Goal: Task Accomplishment & Management: Manage account settings

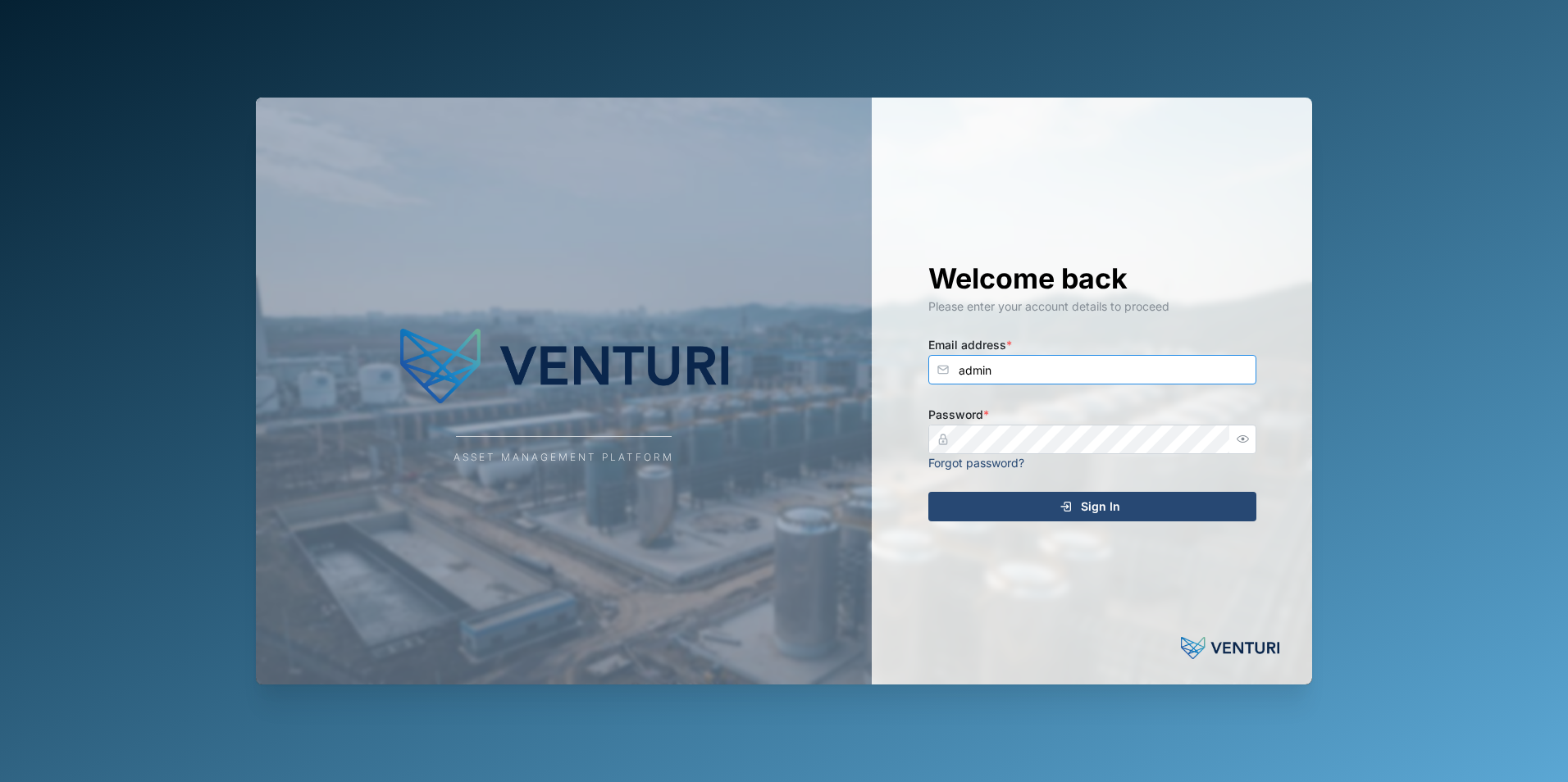
click at [1002, 366] on input "admin" at bounding box center [1092, 369] width 328 height 30
type input "shehan.simen@venturi.io"
click at [1135, 508] on div "Sign In" at bounding box center [1090, 506] width 302 height 28
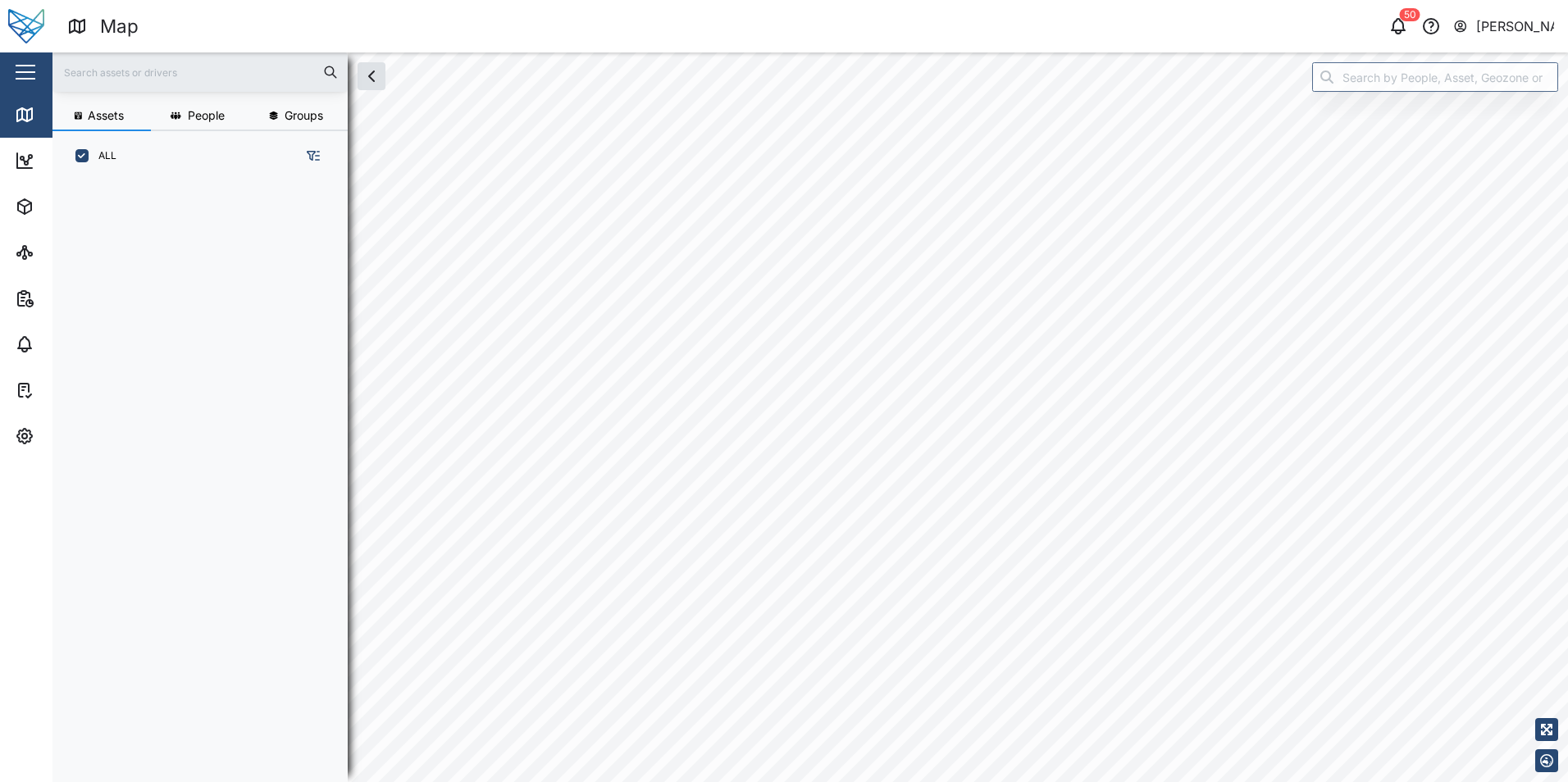
scroll to position [582, 257]
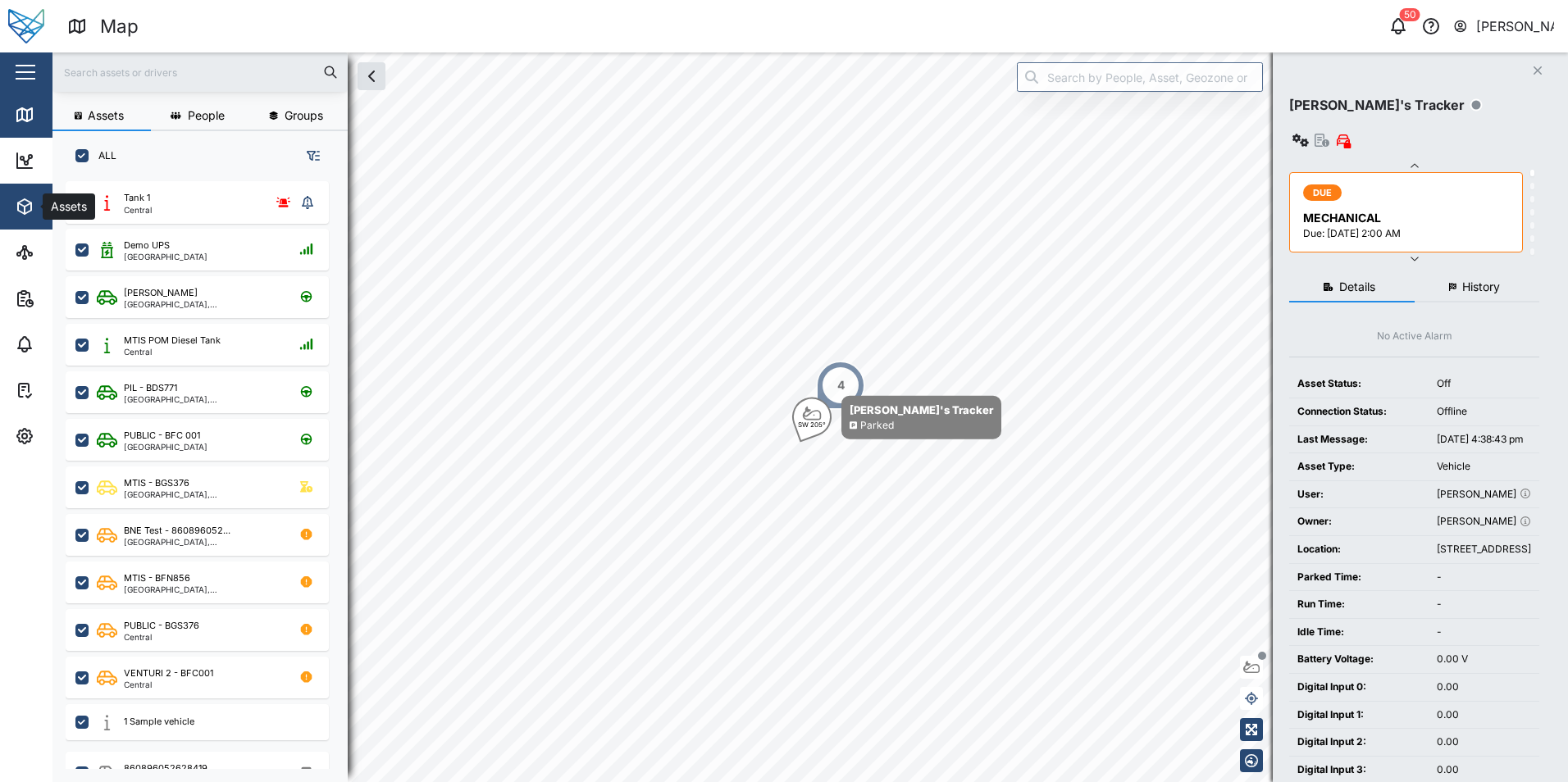
click at [18, 223] on span "Assets" at bounding box center [89, 206] width 149 height 46
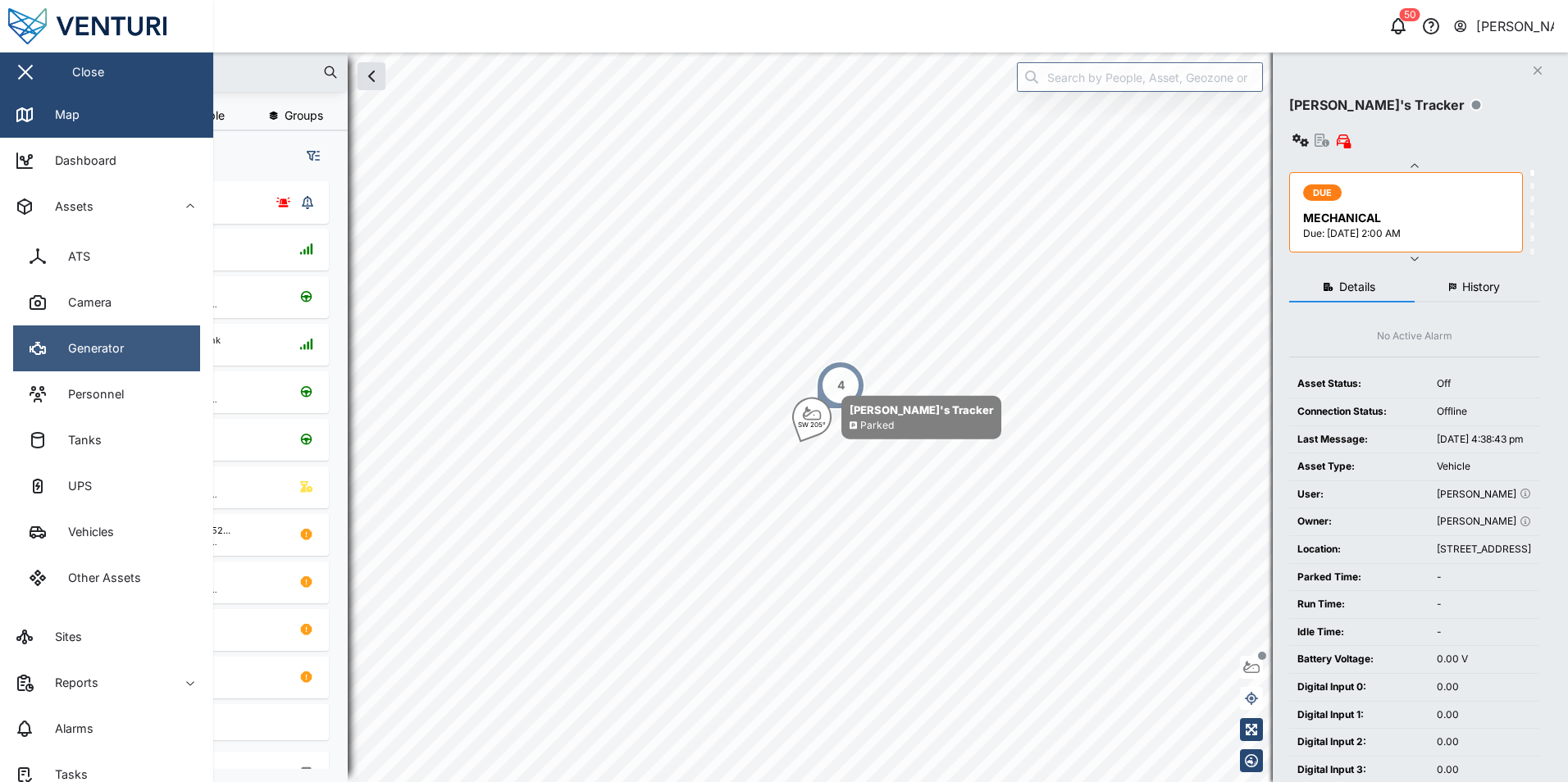
click at [159, 370] on link "Generator" at bounding box center [107, 348] width 187 height 46
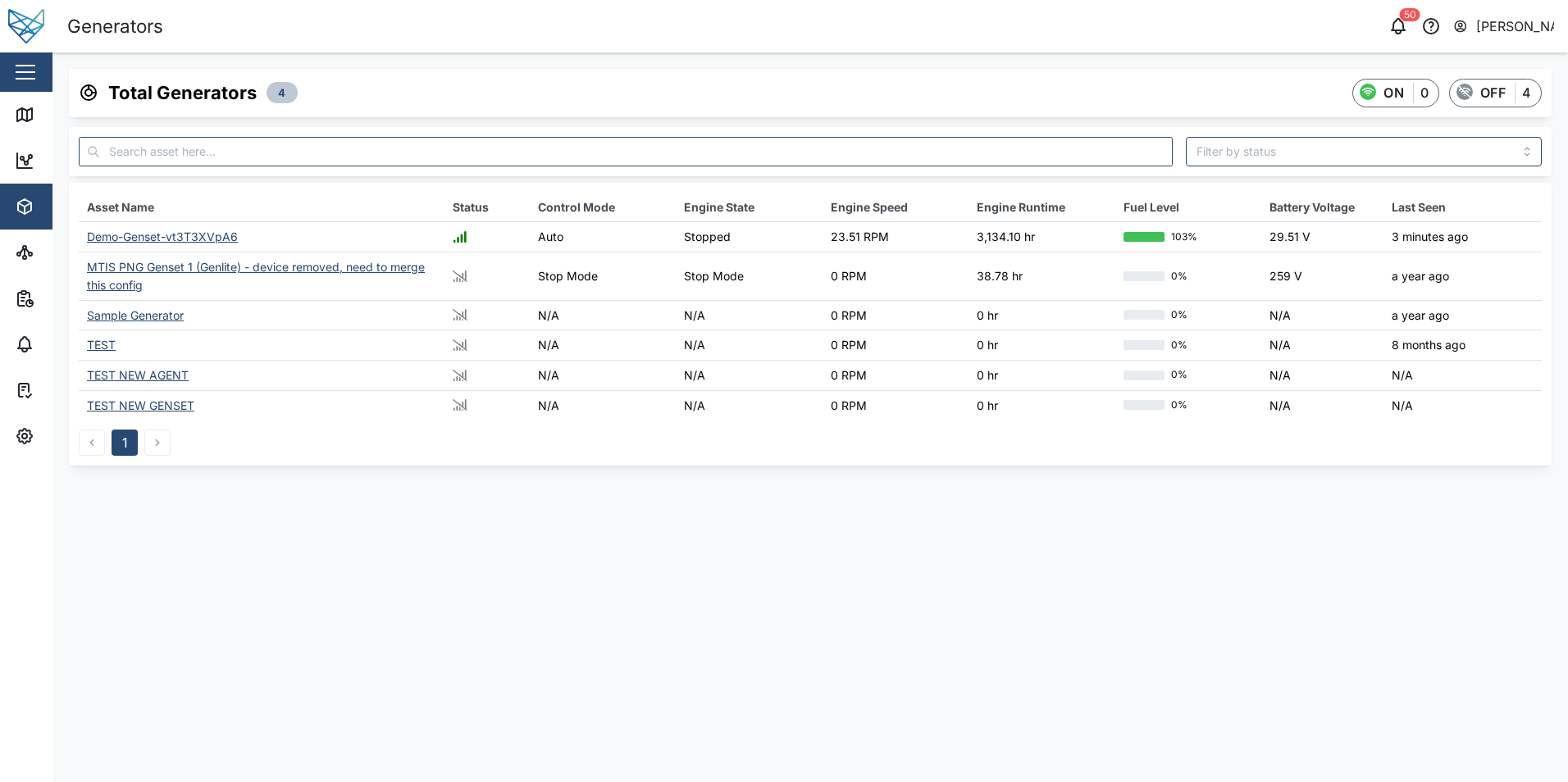
click at [184, 229] on div "Demo-Genset-vt3T3XVpA6" at bounding box center [163, 236] width 151 height 14
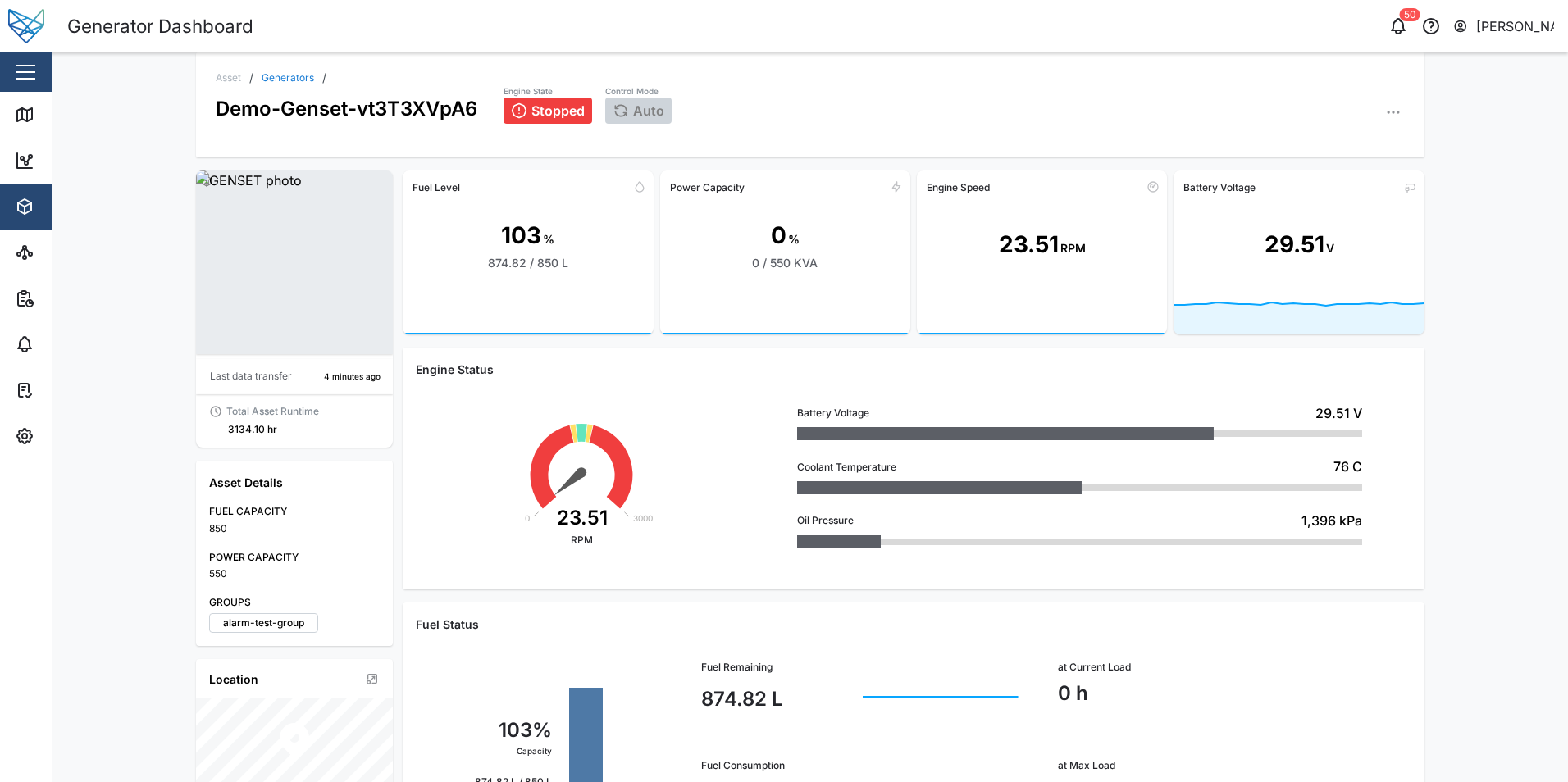
click at [1386, 121] on button "button" at bounding box center [1393, 112] width 23 height 23
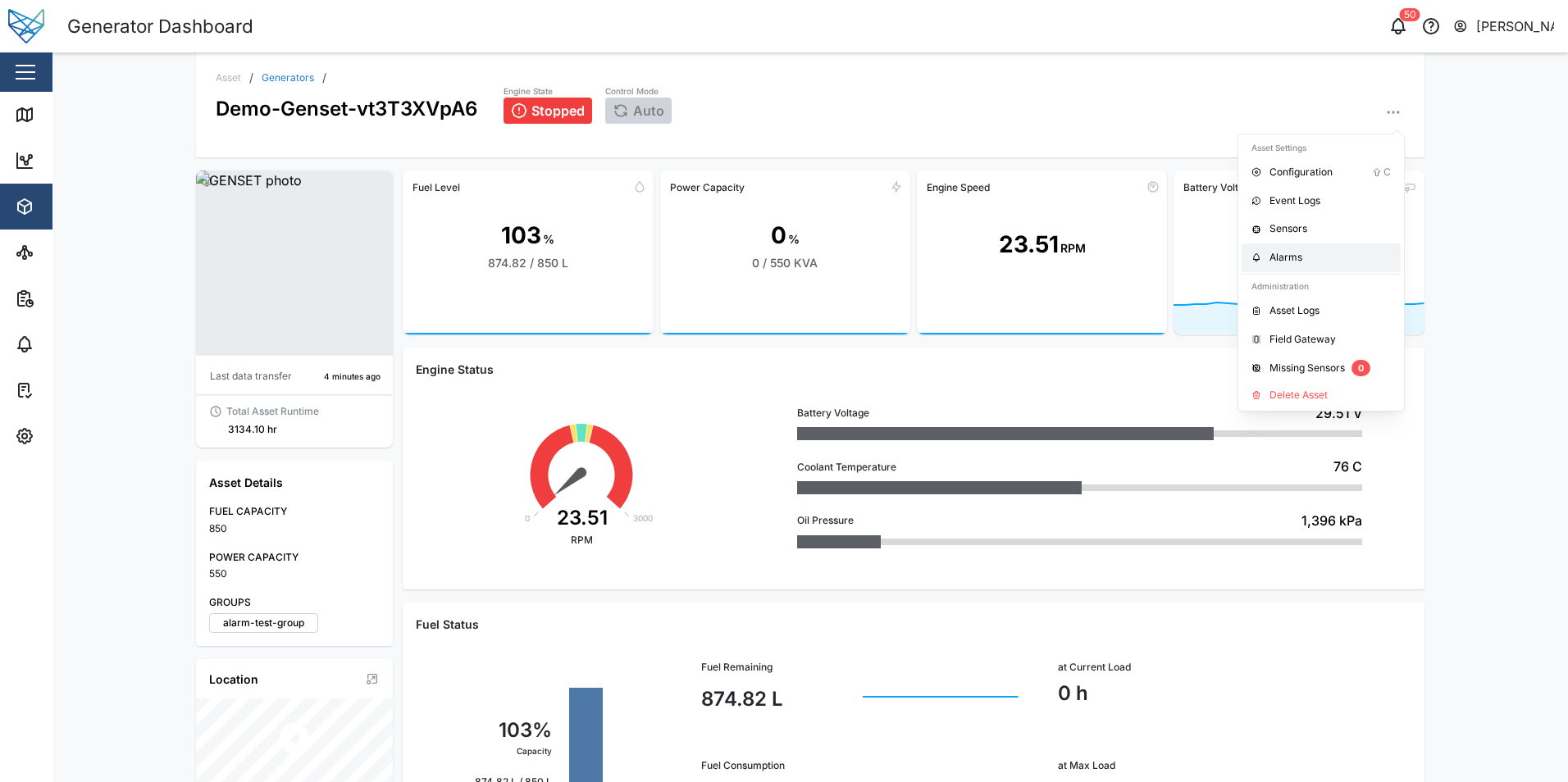
click at [1323, 255] on div "Alarms" at bounding box center [1329, 257] width 121 height 15
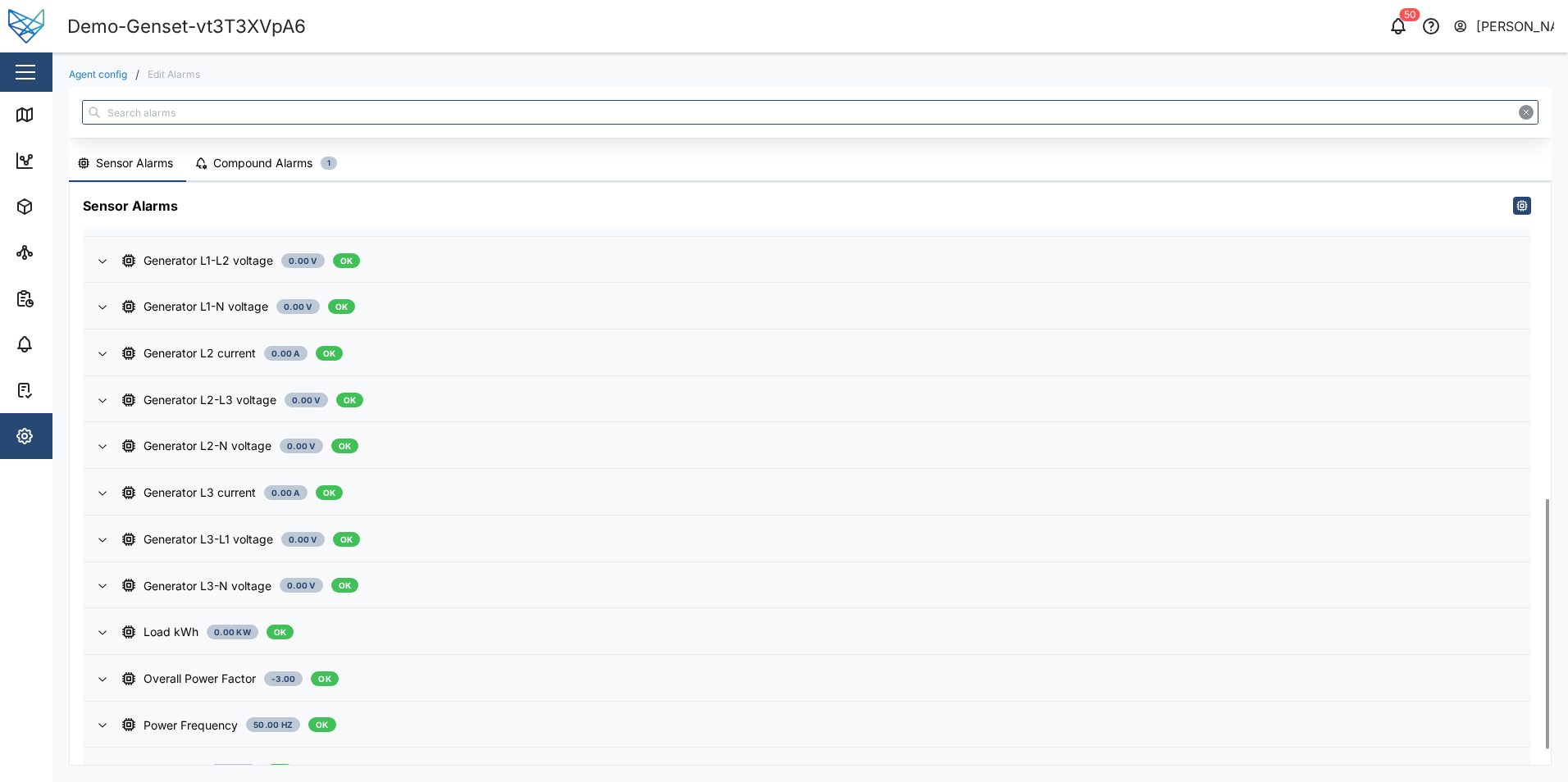
scroll to position [772, 0]
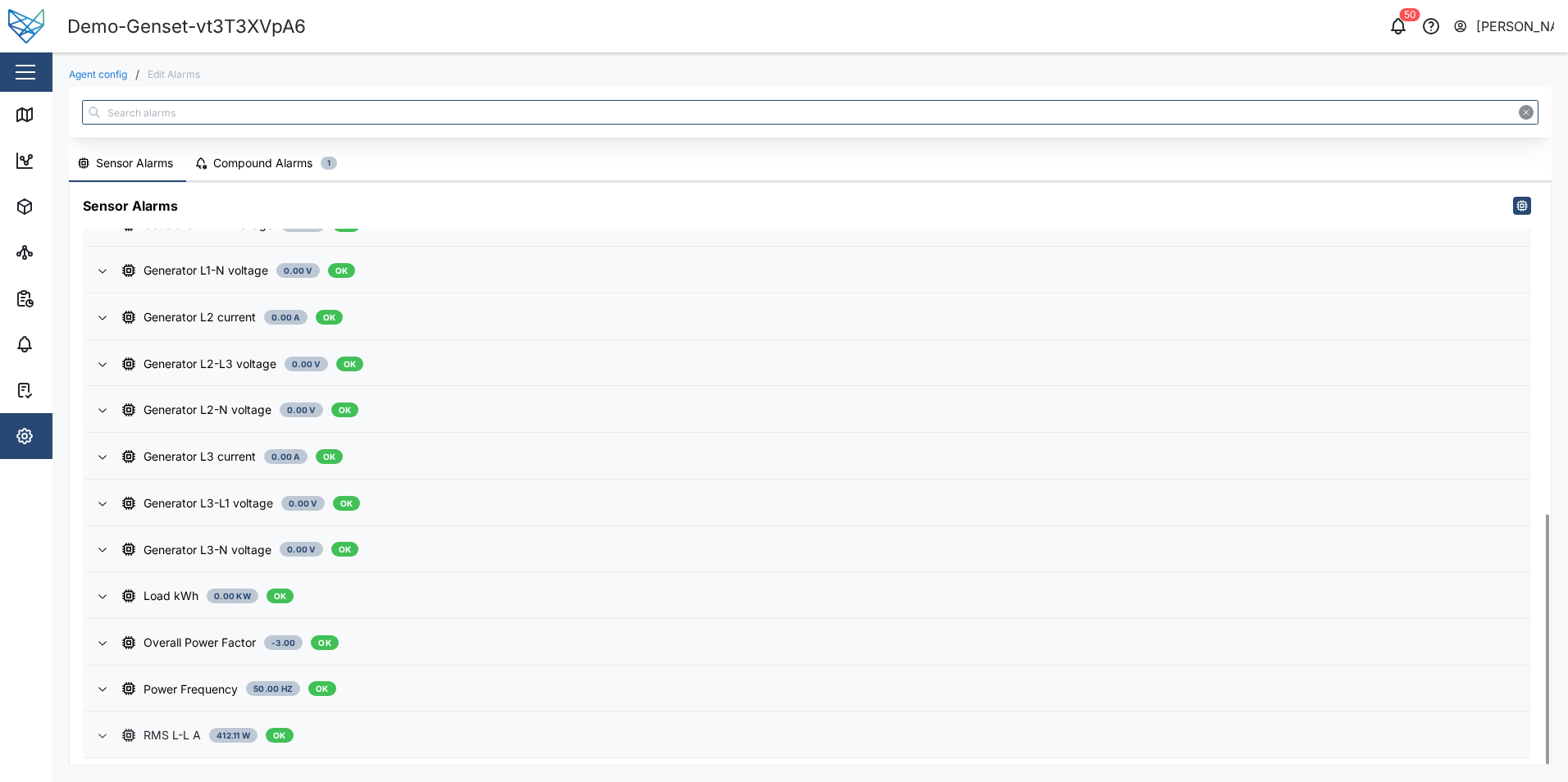
click at [352, 740] on div "RMS L-L A 412.11 W OK" at bounding box center [819, 735] width 1394 height 18
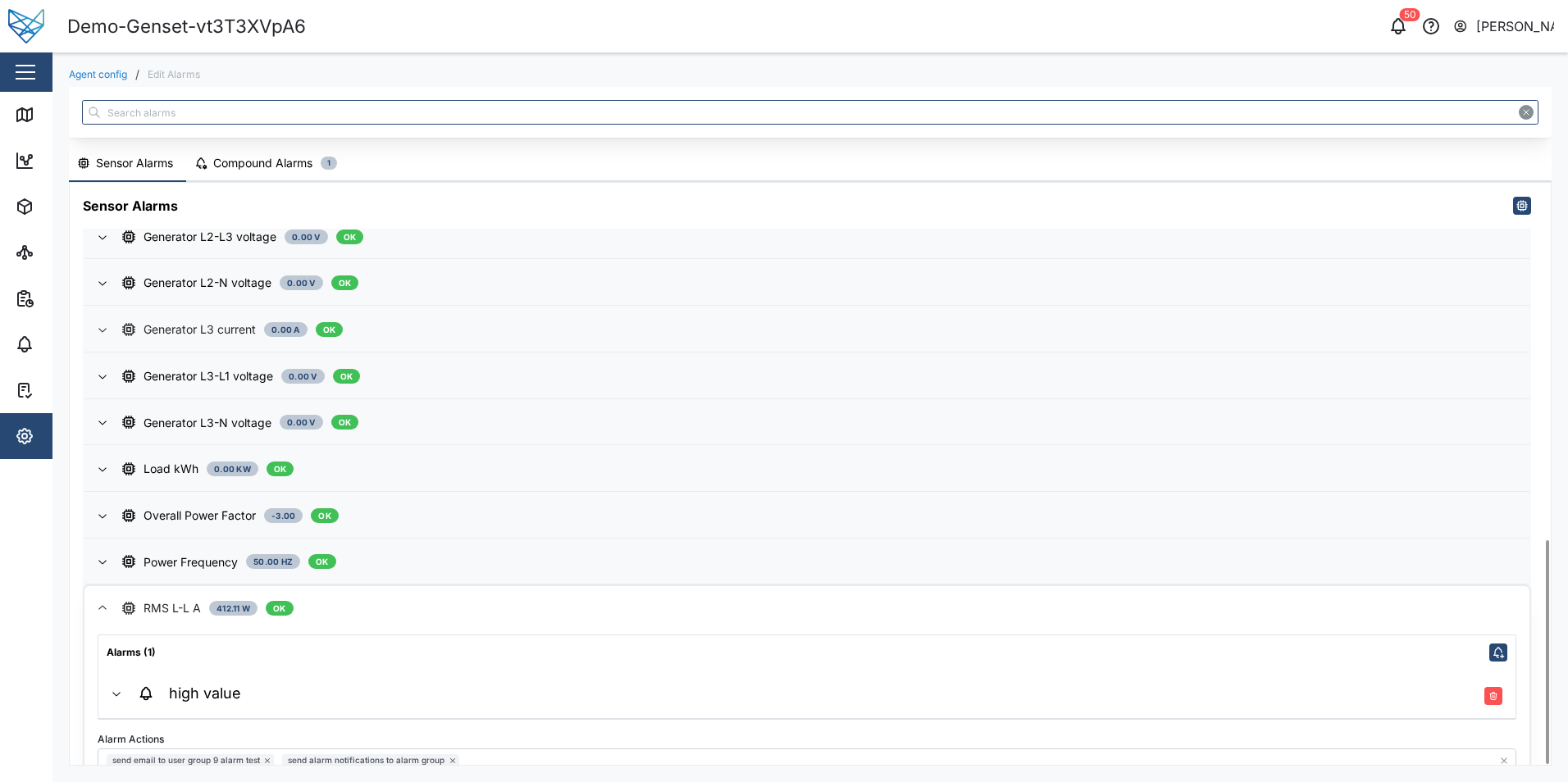
scroll to position [928, 0]
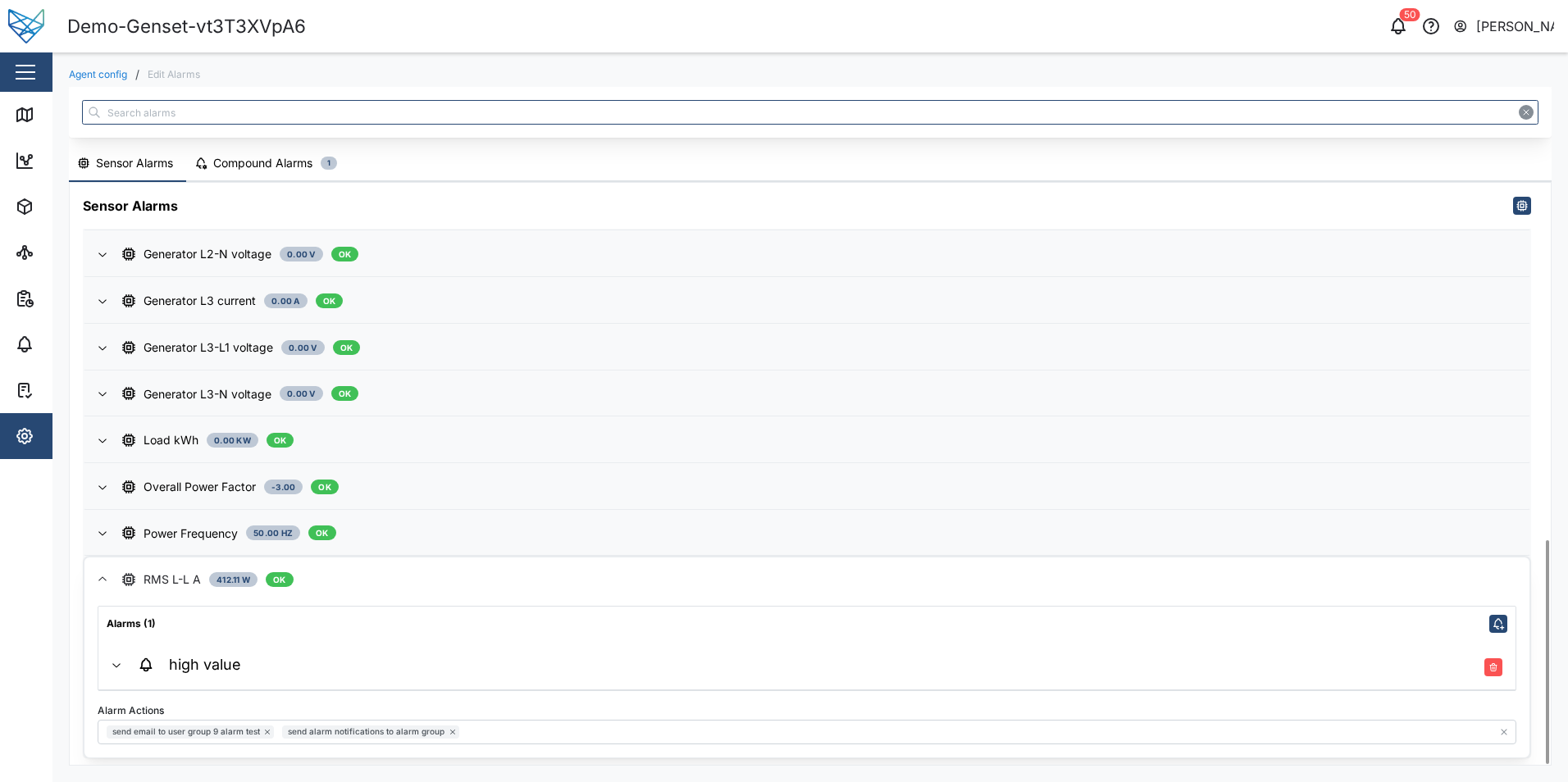
click at [246, 164] on div "Compound Alarms" at bounding box center [262, 164] width 99 height 18
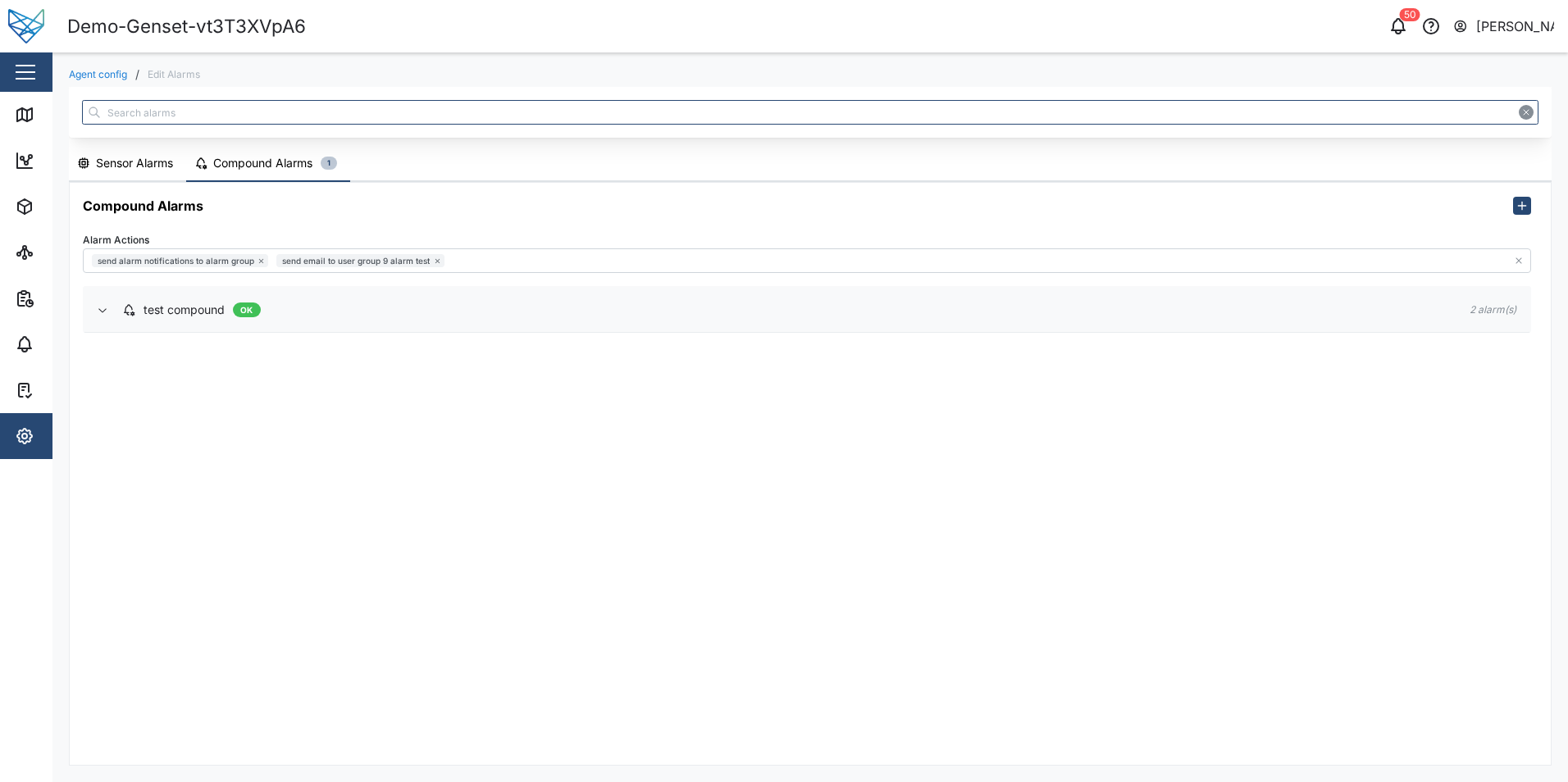
click at [210, 324] on span "test compound OK" at bounding box center [783, 309] width 1321 height 44
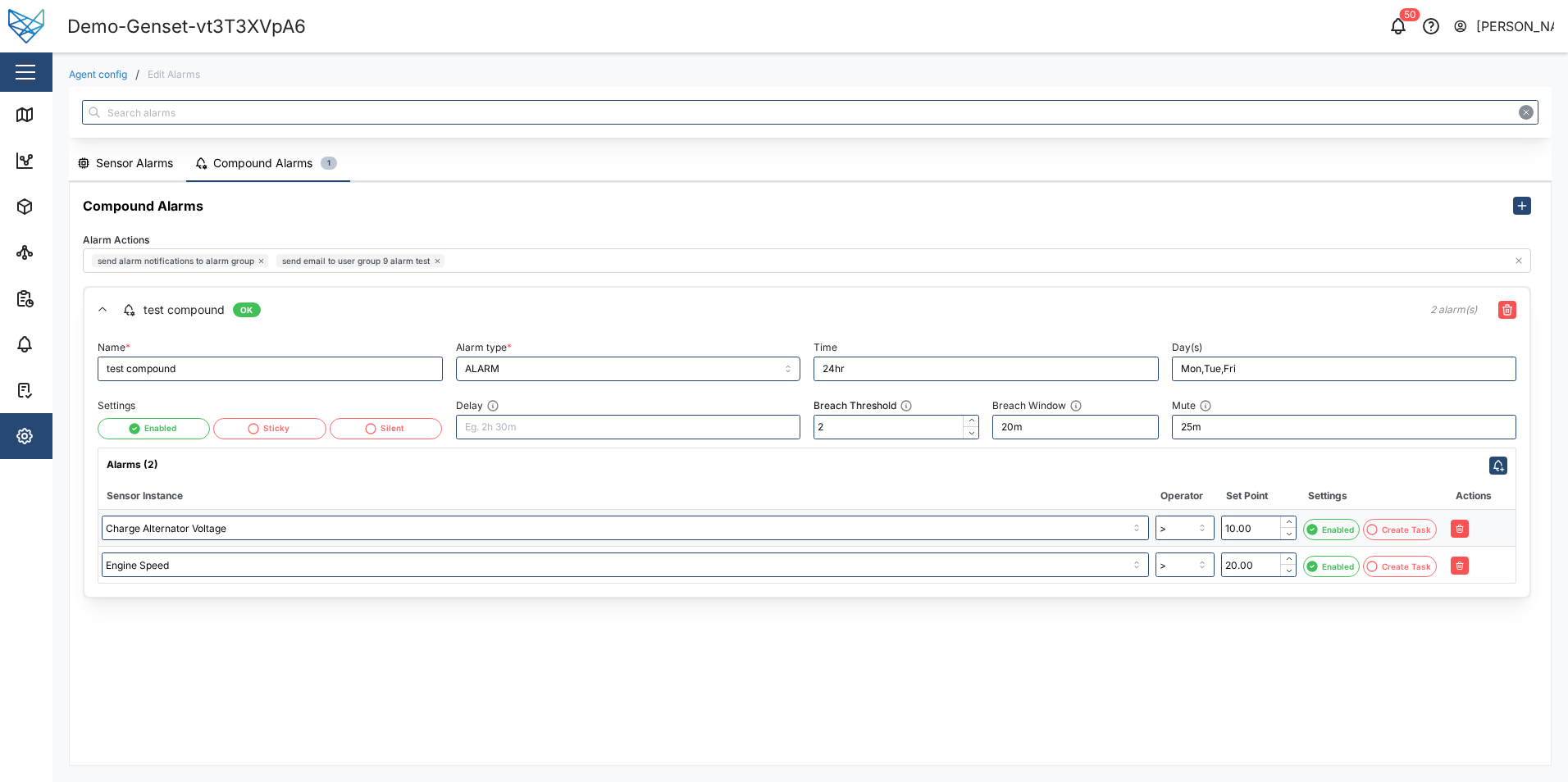
click at [137, 164] on div "Sensor Alarms" at bounding box center [135, 164] width 77 height 18
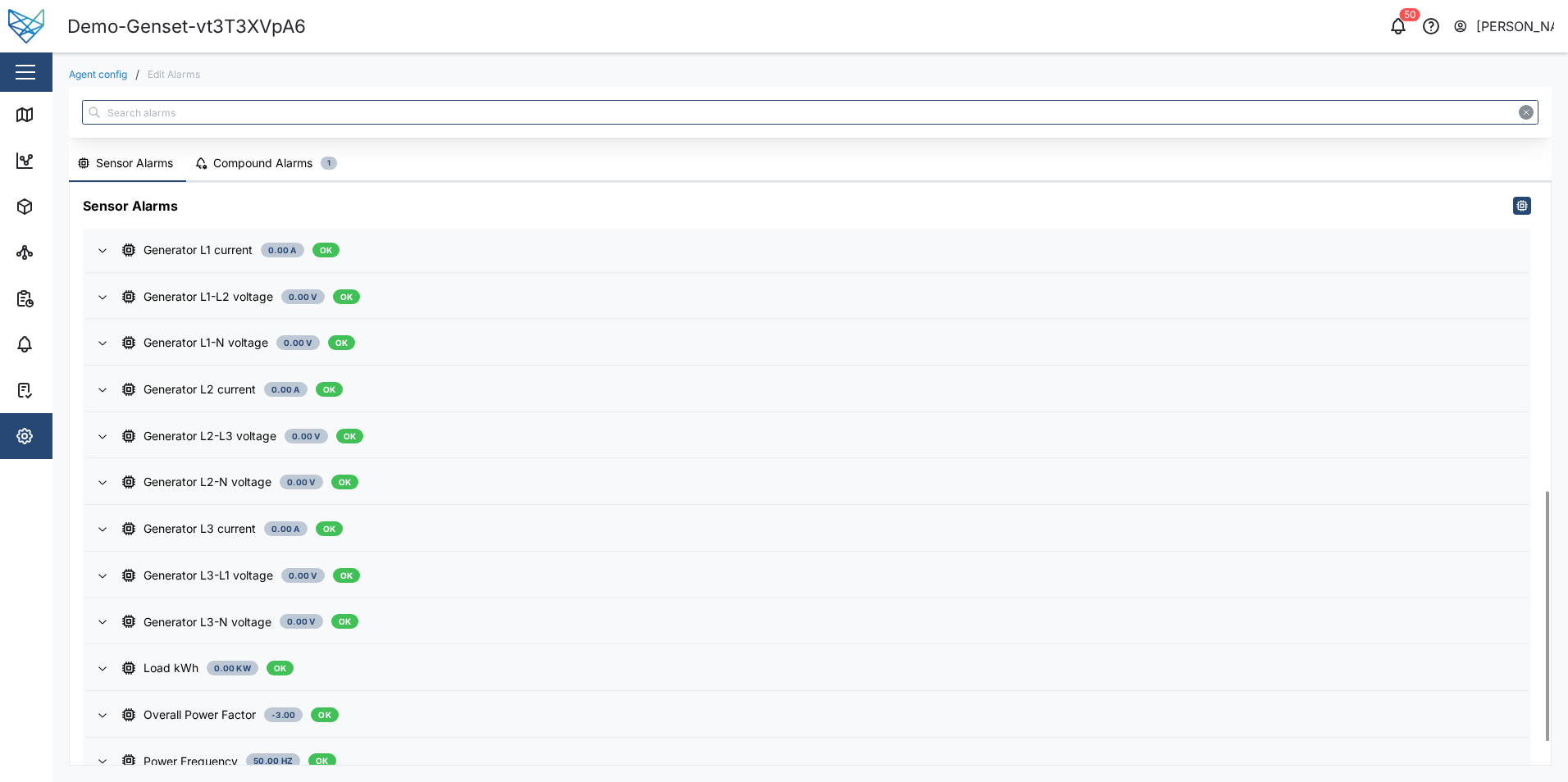
scroll to position [772, 0]
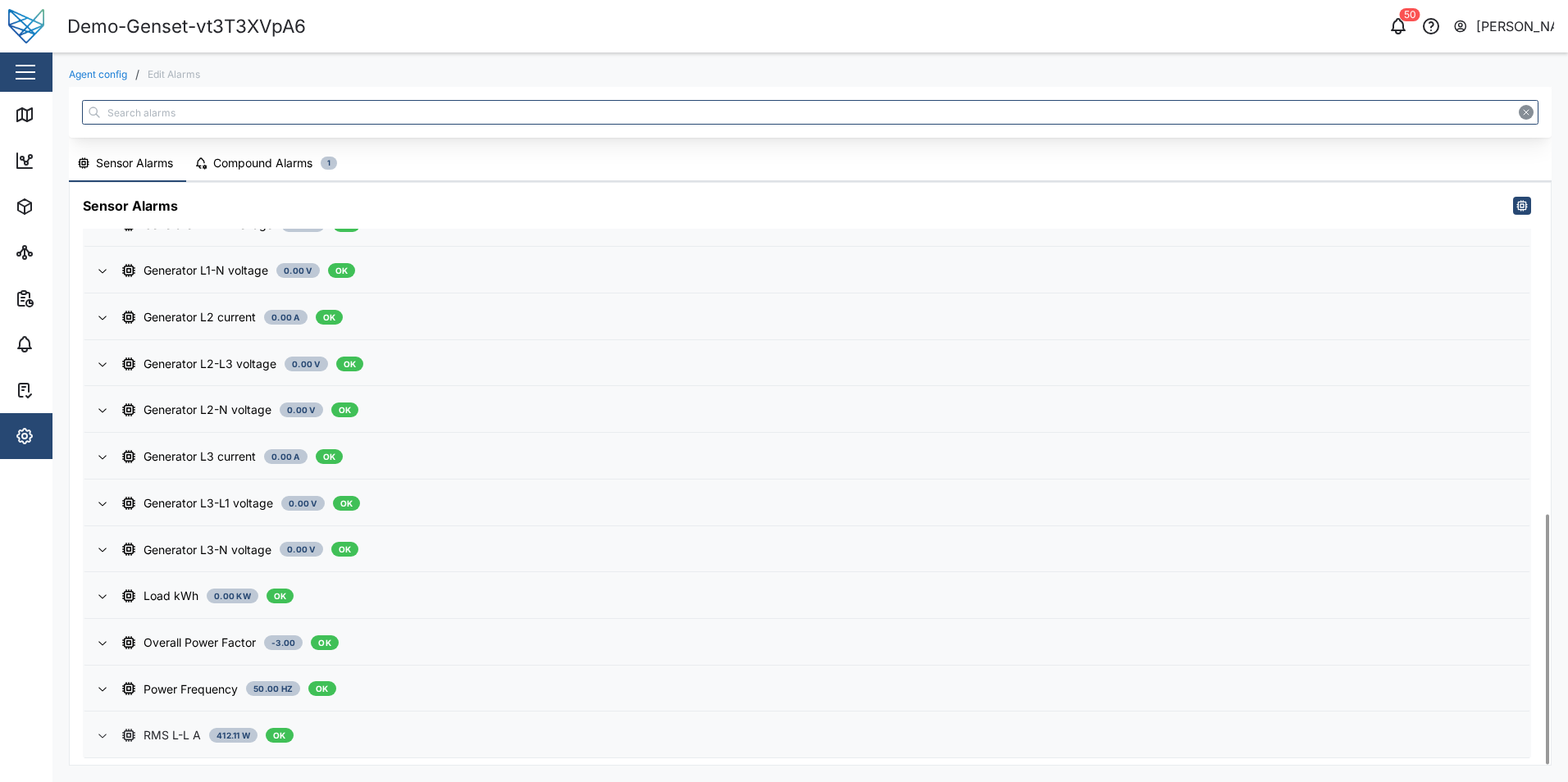
click at [157, 742] on div "RMS L-L A" at bounding box center [173, 735] width 58 height 18
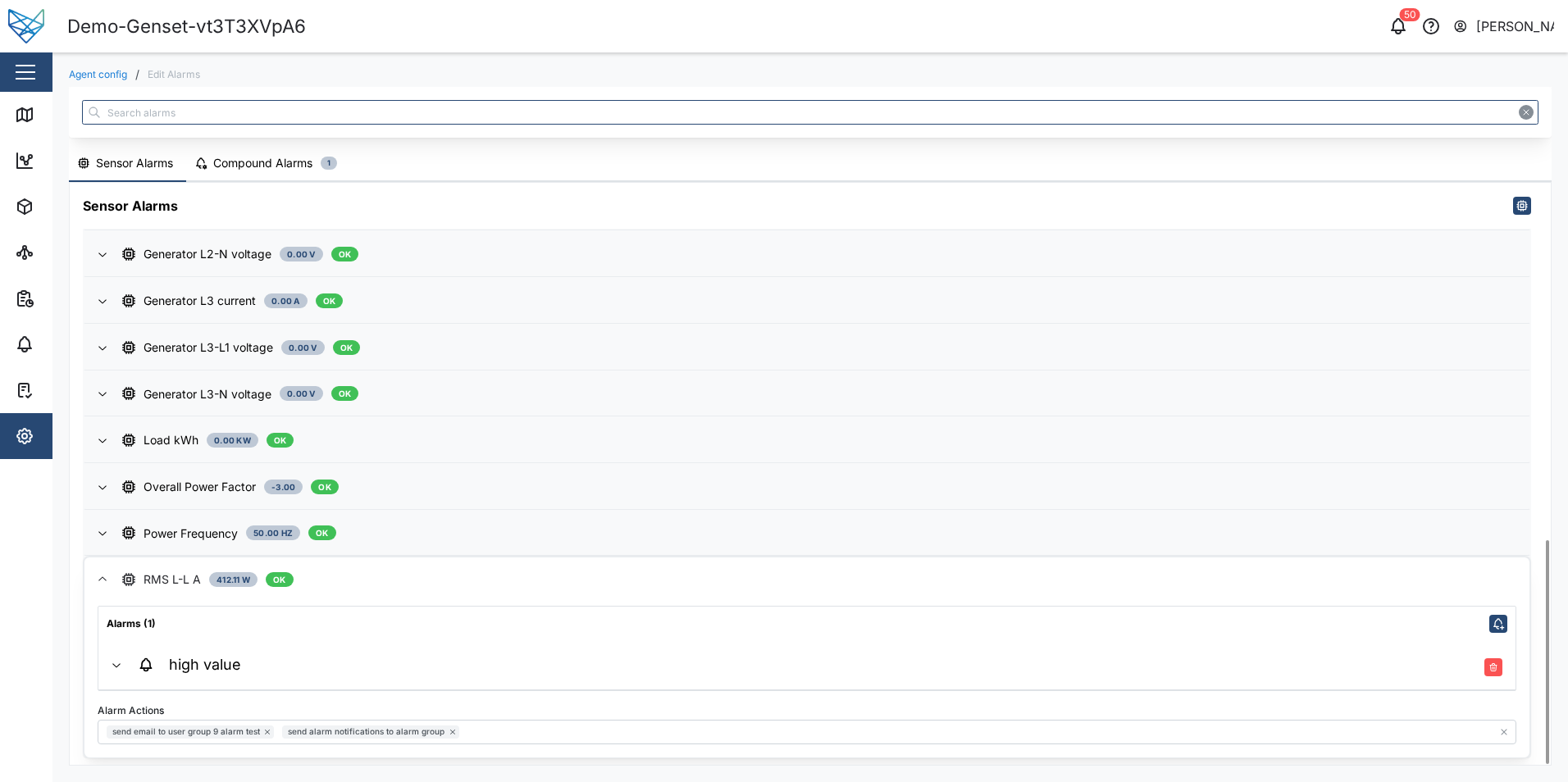
click at [480, 682] on span "high value" at bounding box center [819, 666] width 1366 height 49
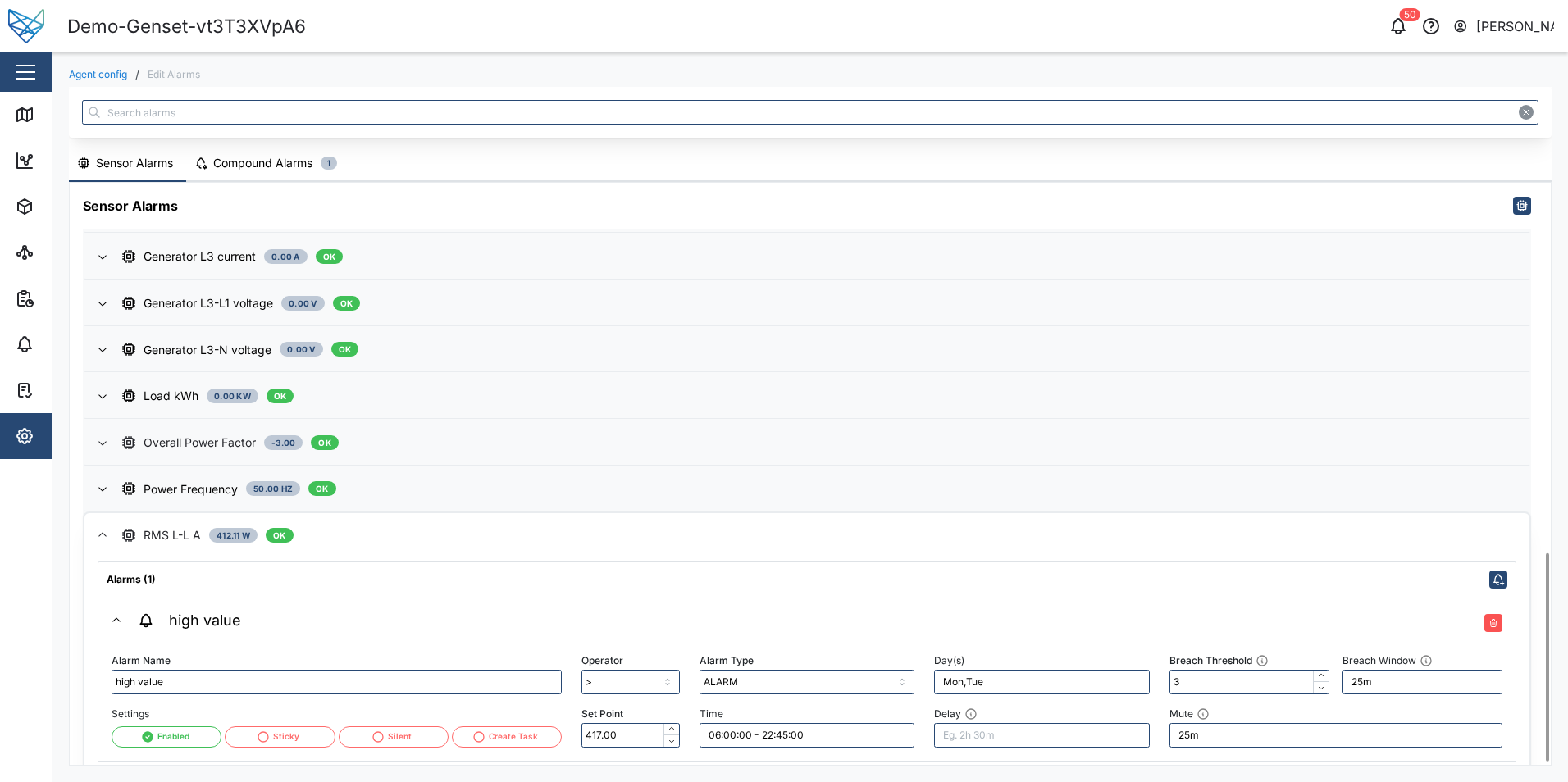
scroll to position [1043, 0]
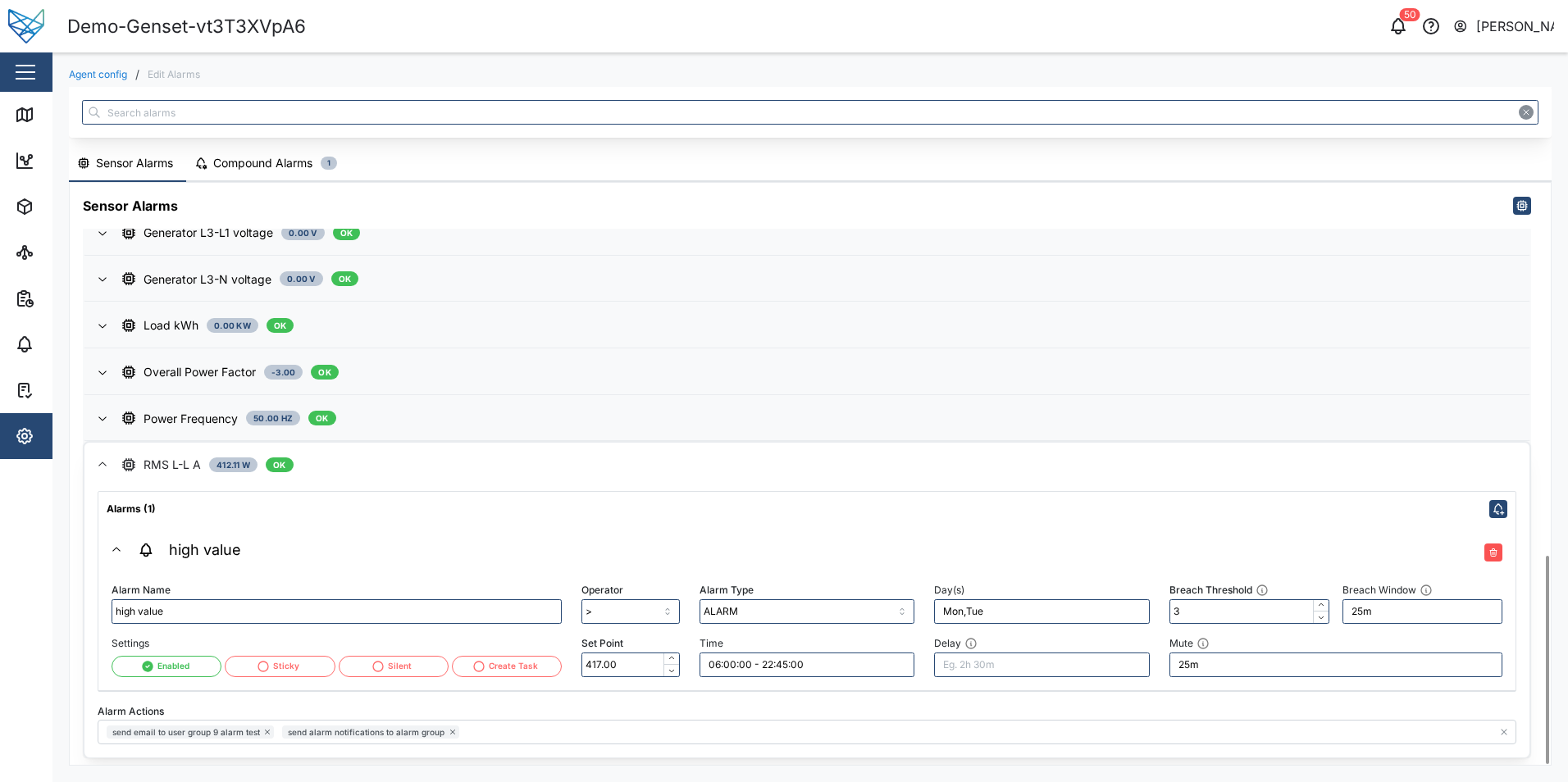
click at [286, 162] on div "Compound Alarms" at bounding box center [262, 164] width 99 height 18
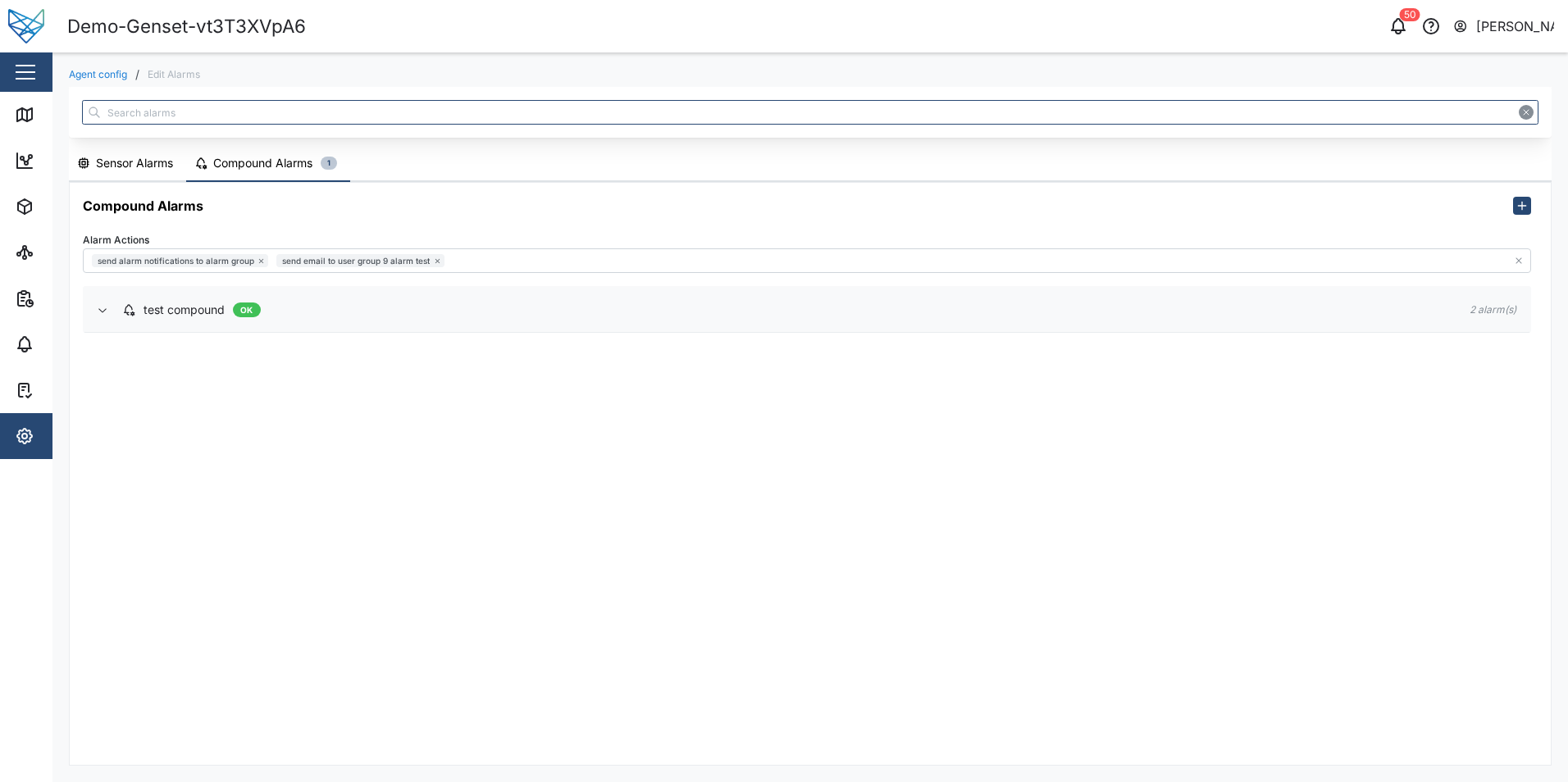
click at [323, 314] on div "test compound OK" at bounding box center [783, 310] width 1321 height 18
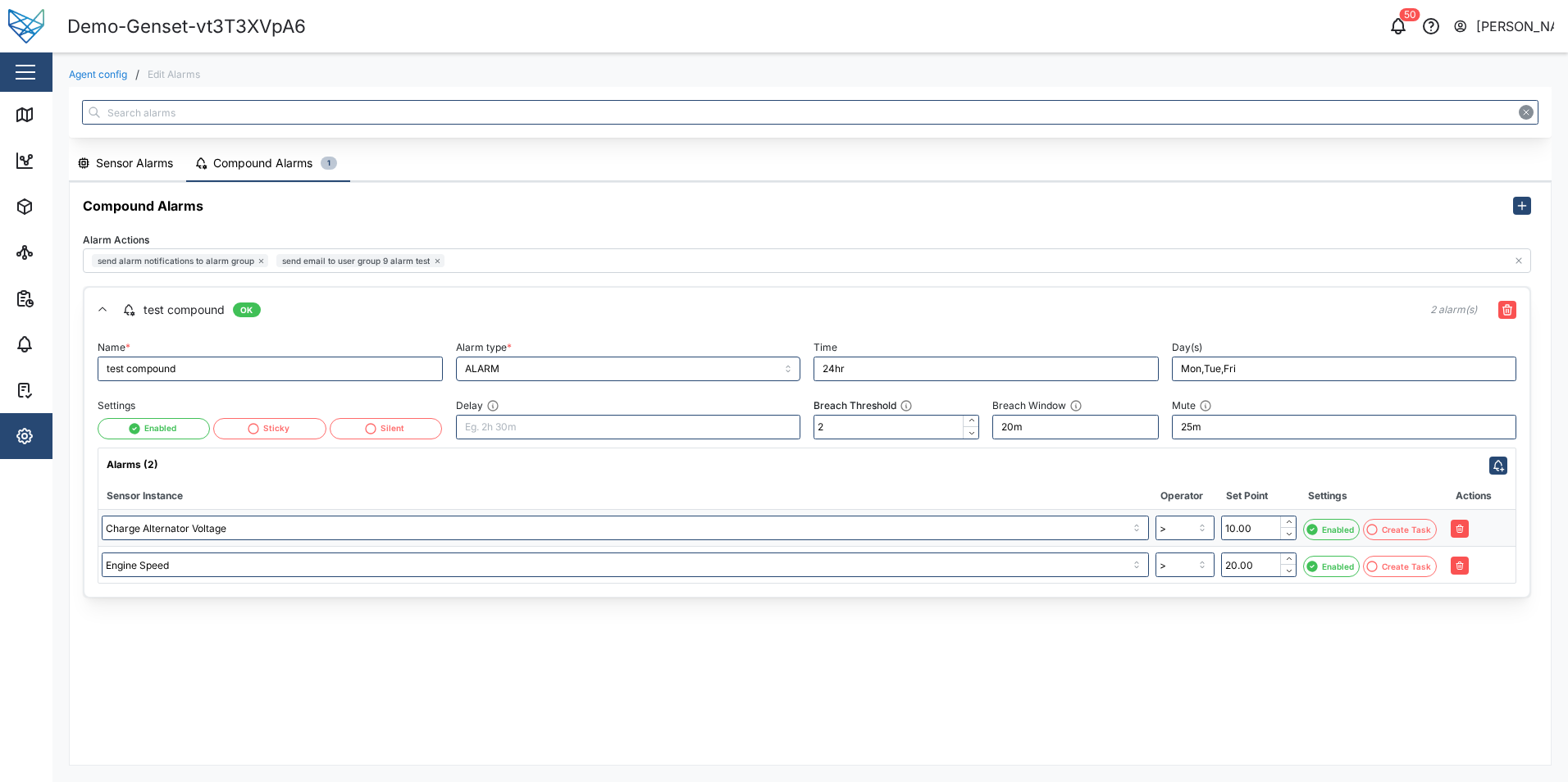
click at [139, 161] on div "Sensor Alarms" at bounding box center [135, 164] width 77 height 18
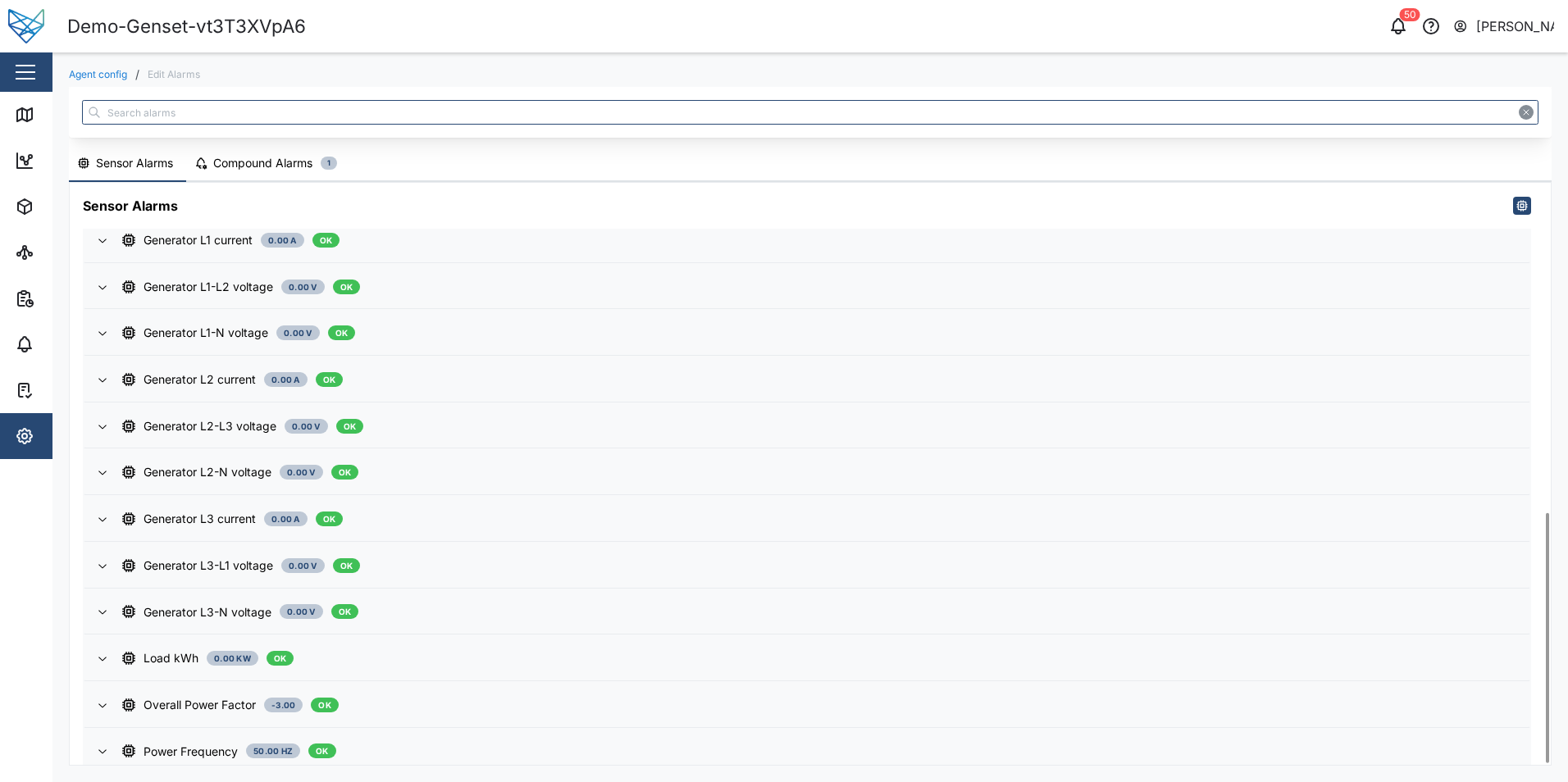
scroll to position [772, 0]
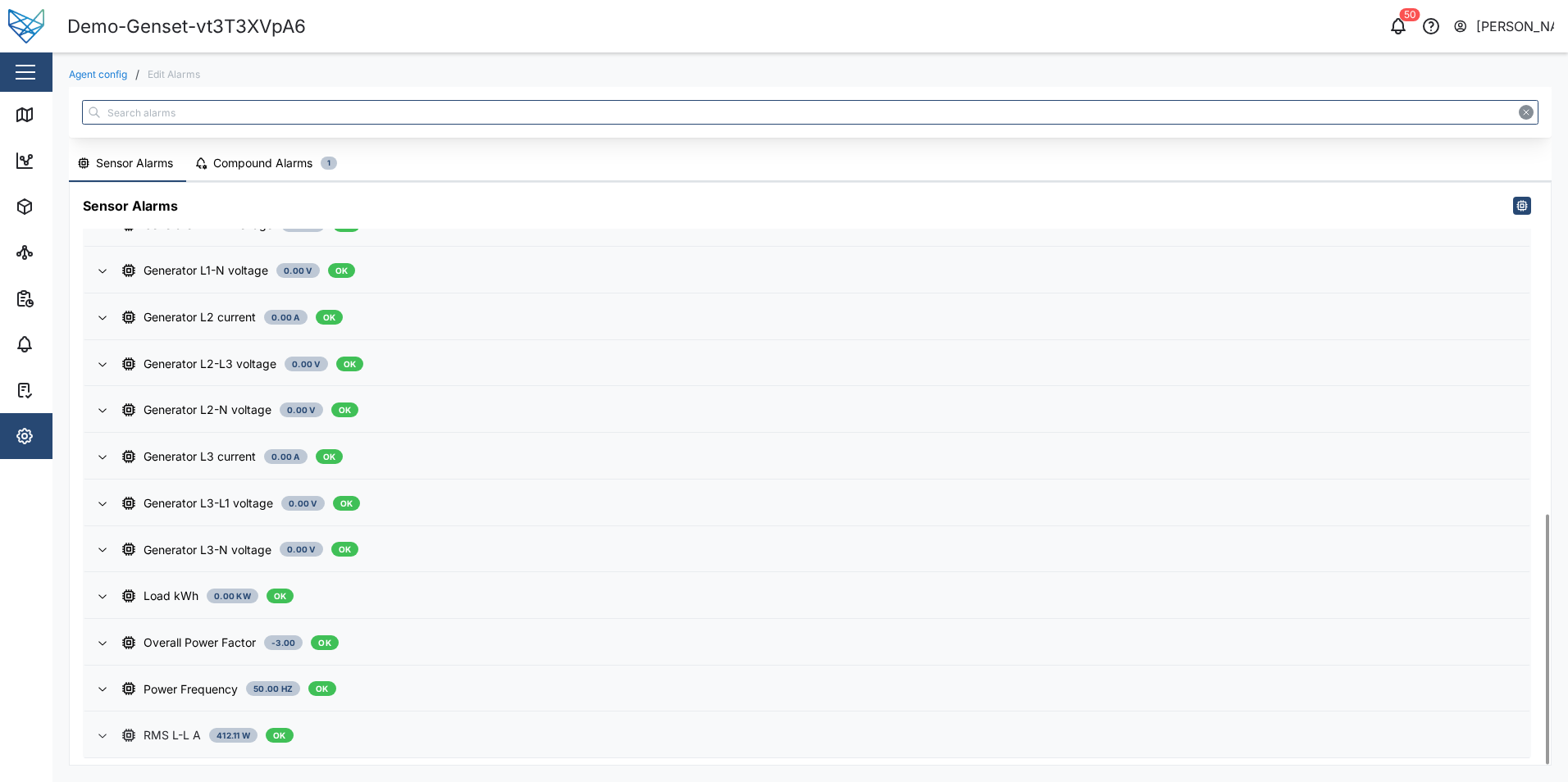
click at [184, 738] on div "RMS L-L A" at bounding box center [173, 735] width 58 height 18
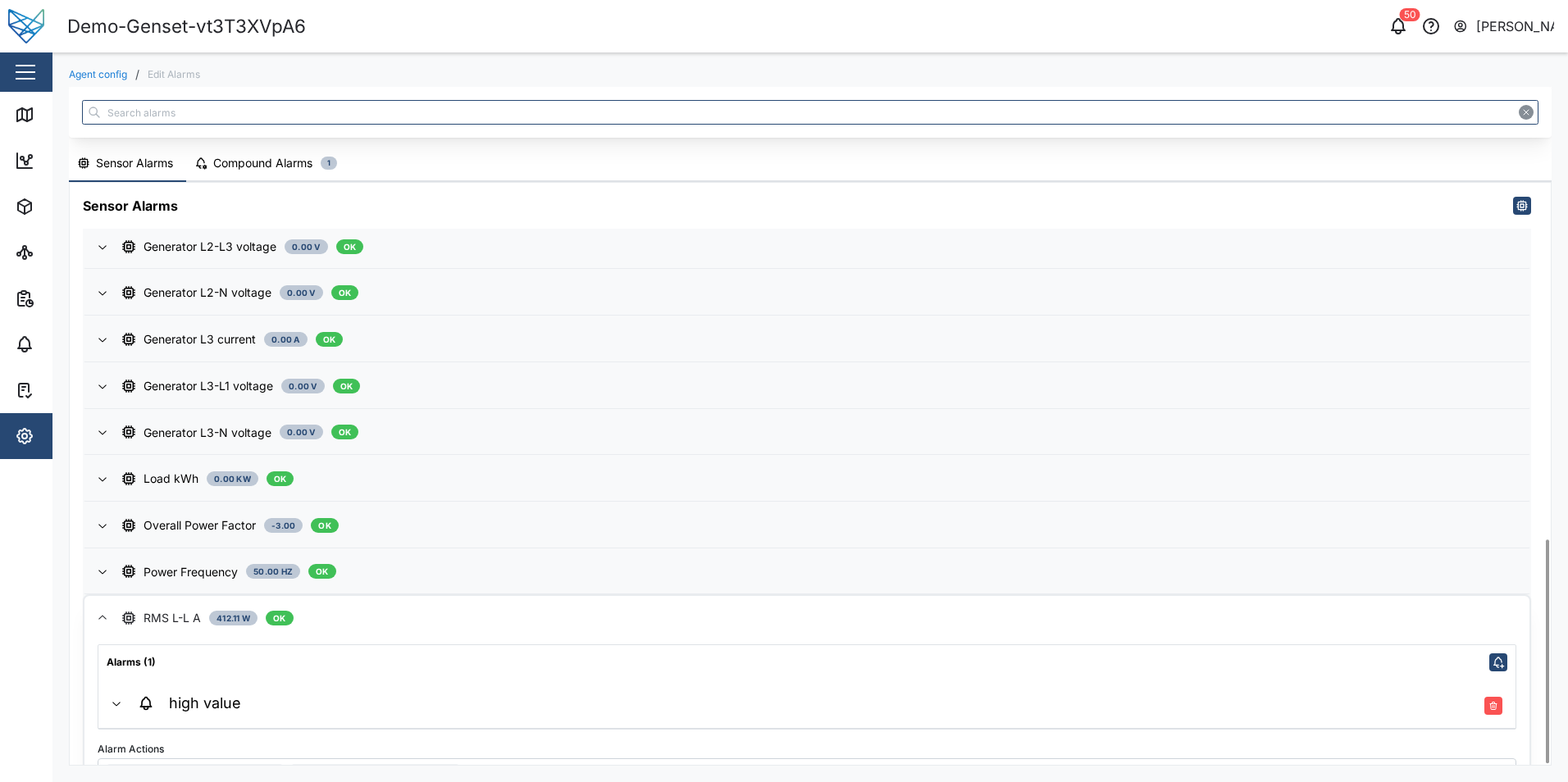
scroll to position [928, 0]
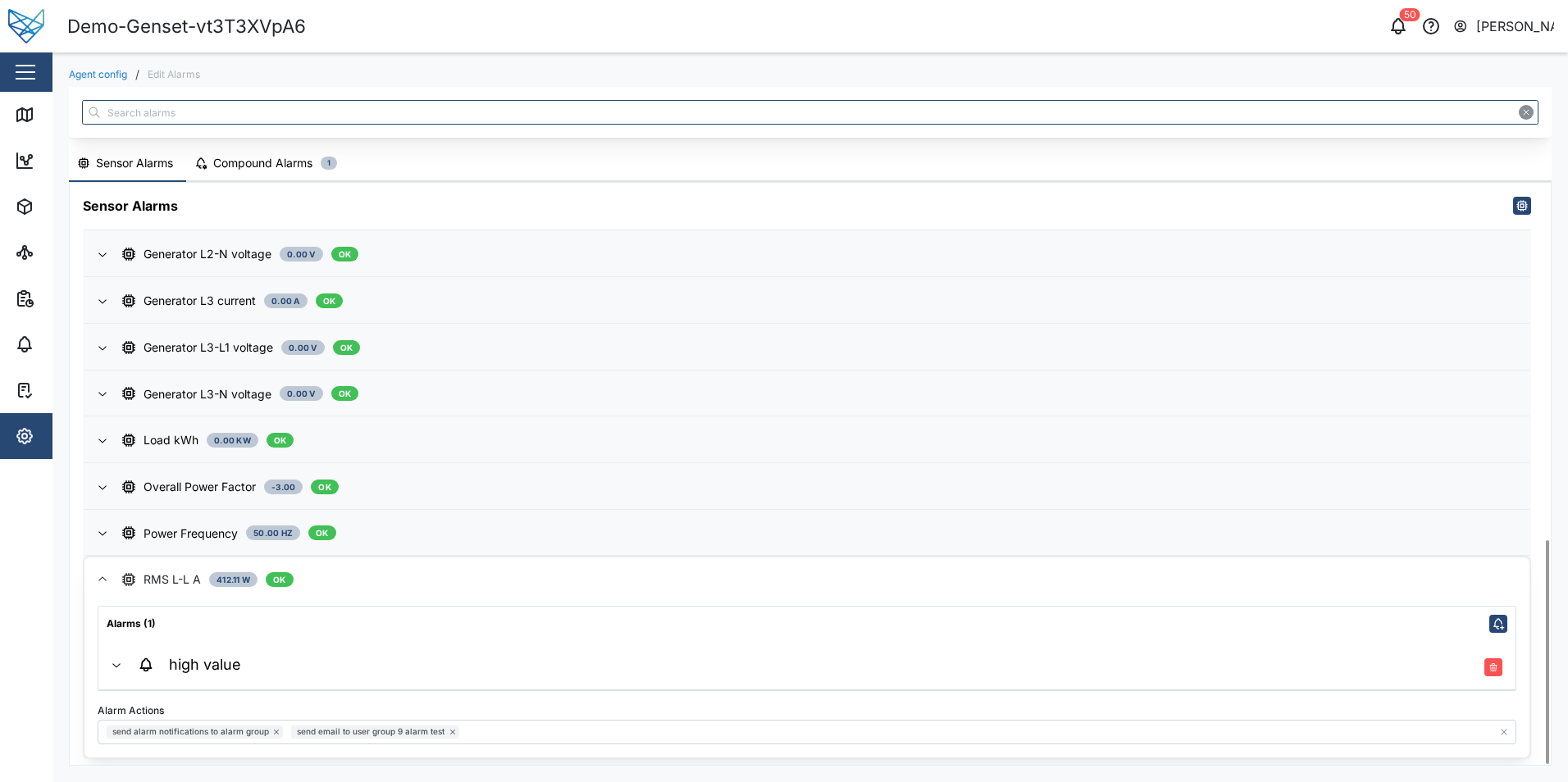
click at [111, 666] on icon "button" at bounding box center [116, 665] width 13 height 13
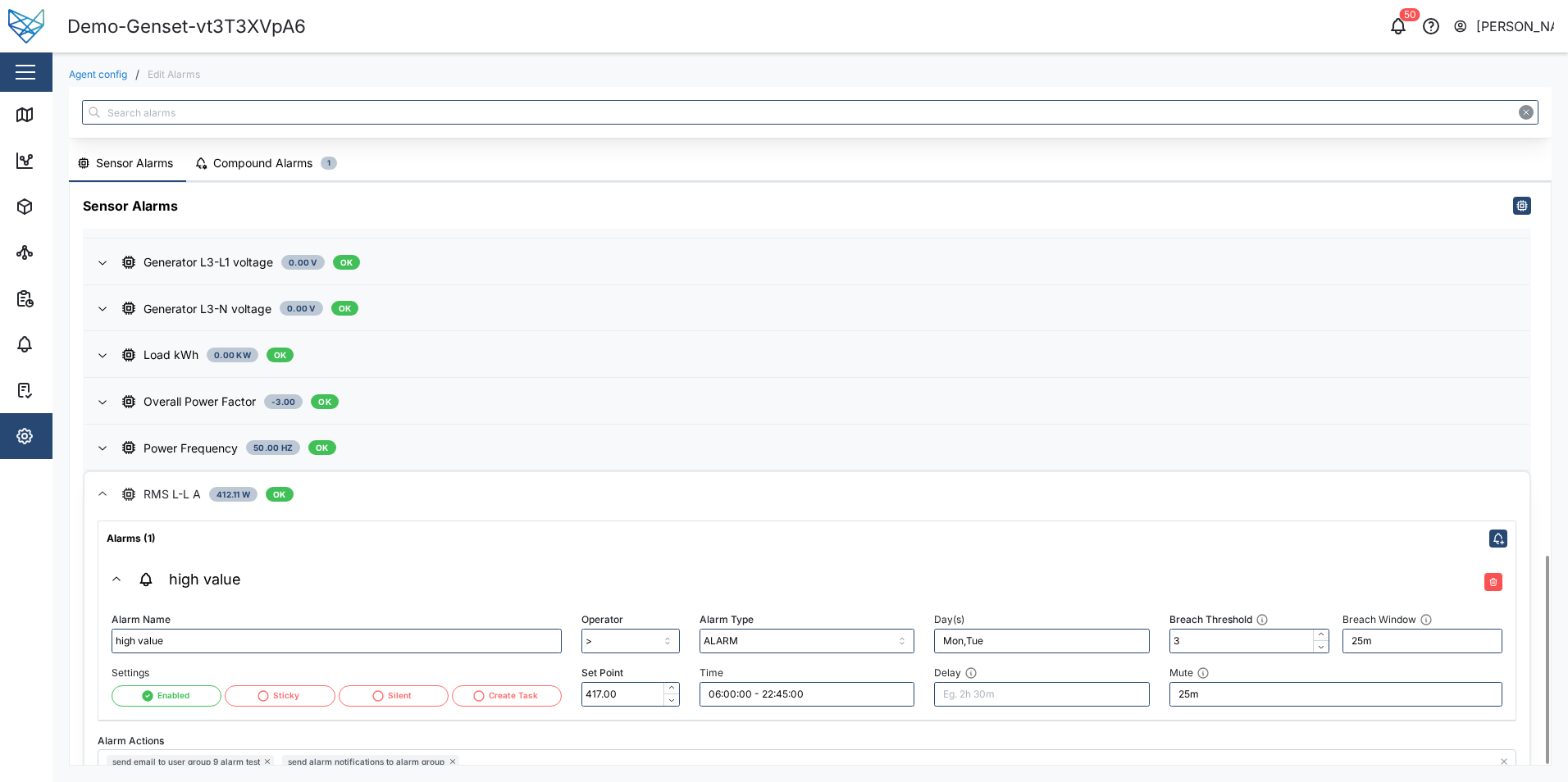
scroll to position [1043, 0]
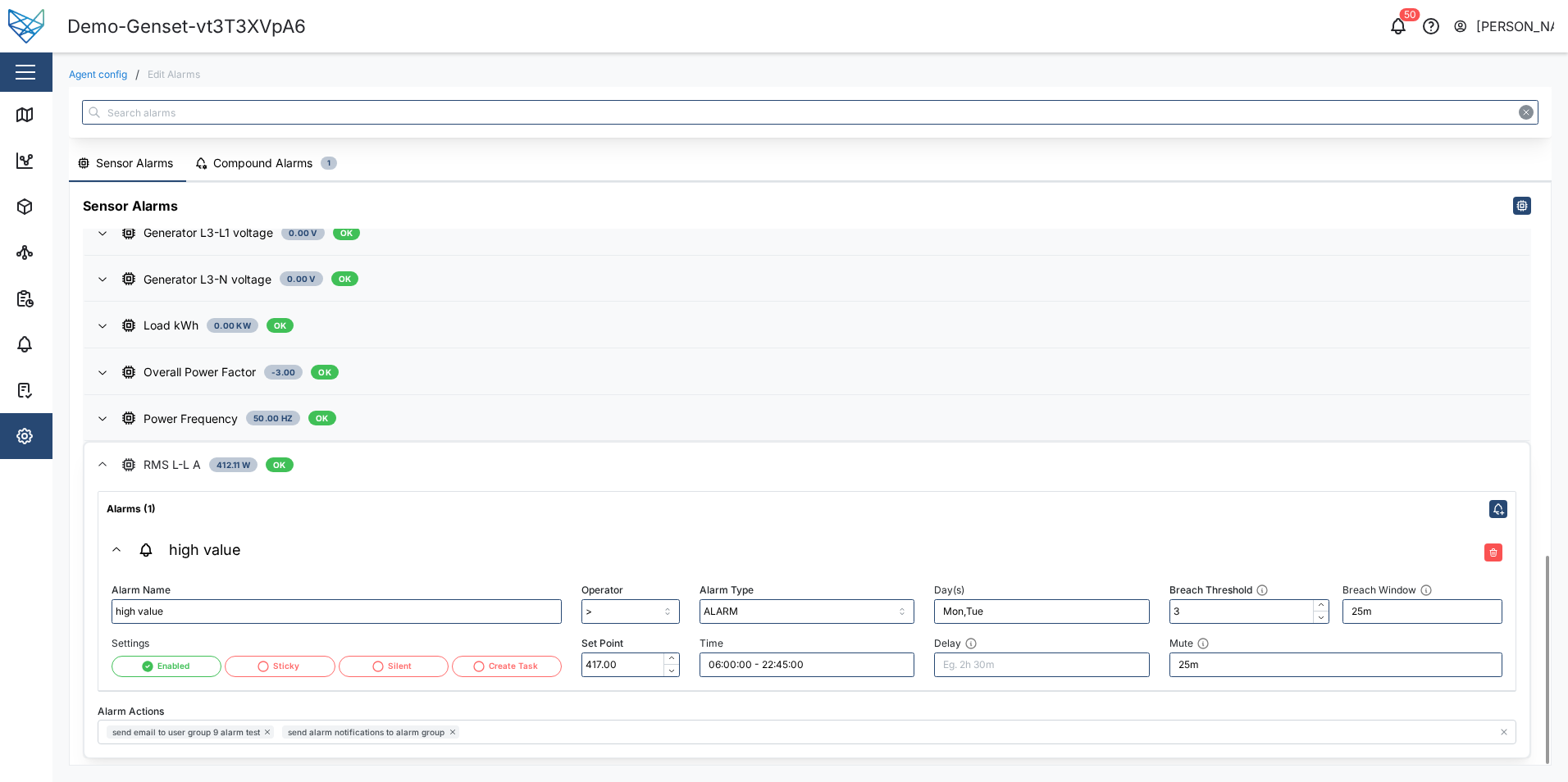
click at [972, 642] on icon at bounding box center [970, 644] width 13 height 13
click at [972, 653] on input "Delay" at bounding box center [1041, 664] width 216 height 24
click at [989, 665] on input "Delay" at bounding box center [1041, 664] width 216 height 24
click at [1398, 26] on icon "button" at bounding box center [1398, 26] width 20 height 20
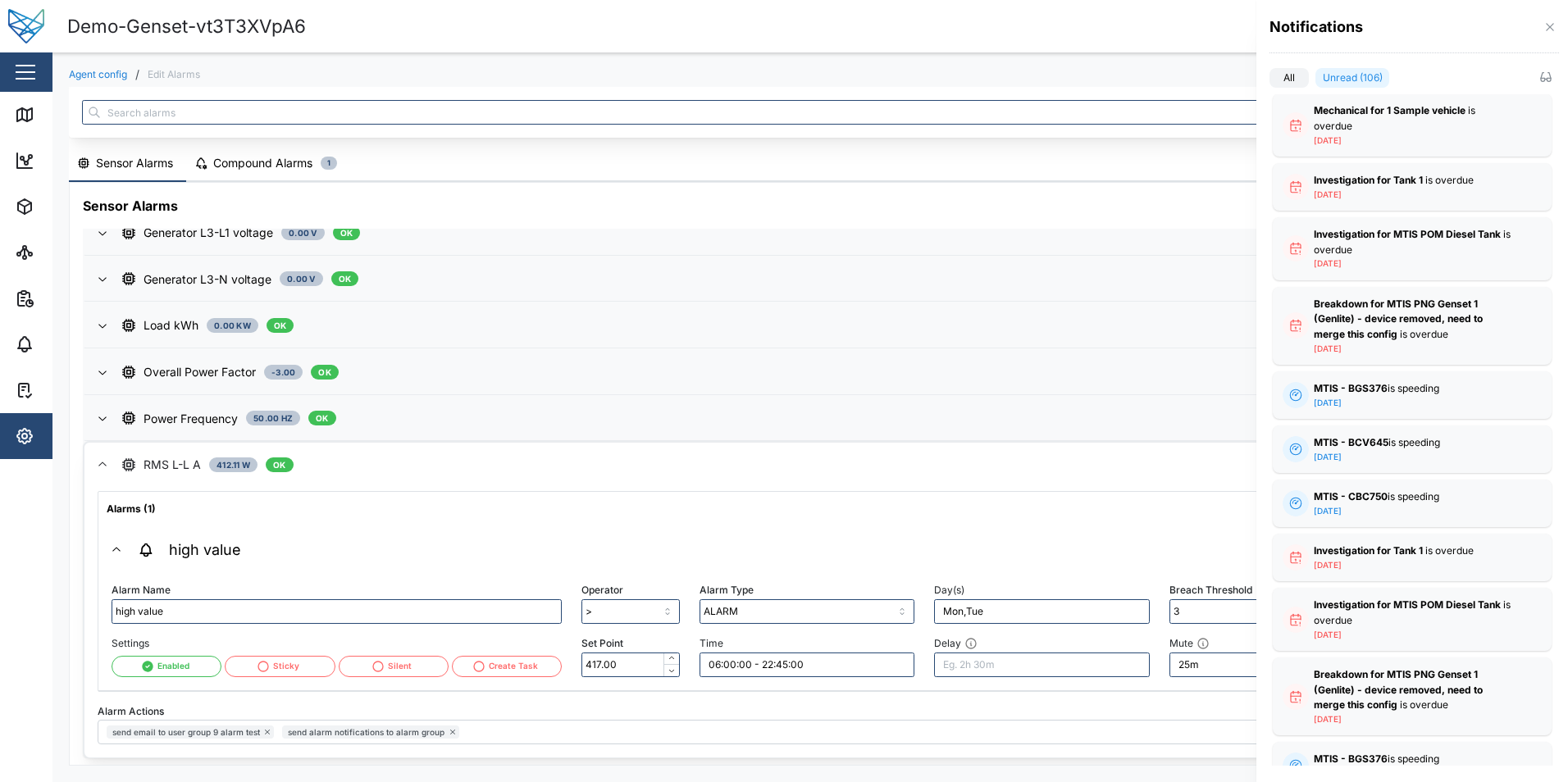
scroll to position [5634, 0]
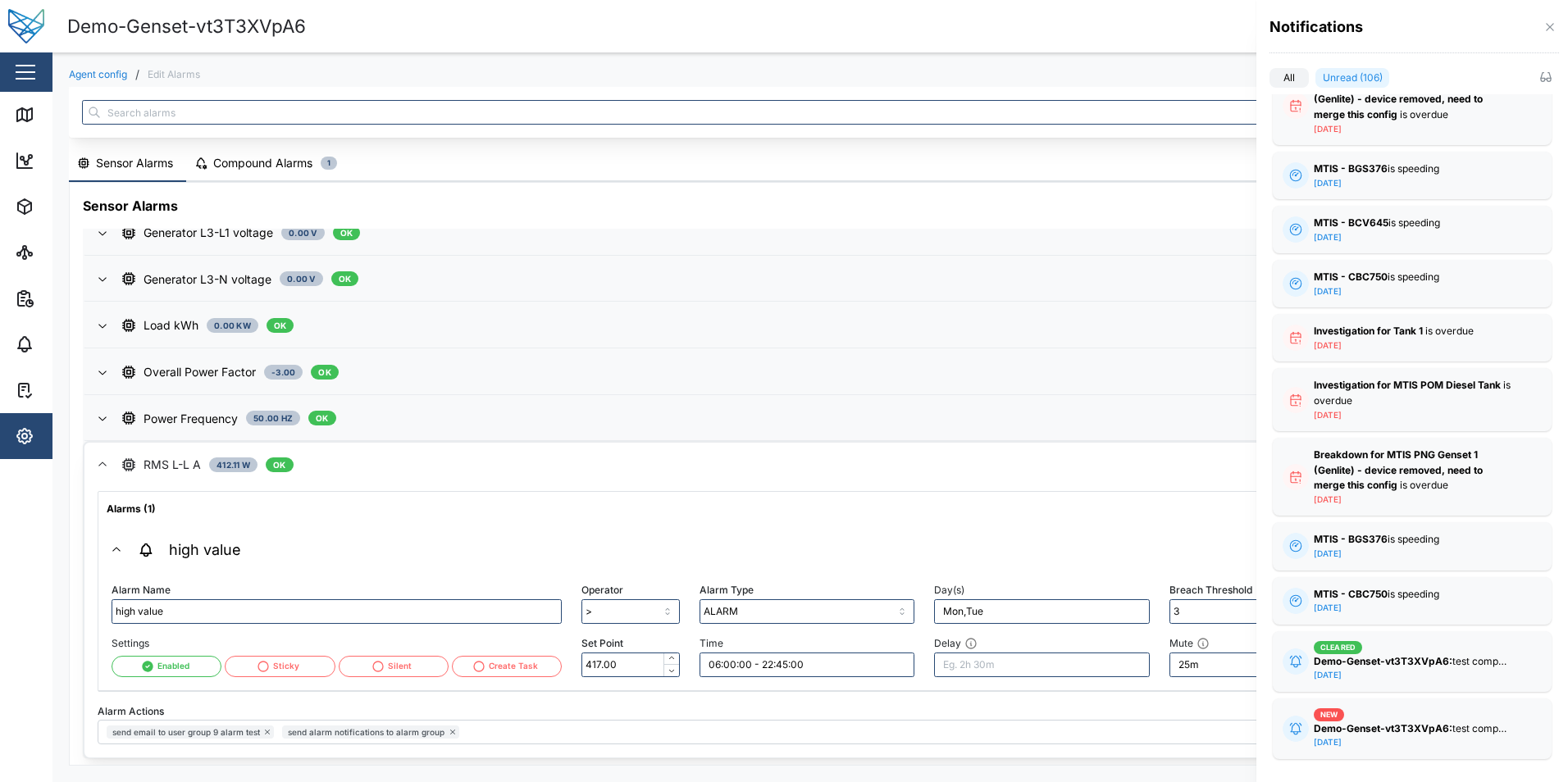
click at [1042, 30] on div at bounding box center [784, 391] width 1568 height 782
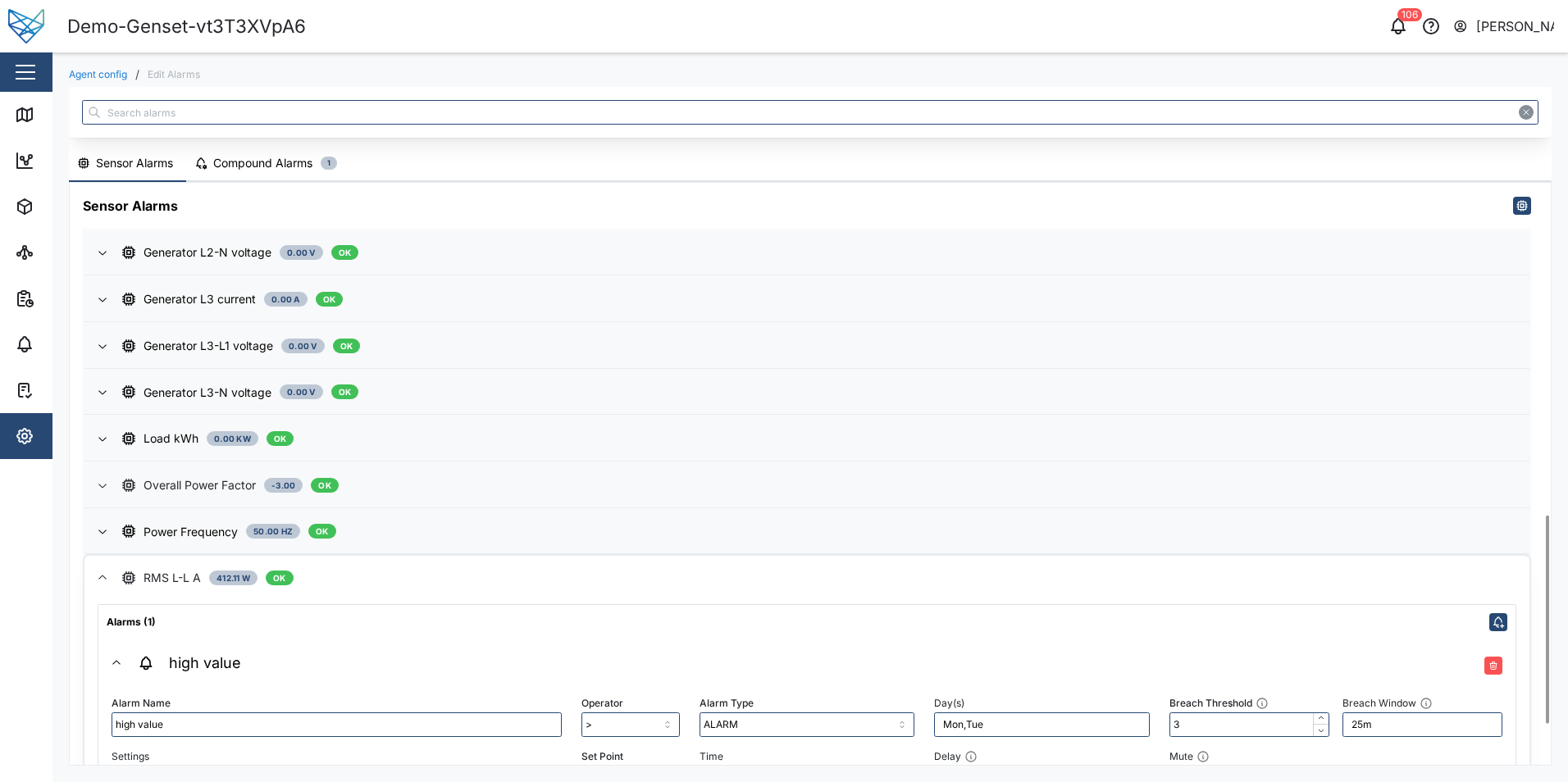
scroll to position [1043, 0]
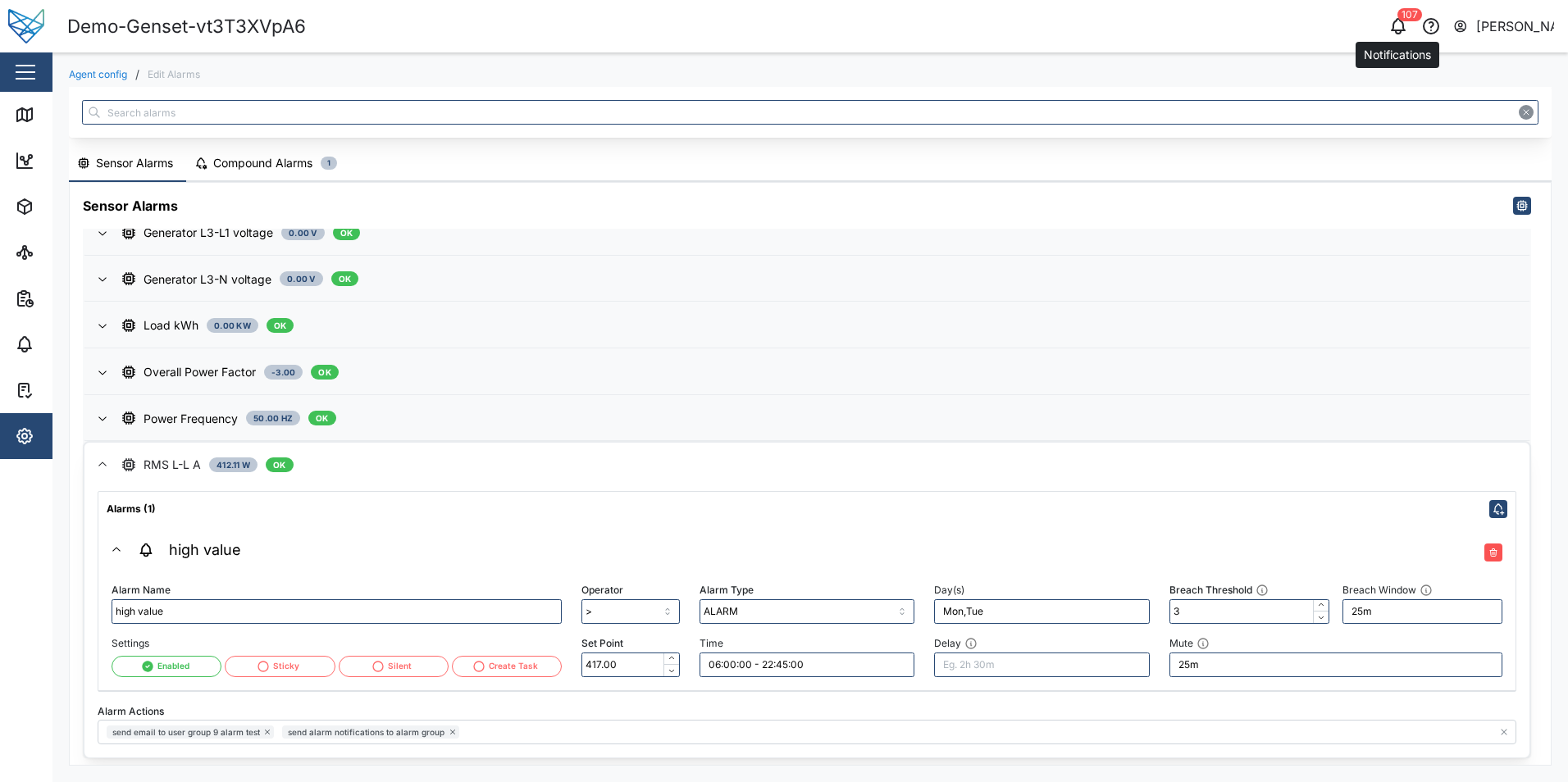
click at [1401, 32] on icon "button" at bounding box center [1398, 26] width 20 height 20
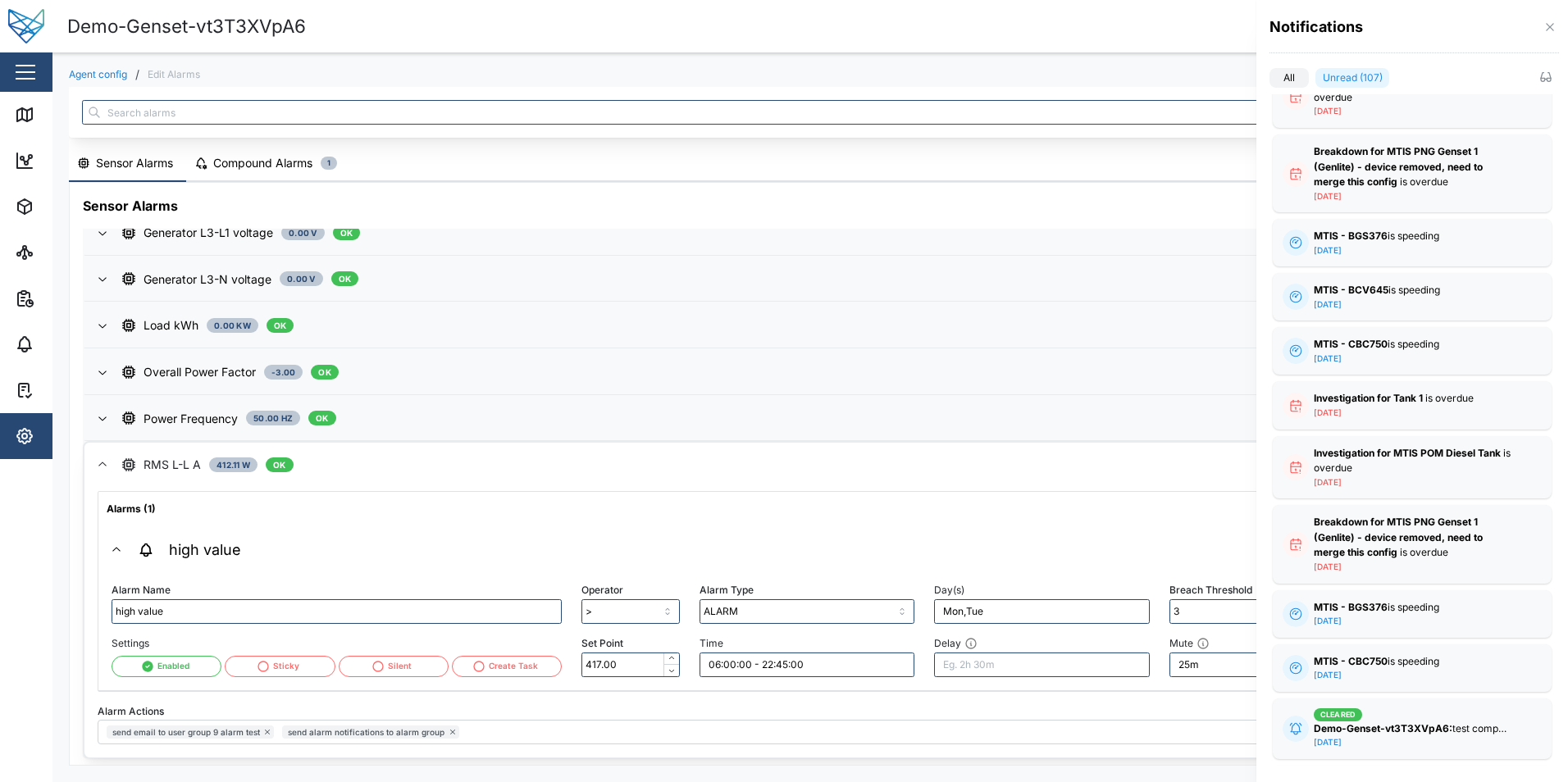
scroll to position [0, 0]
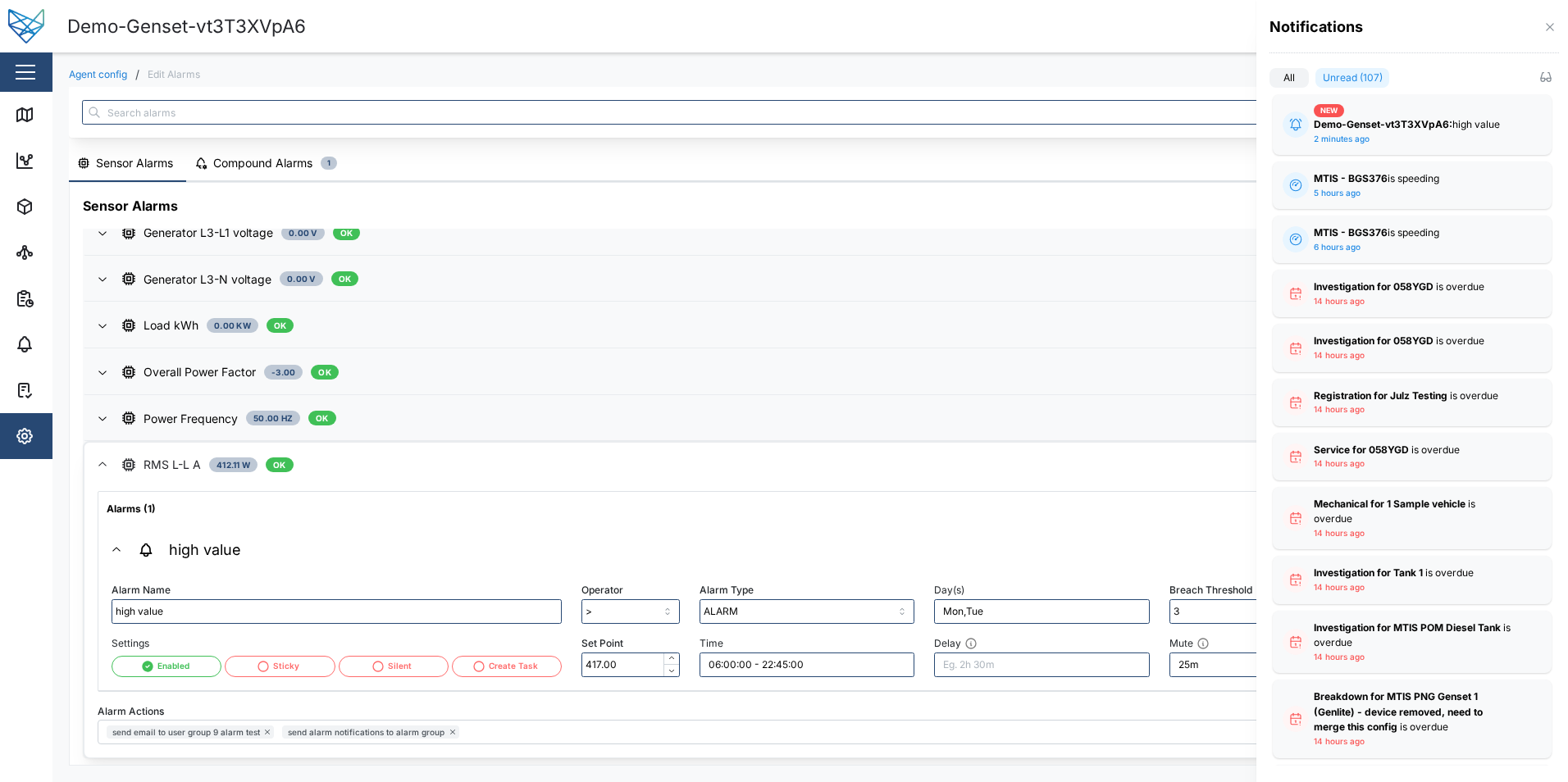
click at [1138, 35] on div at bounding box center [784, 391] width 1568 height 782
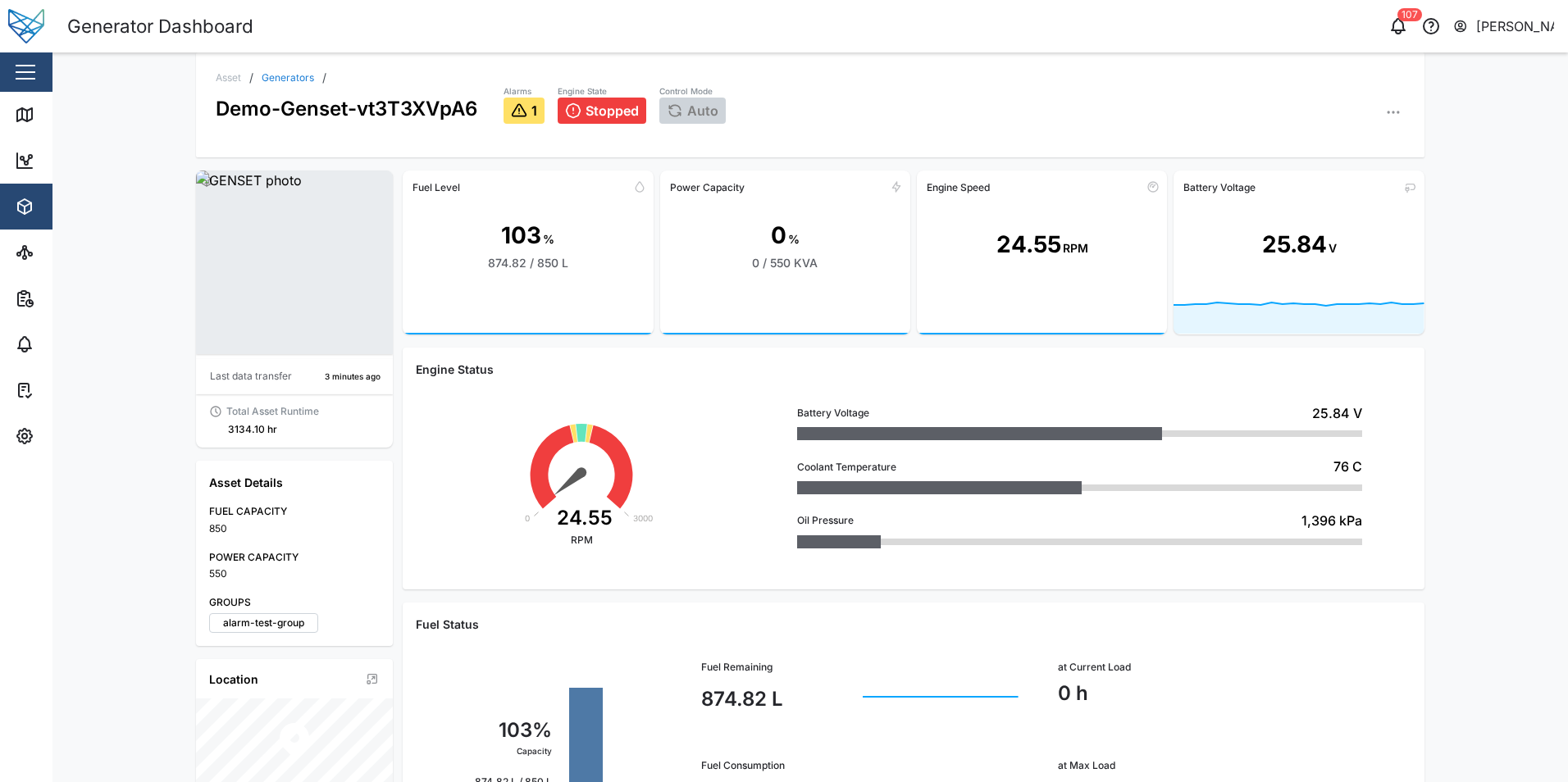
click at [531, 108] on span "1" at bounding box center [534, 111] width 5 height 14
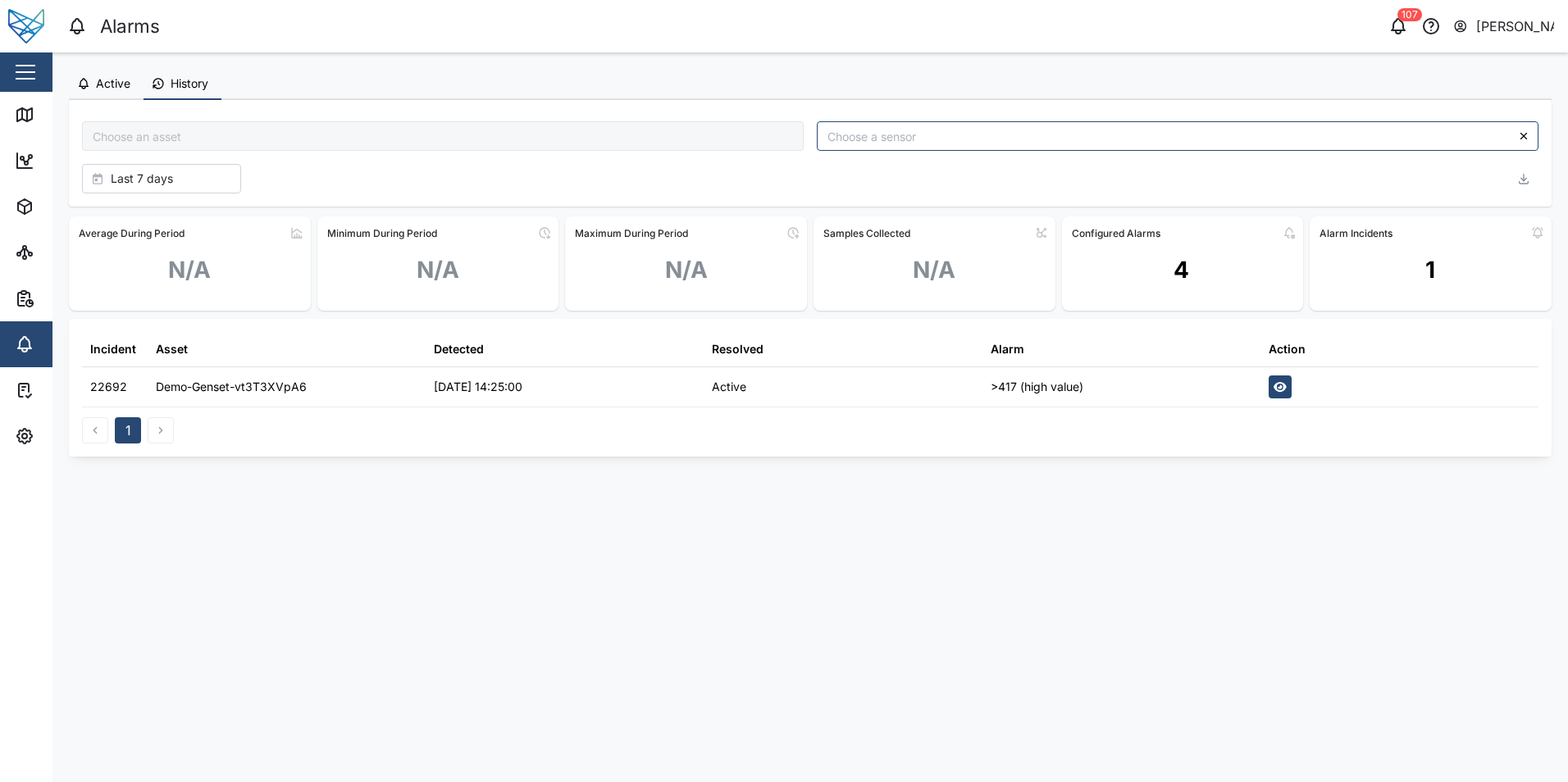
type input "Demo-Genset-vt3T3XVpA6"
click at [278, 395] on div "Demo-Genset-vt3T3XVpA6" at bounding box center [231, 387] width 151 height 18
click at [93, 91] on button "Active" at bounding box center [106, 84] width 75 height 31
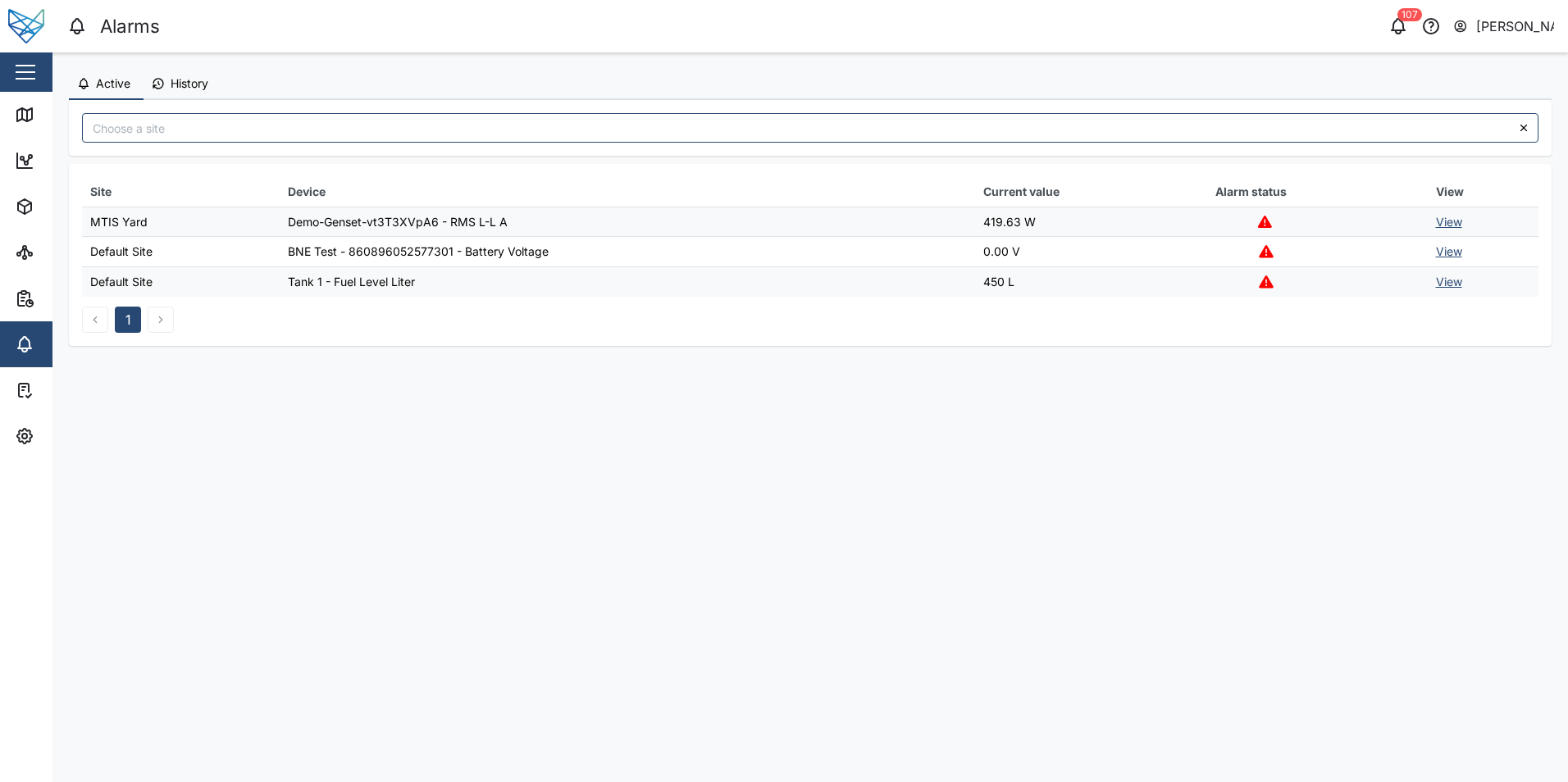
click at [1457, 226] on link "View" at bounding box center [1448, 222] width 26 height 14
click at [29, 201] on icon "button" at bounding box center [24, 207] width 13 height 14
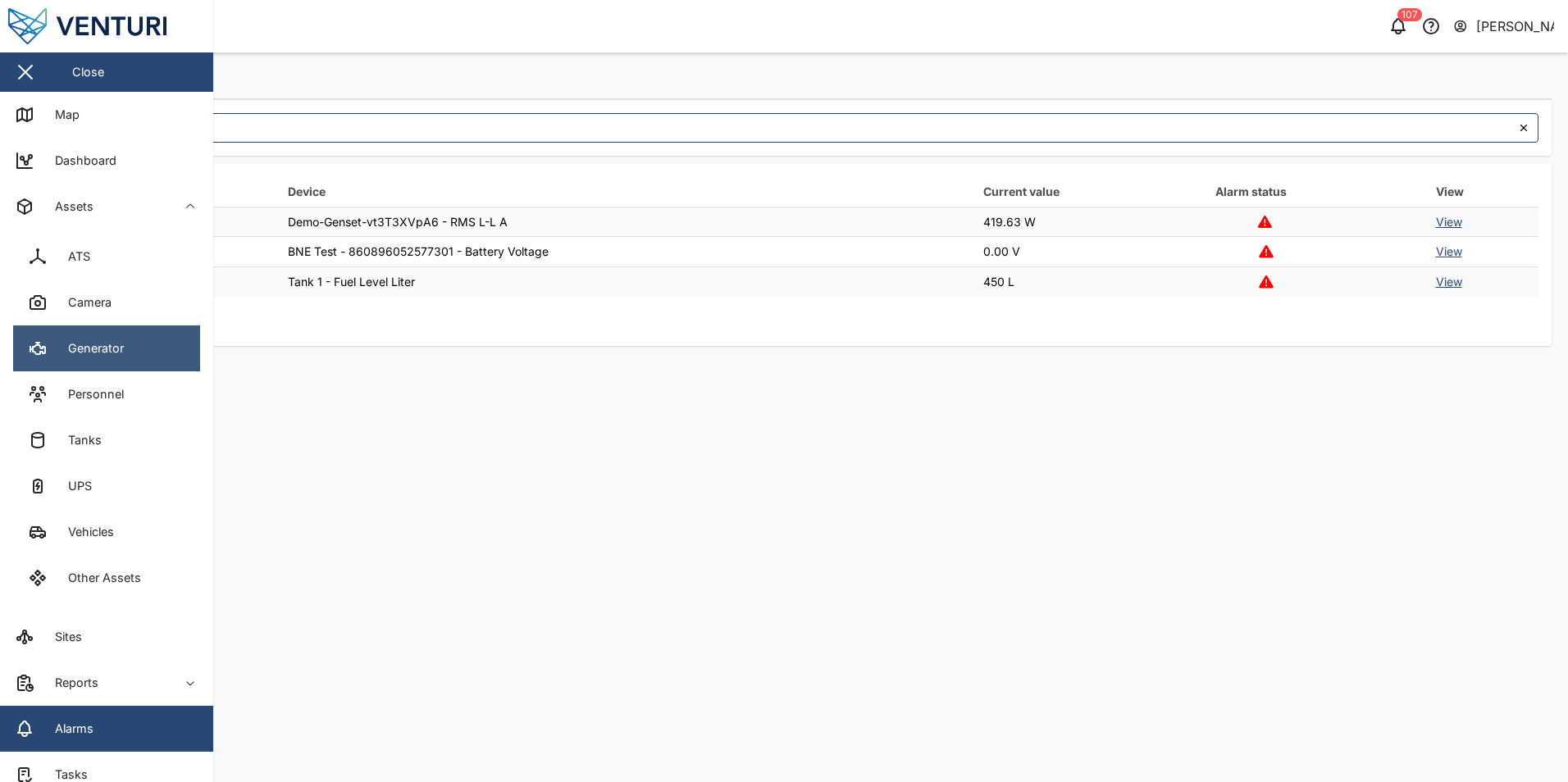
click at [144, 352] on link "Generator" at bounding box center [107, 348] width 187 height 46
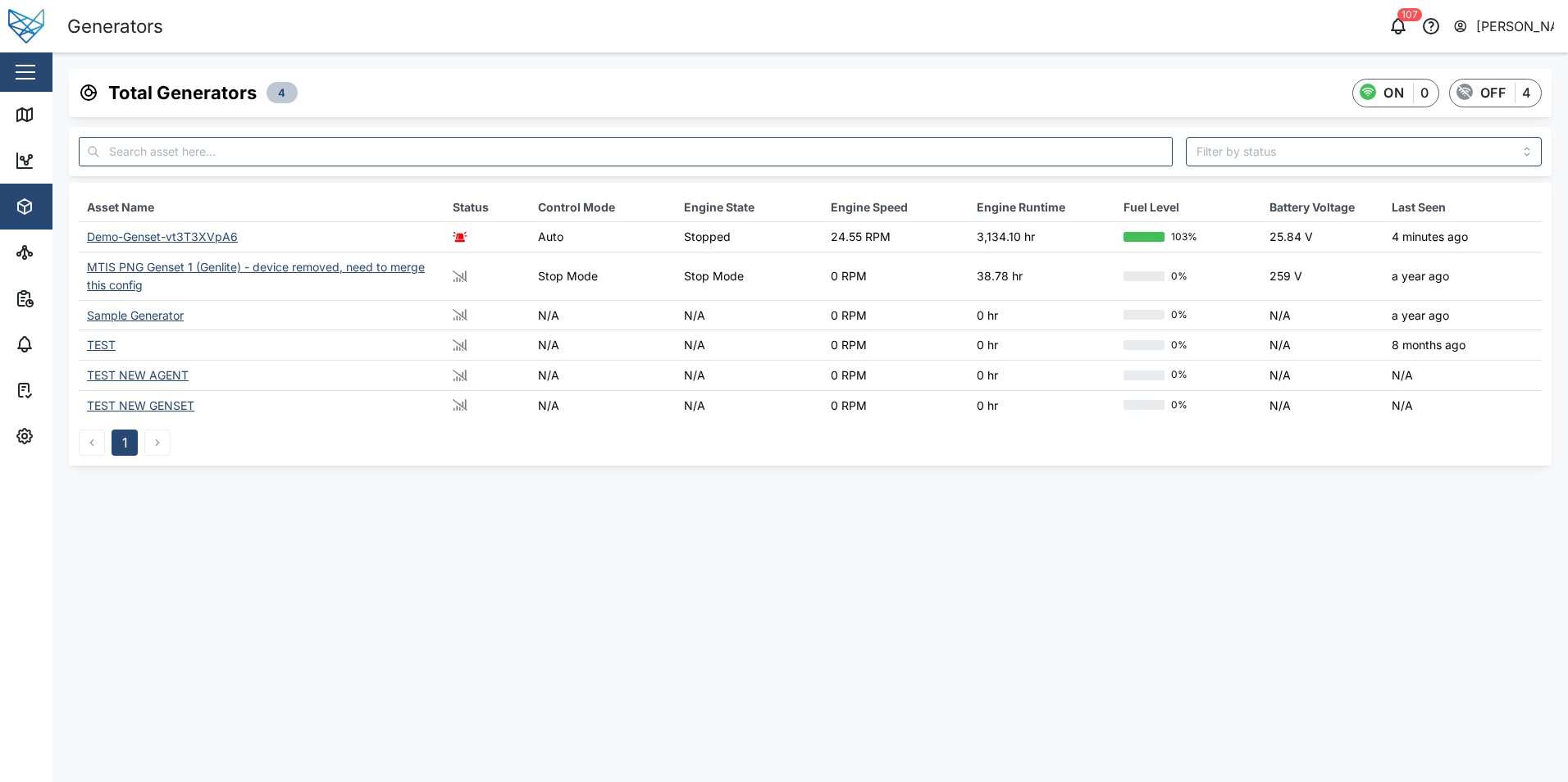
click at [129, 231] on div "Demo-Genset-vt3T3XVpA6" at bounding box center [163, 236] width 151 height 14
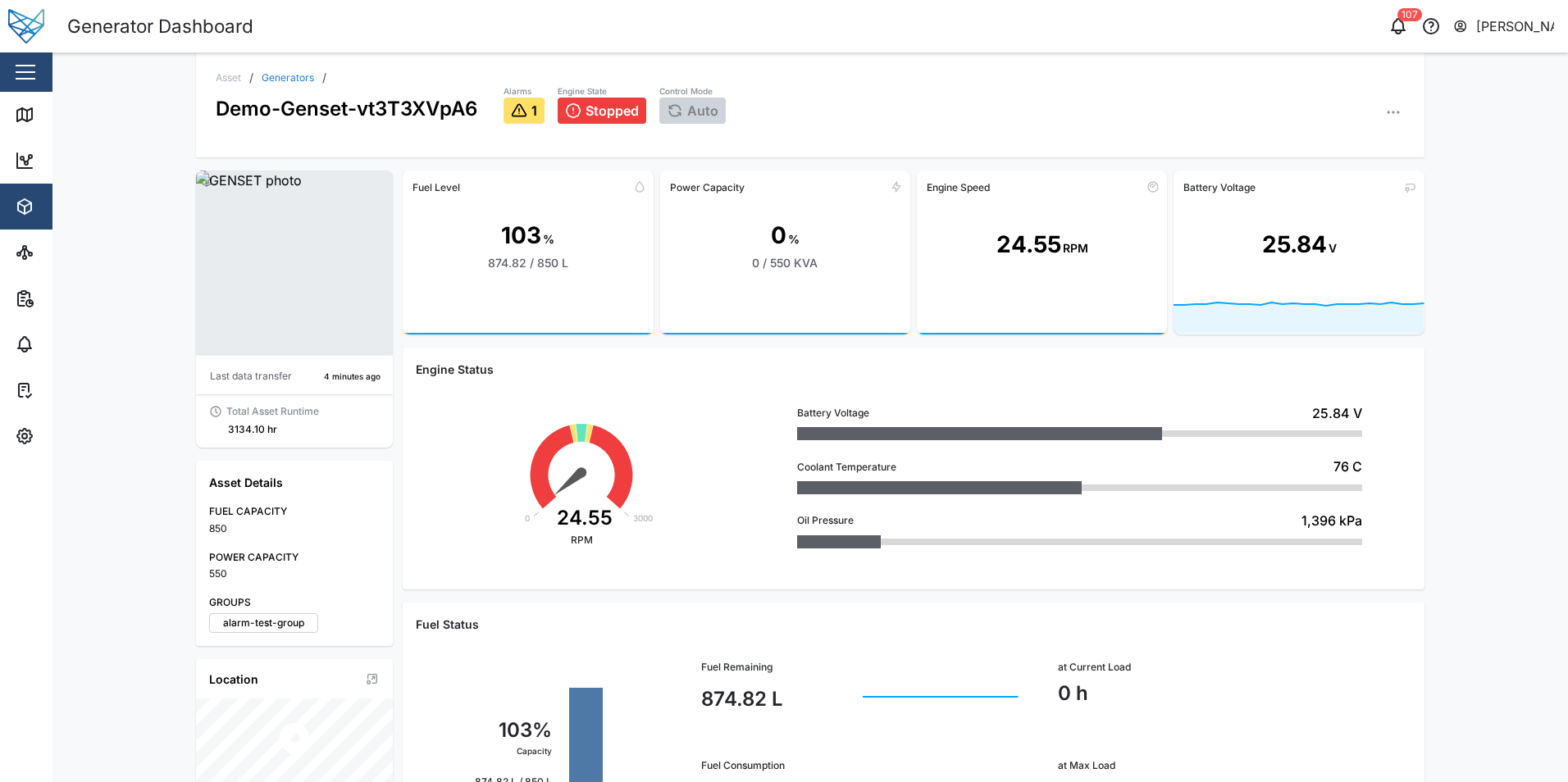
click at [1387, 111] on icon "button" at bounding box center [1393, 112] width 16 height 16
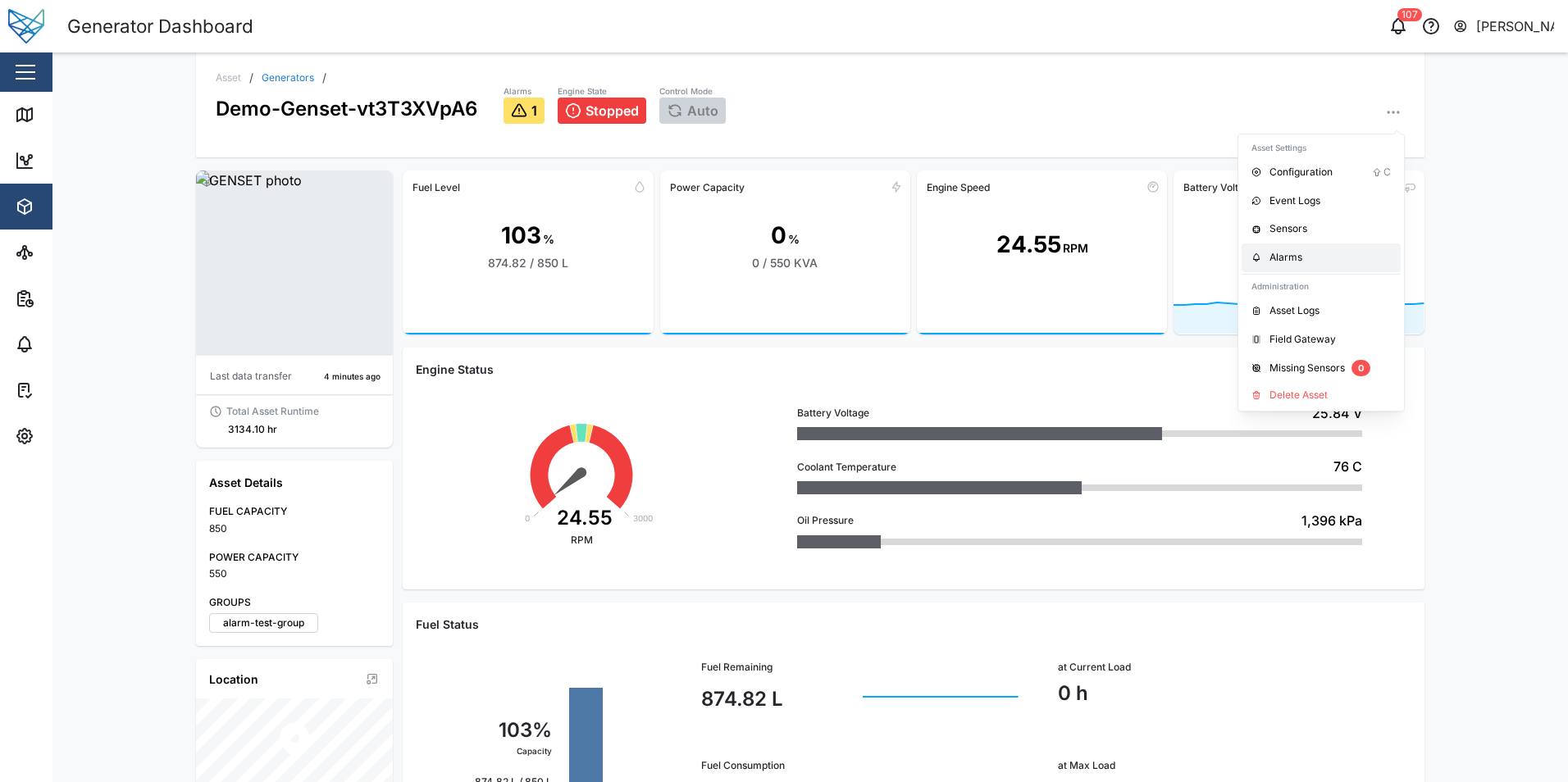
click at [1292, 262] on div "Alarms" at bounding box center [1329, 257] width 121 height 15
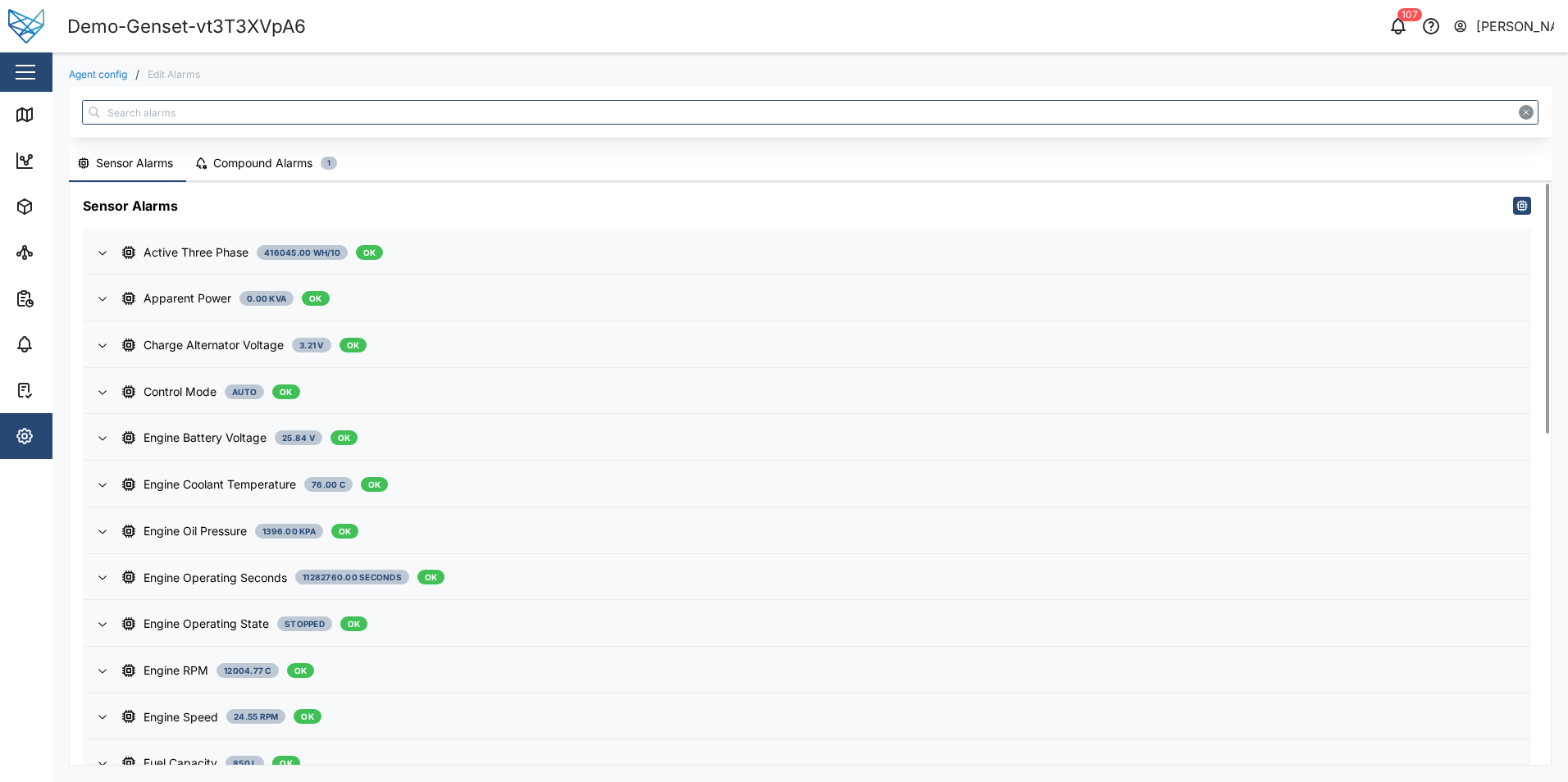
click at [253, 164] on div "Compound Alarms" at bounding box center [262, 164] width 99 height 18
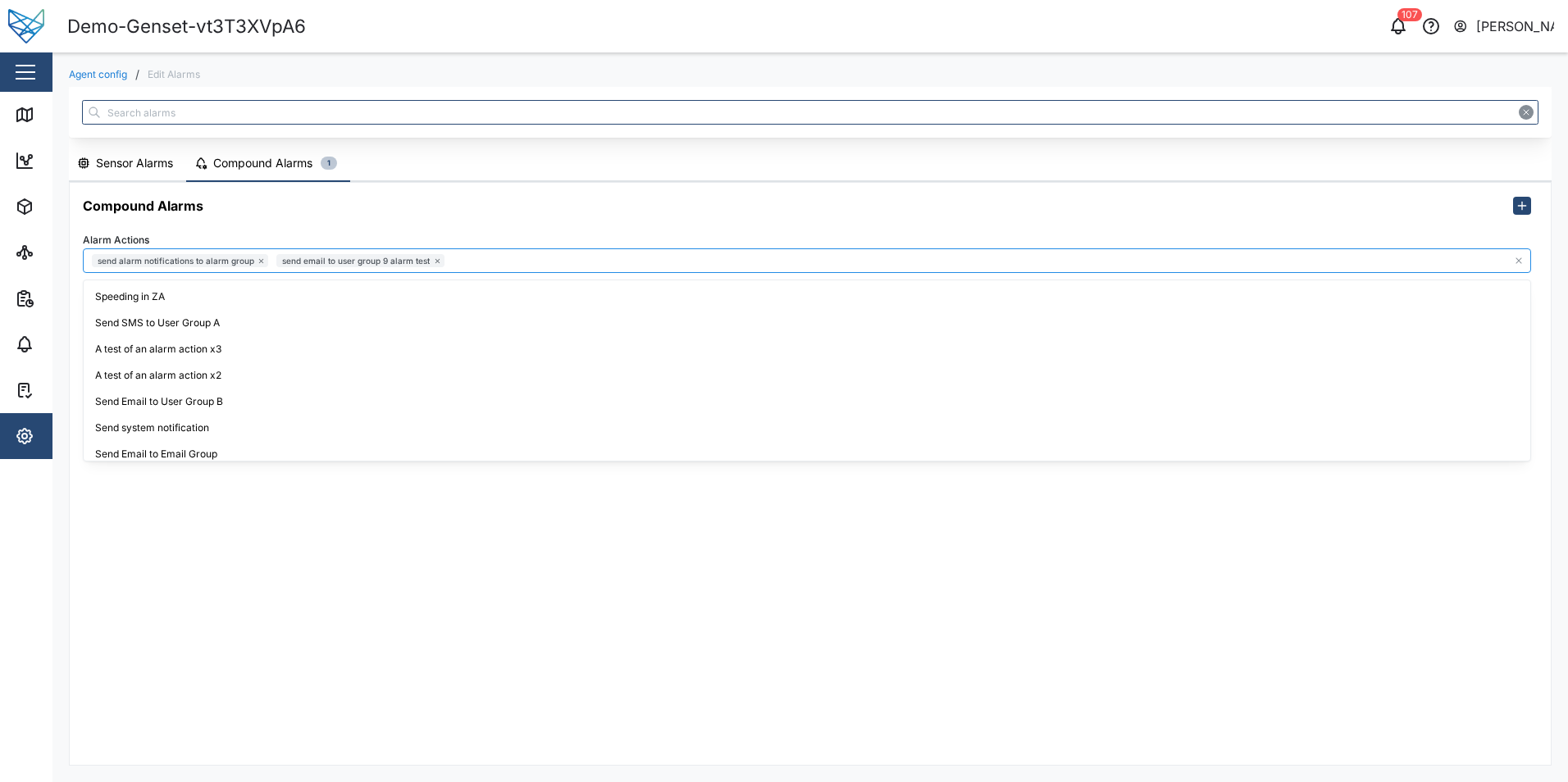
click at [536, 261] on div "send alarm notifications to alarm group send email to user group 9 alarm test" at bounding box center [806, 260] width 1448 height 24
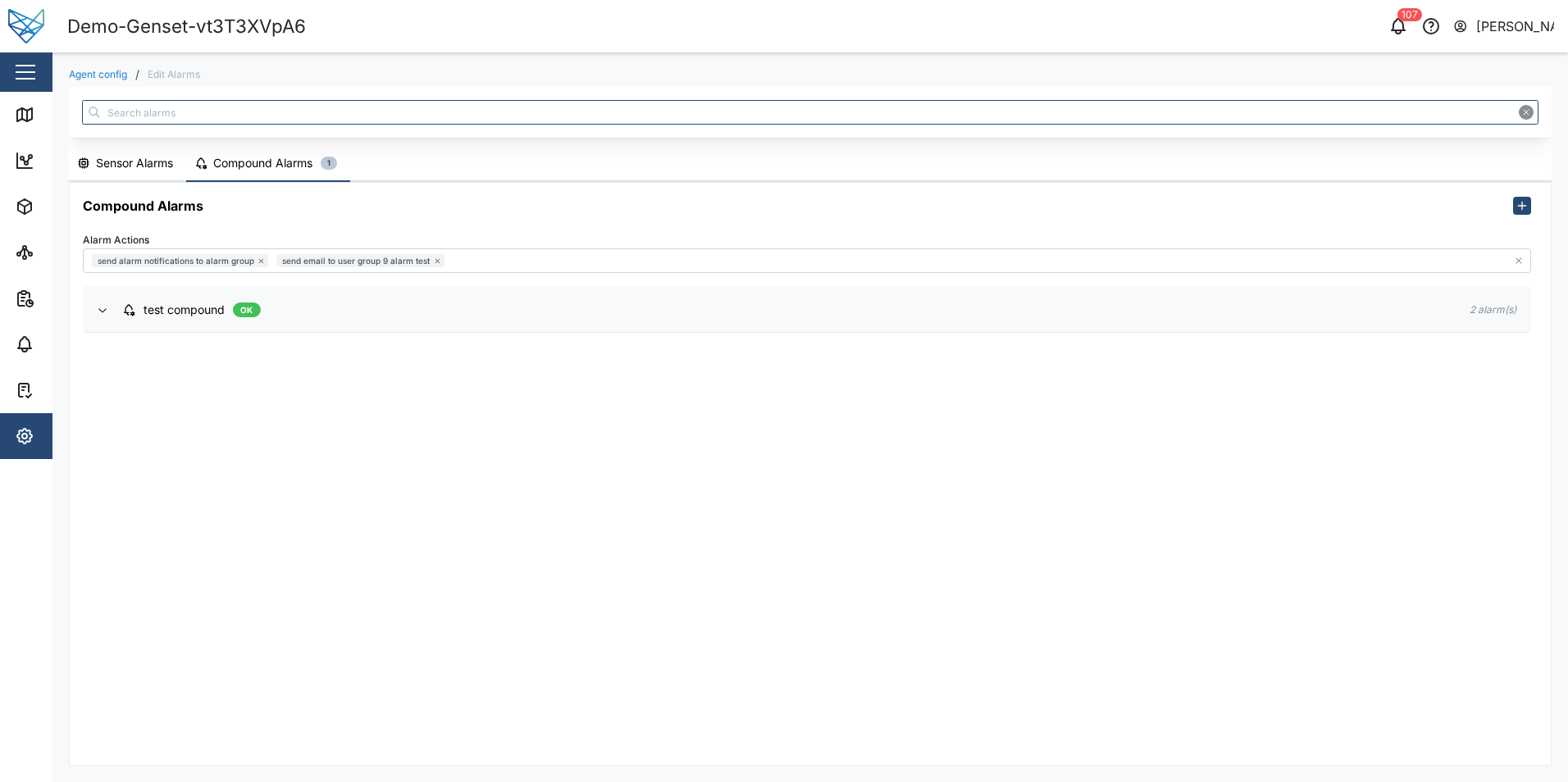
click at [128, 575] on div "Compound Alarms Alarm Actions send alarm notifications to alarm group send emai…" at bounding box center [811, 474] width 1481 height 582
click at [30, 441] on icon "button" at bounding box center [24, 436] width 14 height 14
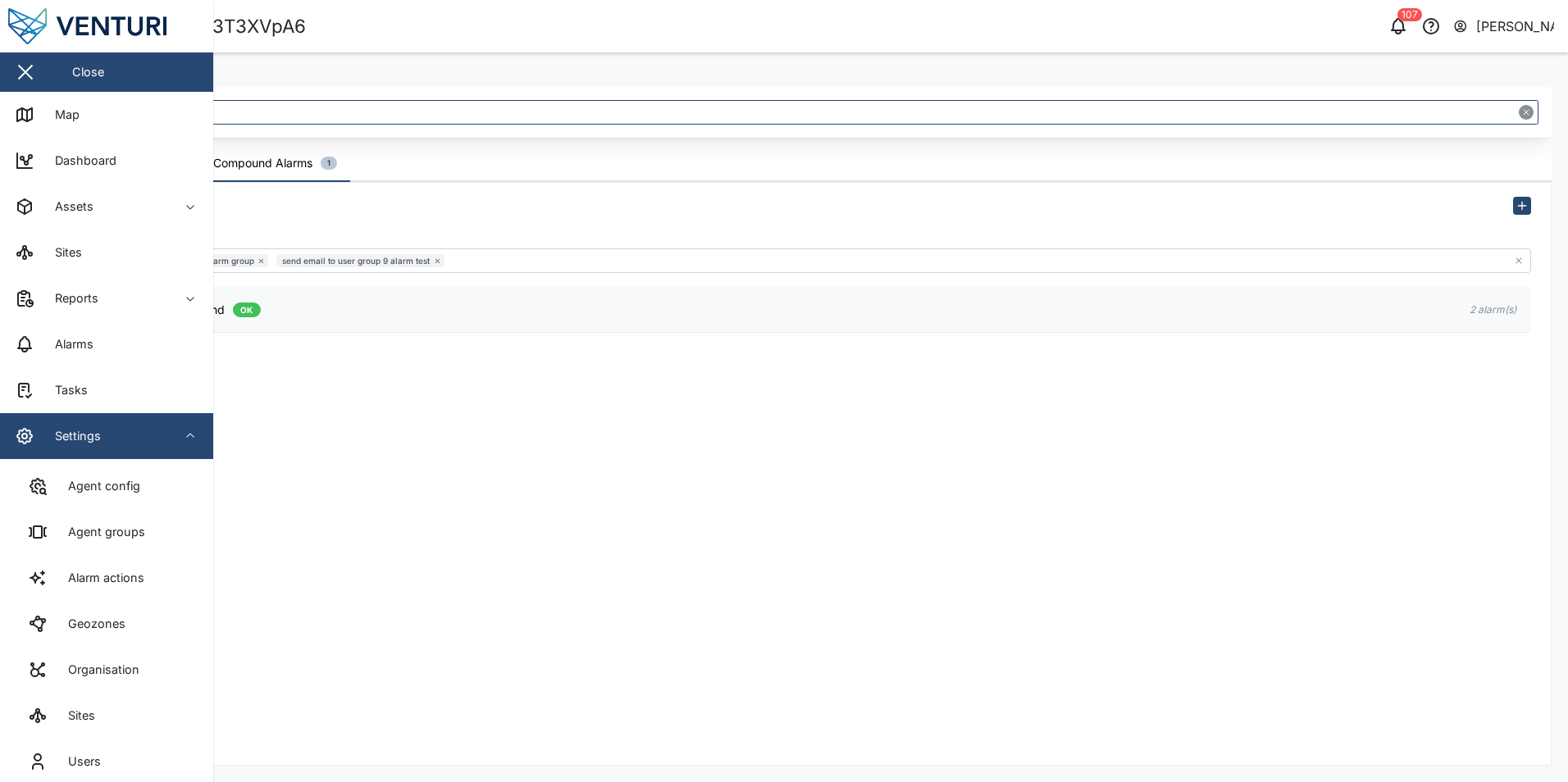
click at [655, 481] on div "Compound Alarms Alarm Actions send alarm notifications to alarm group send emai…" at bounding box center [811, 474] width 1481 height 582
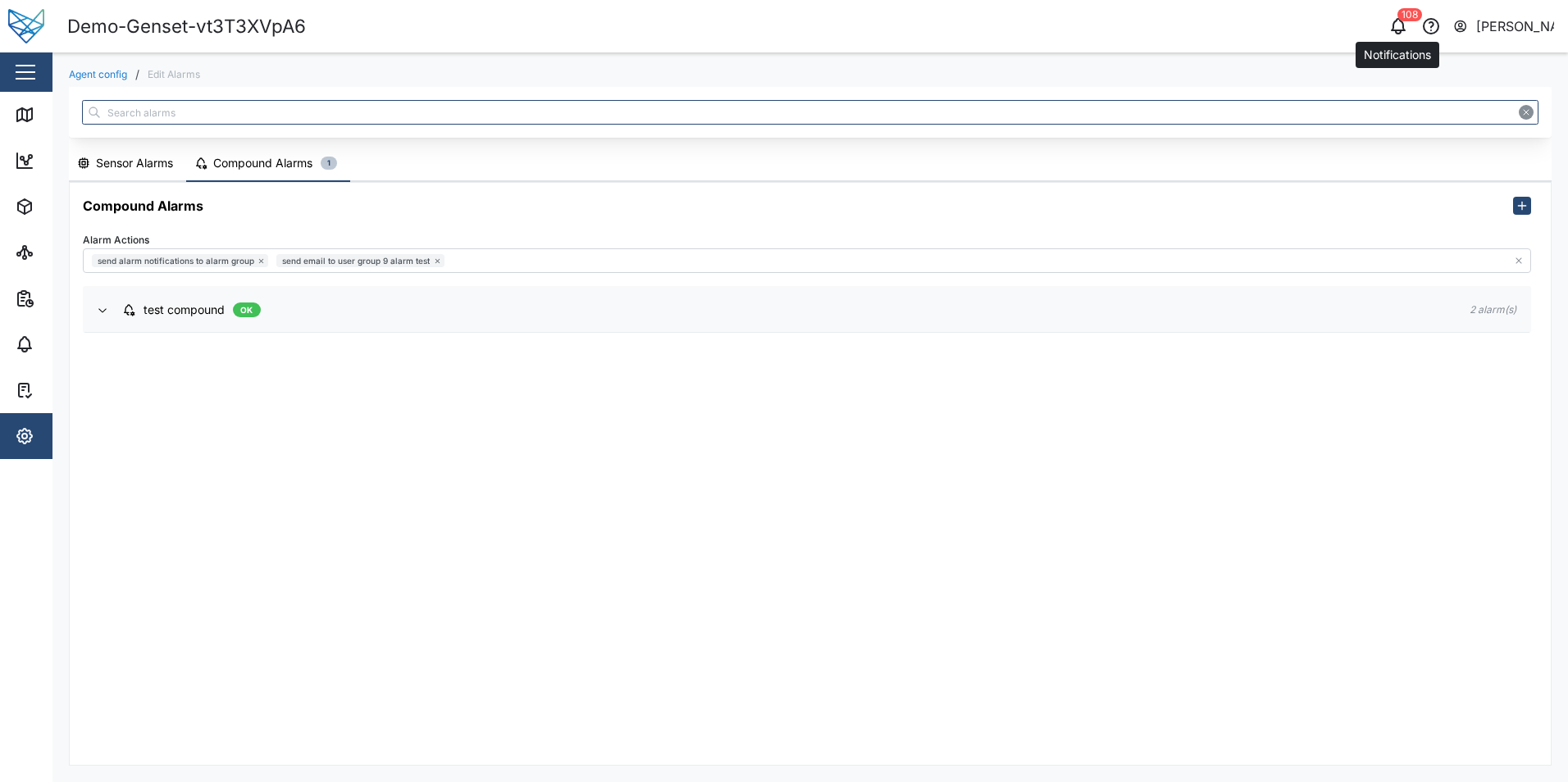
click at [1400, 25] on icon "button" at bounding box center [1398, 26] width 20 height 20
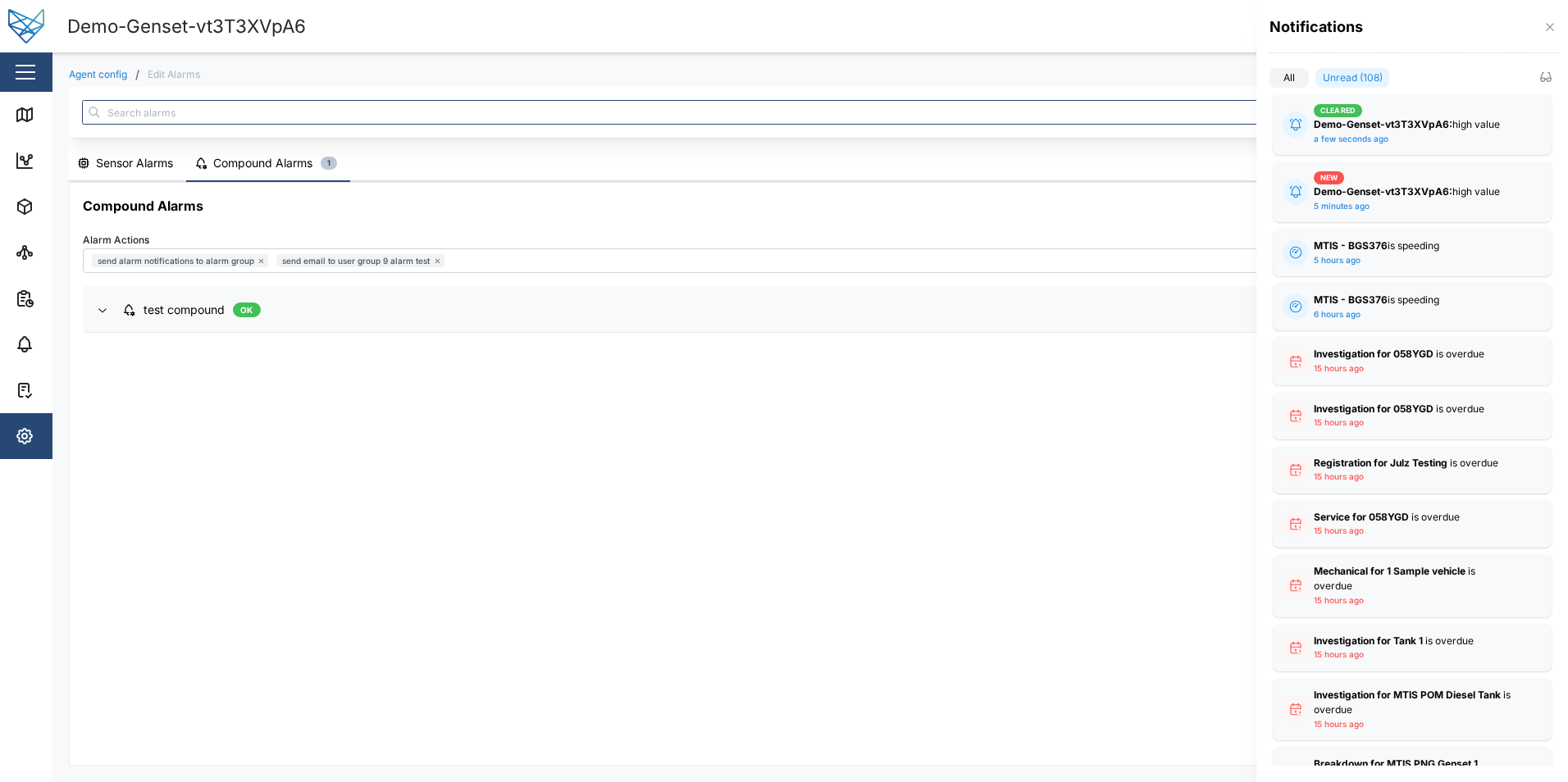
click at [623, 14] on div at bounding box center [784, 391] width 1568 height 782
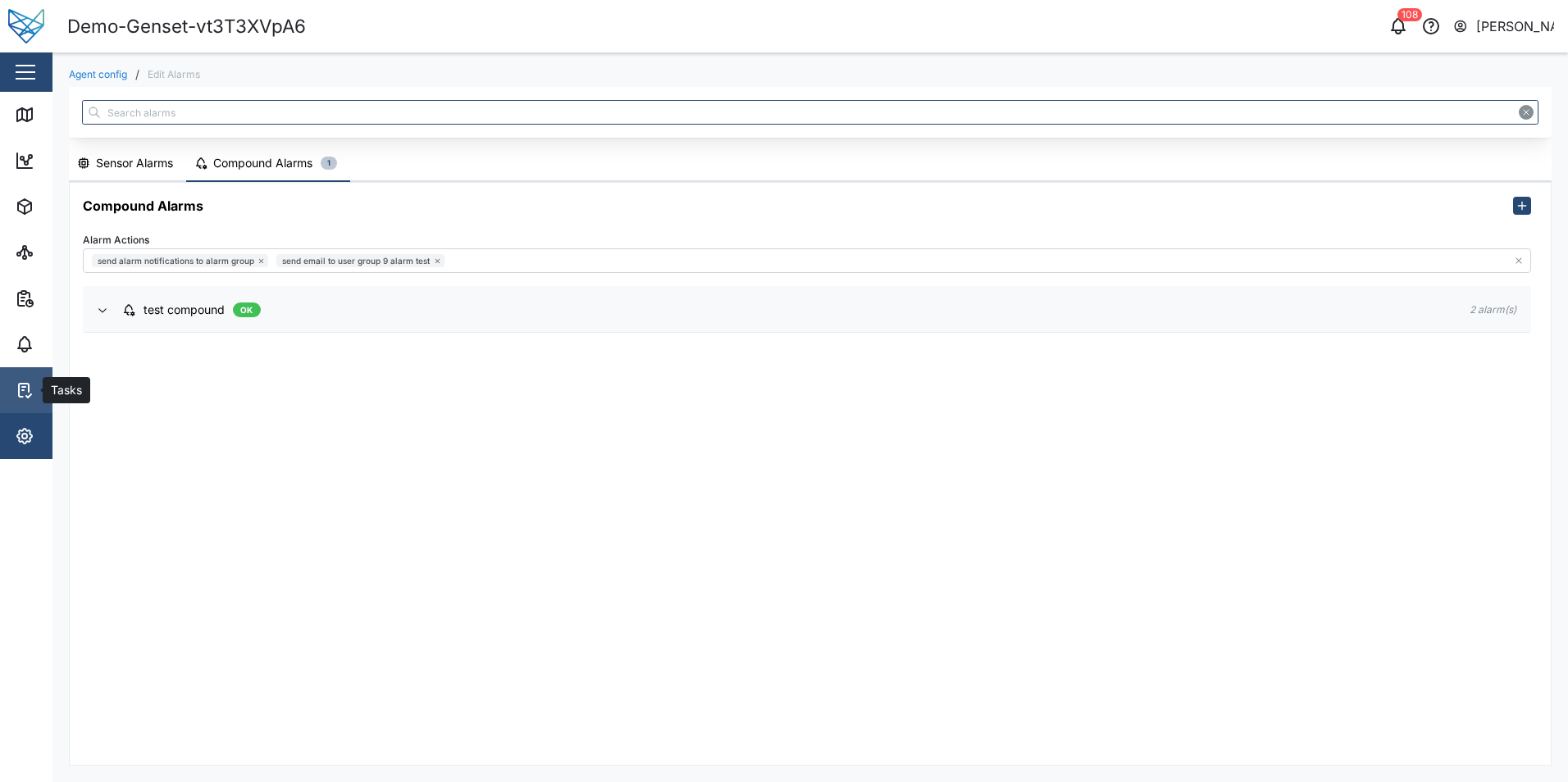
click at [32, 374] on link "Tasks" at bounding box center [106, 390] width 213 height 46
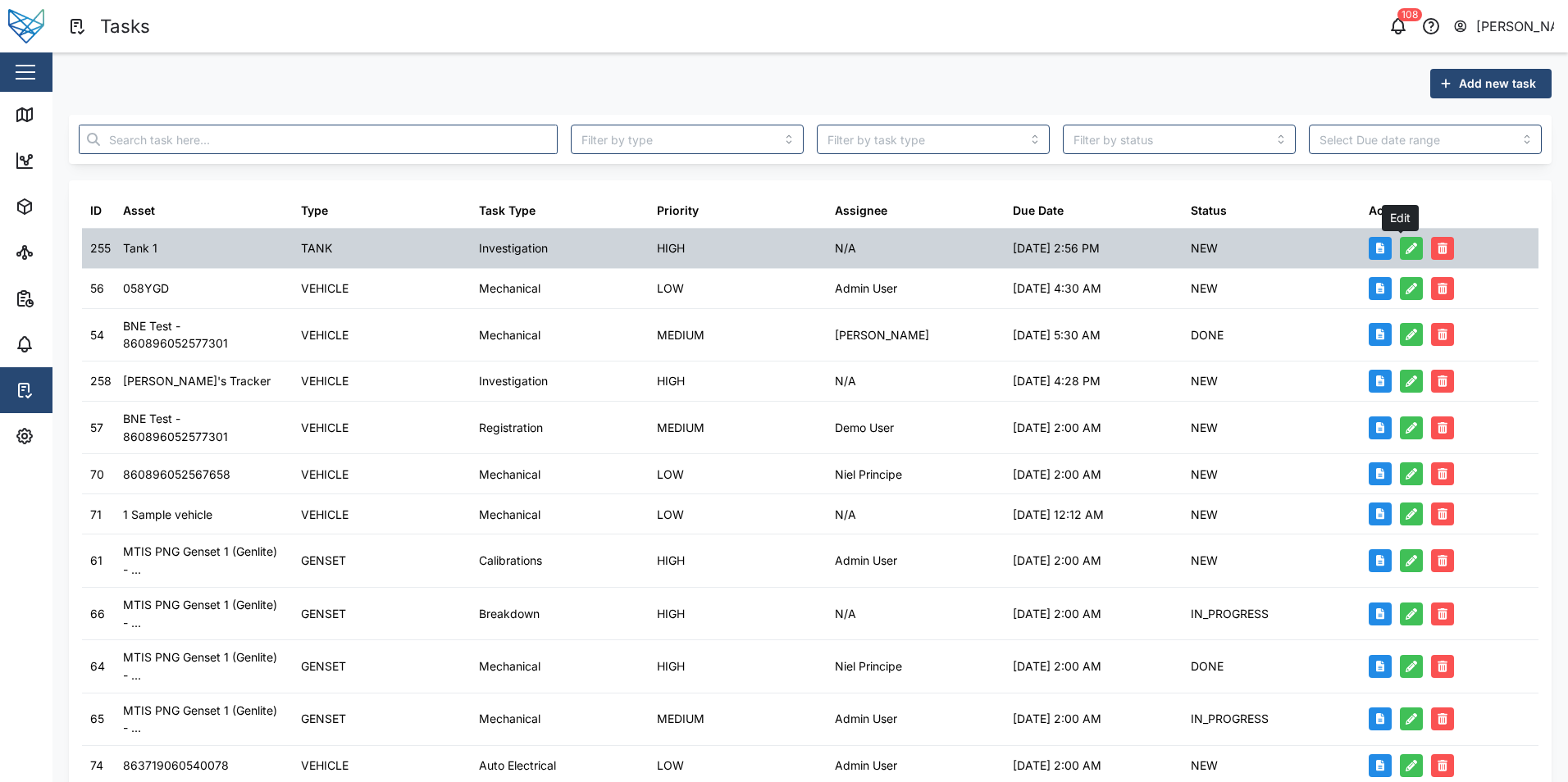
click at [1411, 251] on button "button" at bounding box center [1412, 249] width 23 height 23
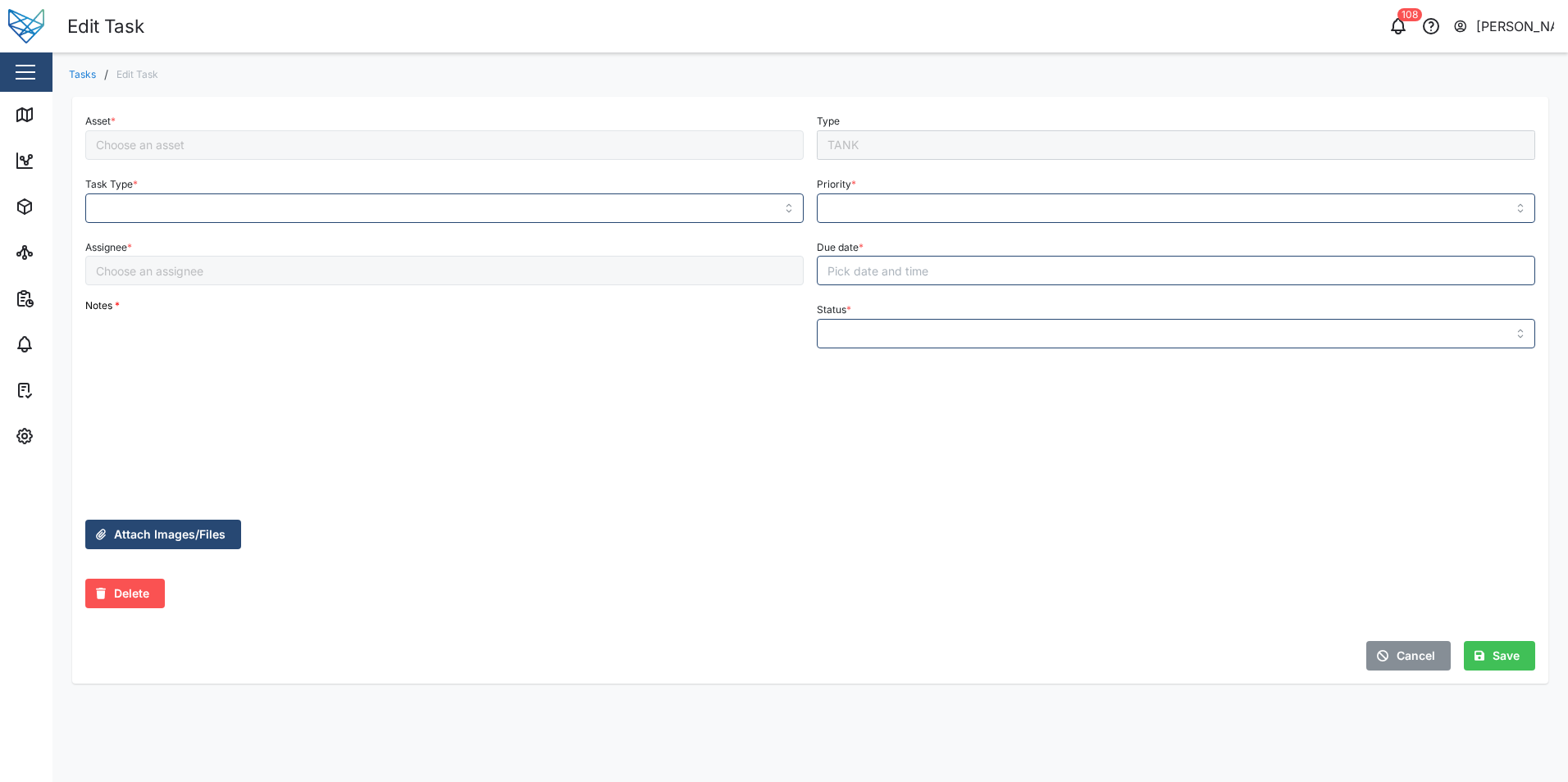
type input "Investigation"
type input "HIGH"
type input "NEW"
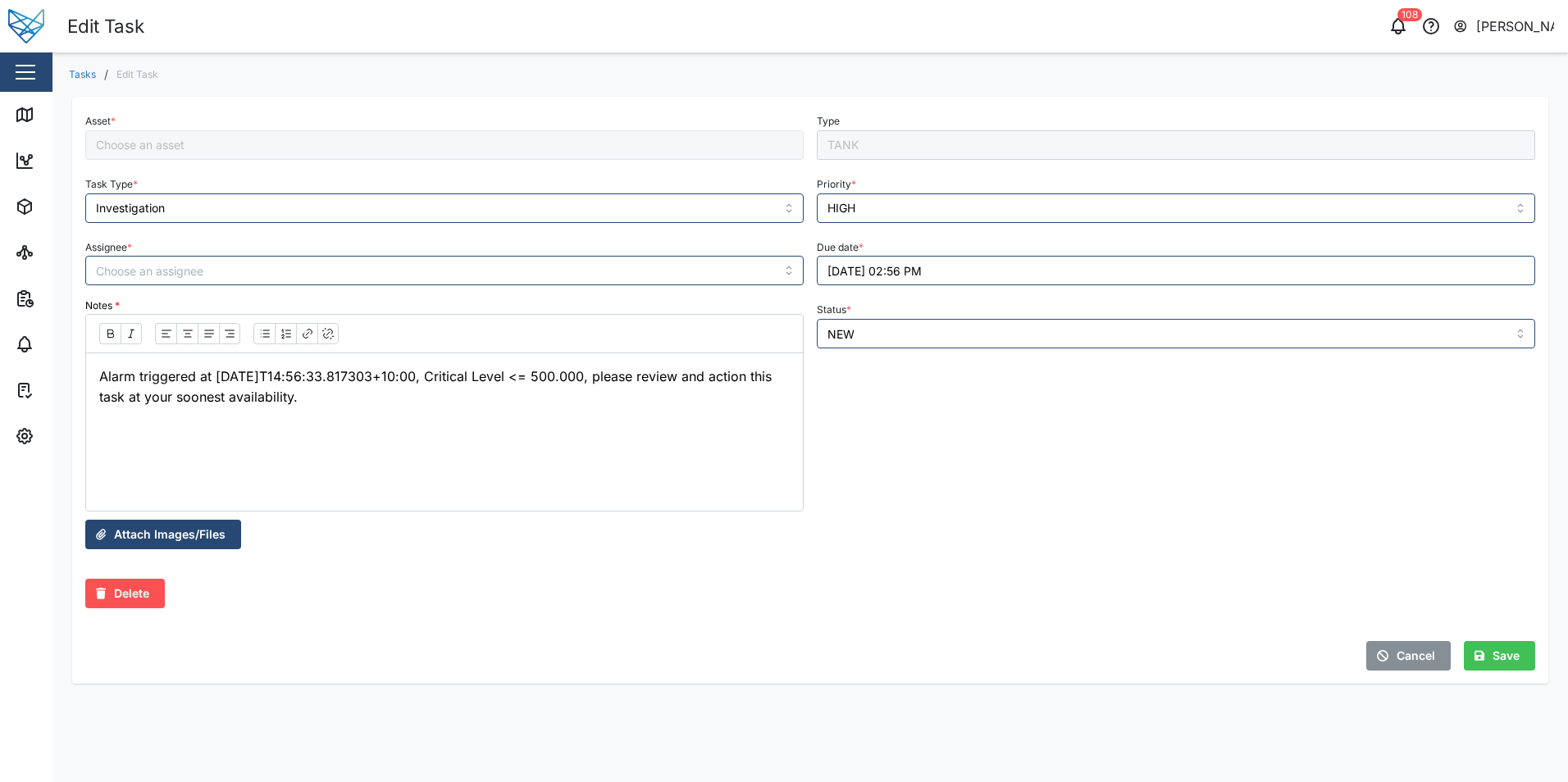
type input "Tank 1"
click at [202, 530] on span "Attach Images/Files" at bounding box center [170, 534] width 111 height 28
click at [1416, 662] on span "Cancel" at bounding box center [1415, 655] width 39 height 28
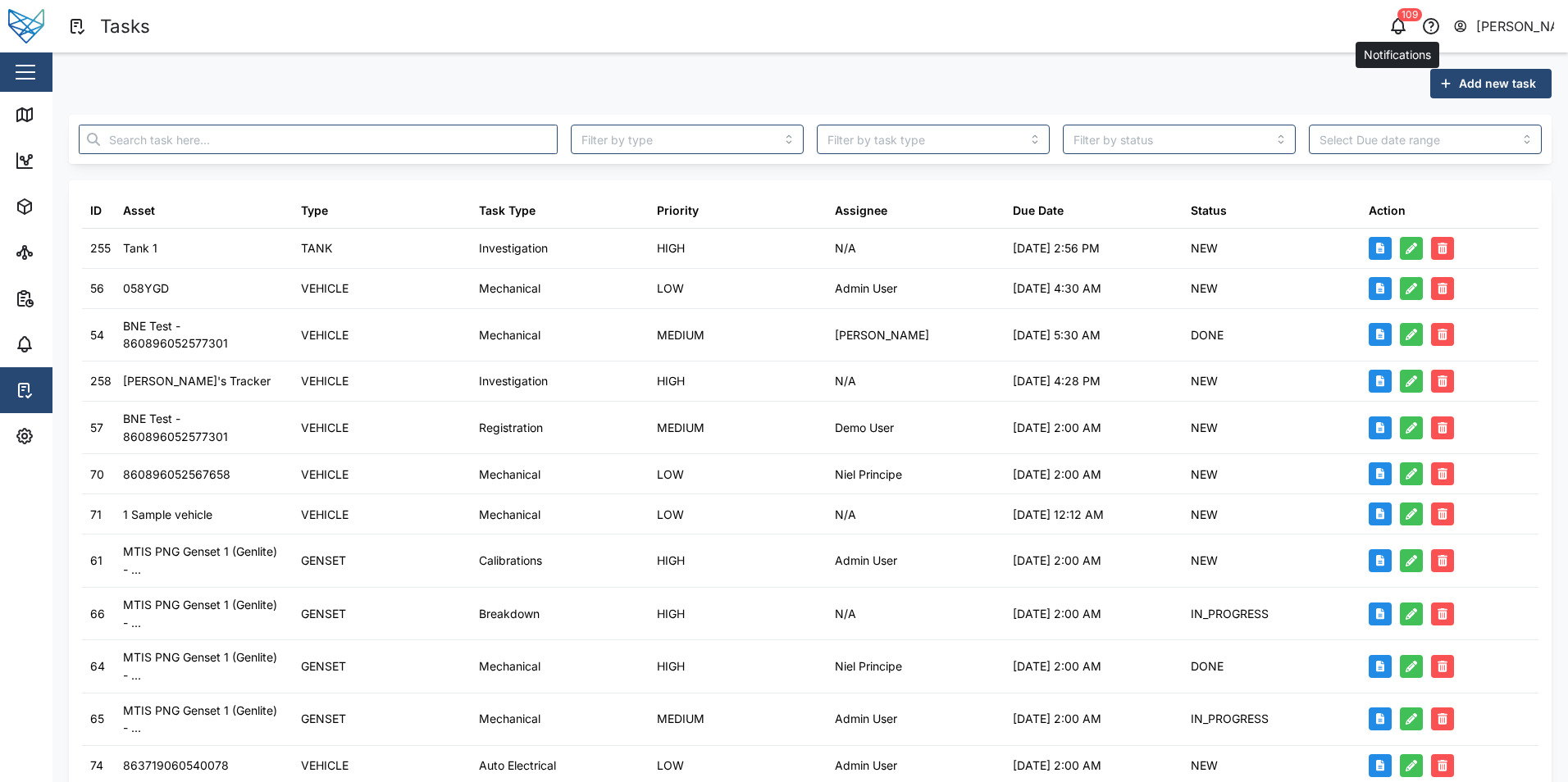
click at [1405, 31] on icon "button" at bounding box center [1398, 26] width 20 height 20
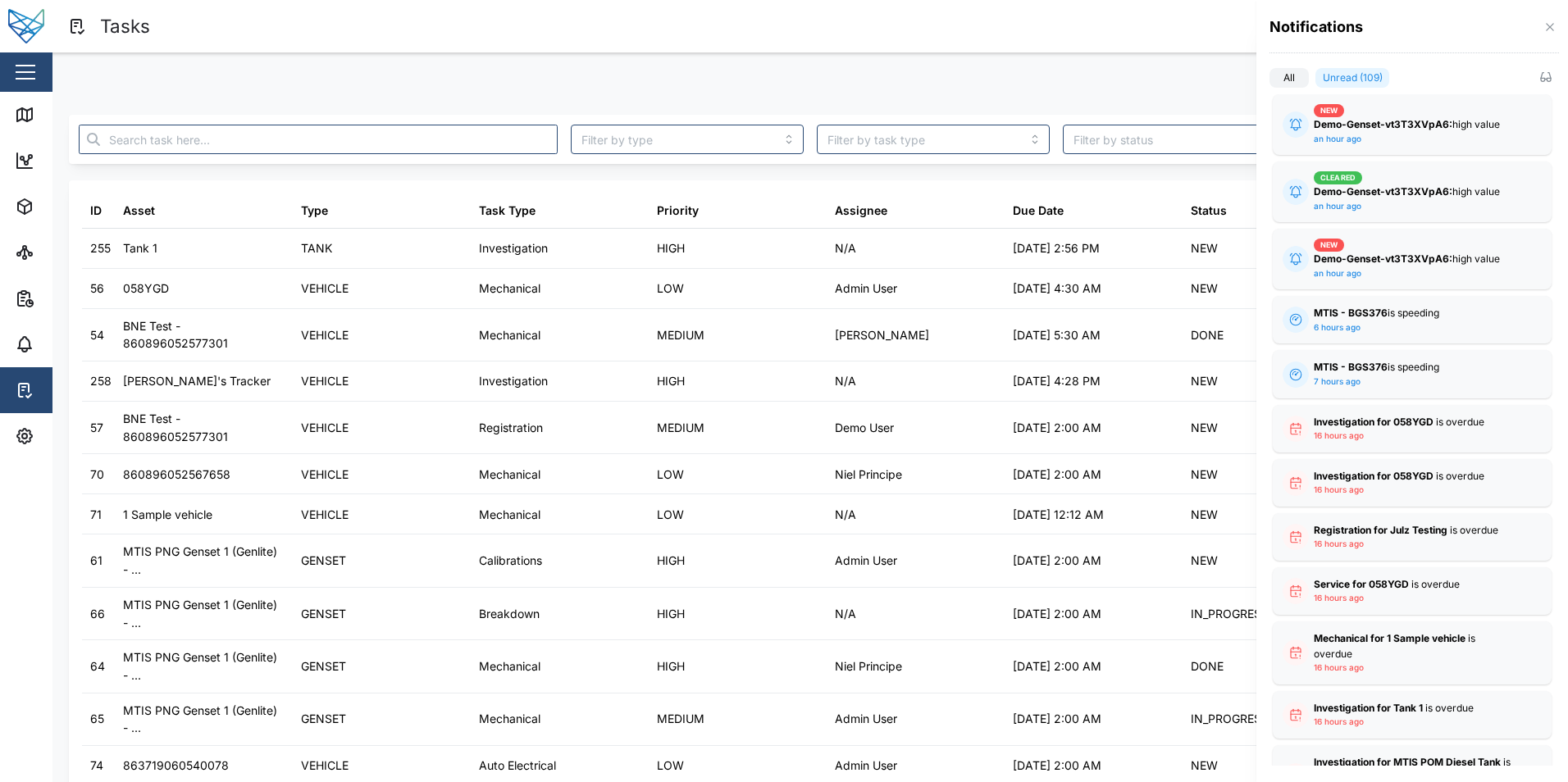
click at [22, 198] on div at bounding box center [784, 391] width 1568 height 782
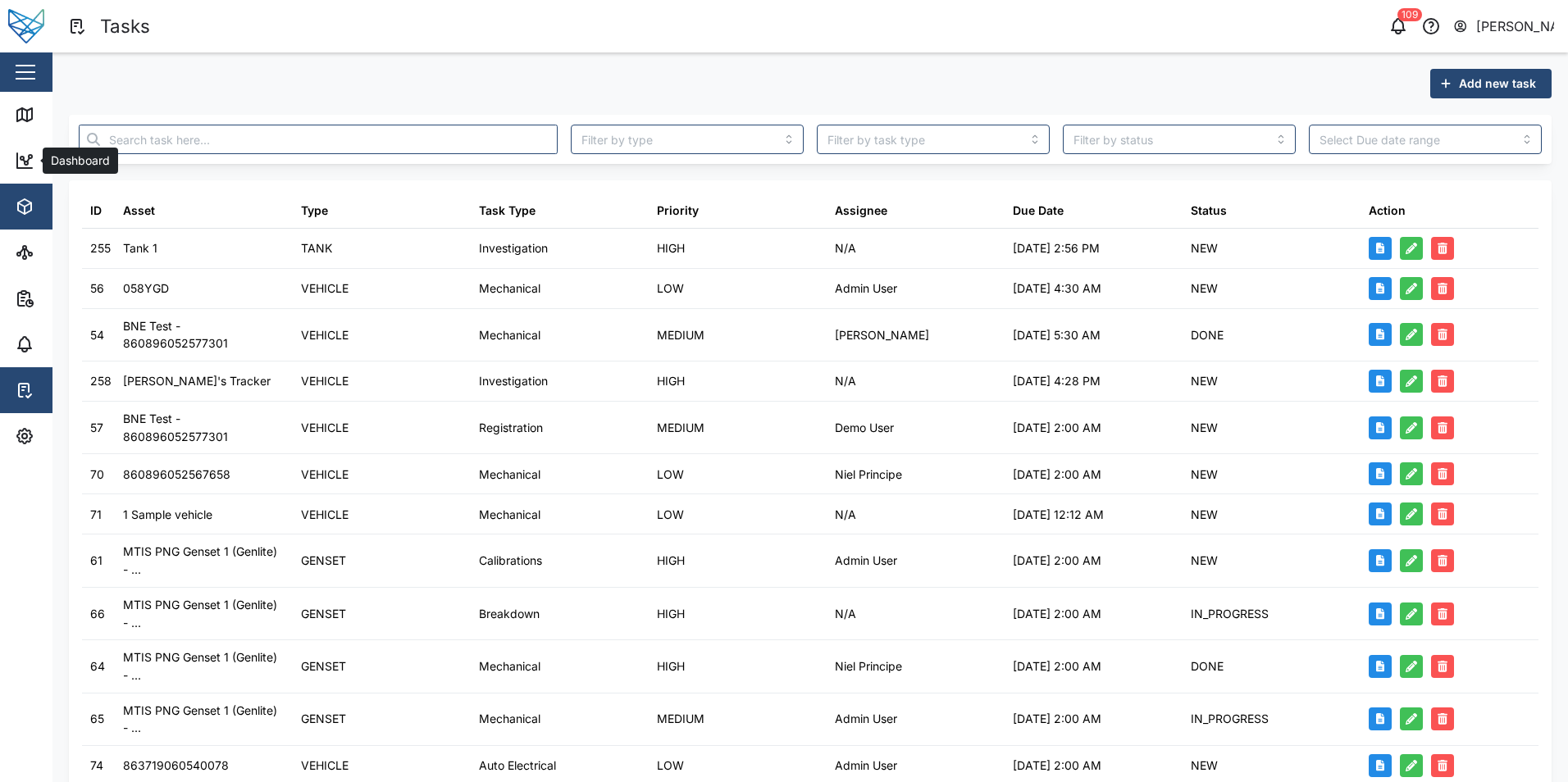
drag, startPoint x: 36, startPoint y: 150, endPoint x: 35, endPoint y: 193, distance: 43.0
click at [36, 150] on link "Dashboard" at bounding box center [106, 160] width 213 height 46
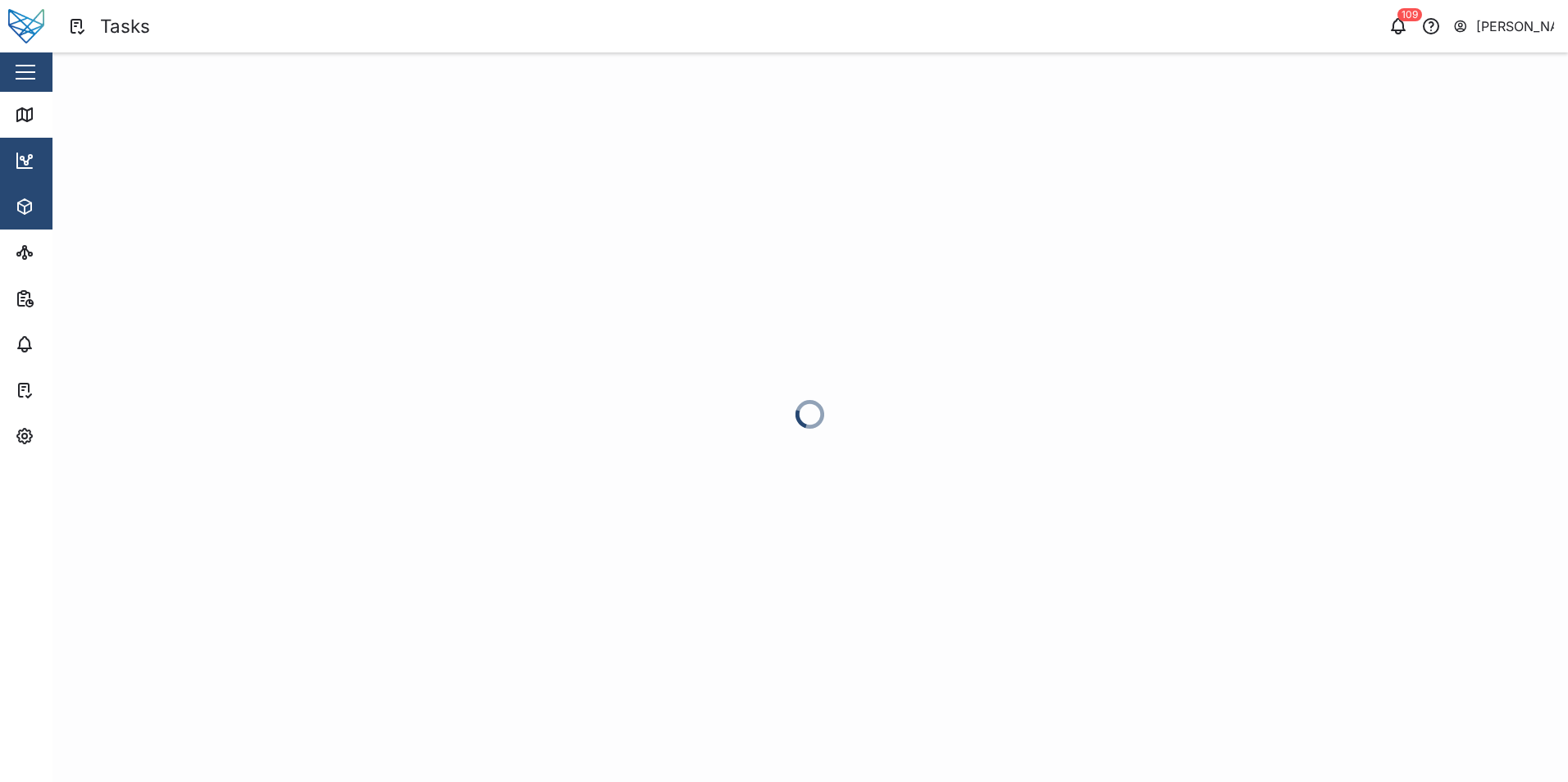
click at [27, 210] on icon "button" at bounding box center [24, 207] width 20 height 20
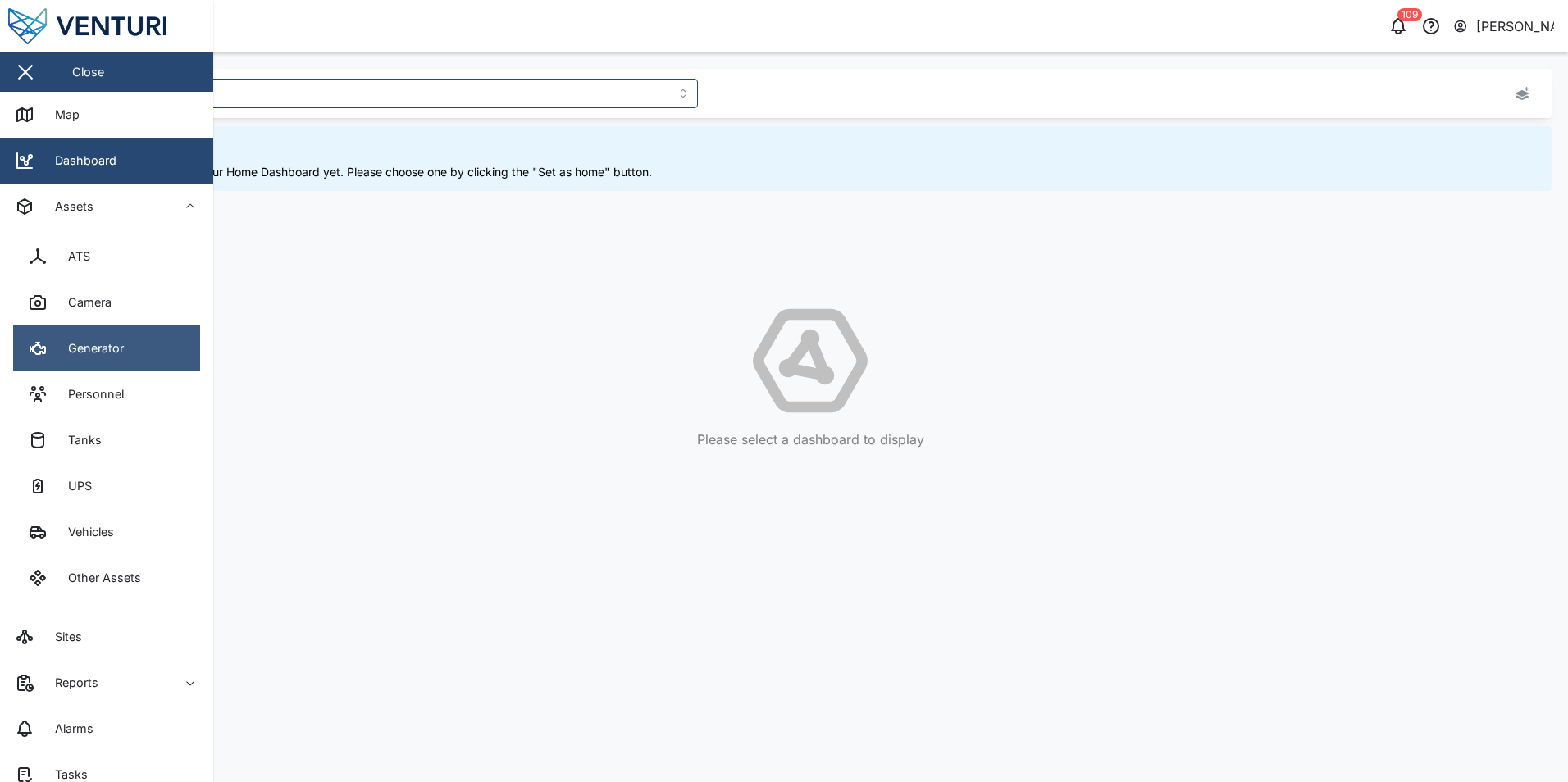
click at [138, 360] on link "Generator" at bounding box center [107, 348] width 187 height 46
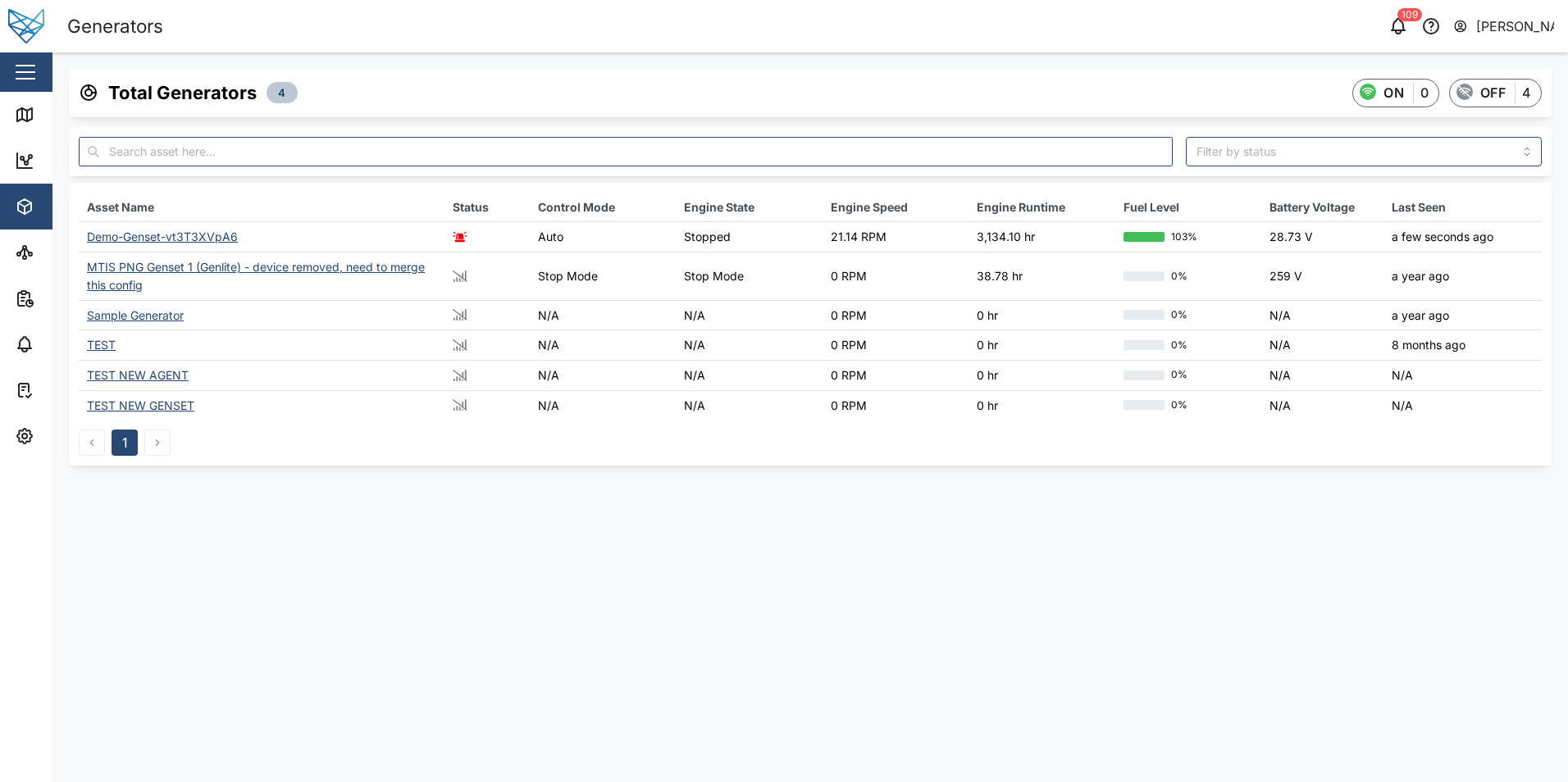
click at [192, 239] on div "Demo-Genset-vt3T3XVpA6" at bounding box center [163, 236] width 151 height 14
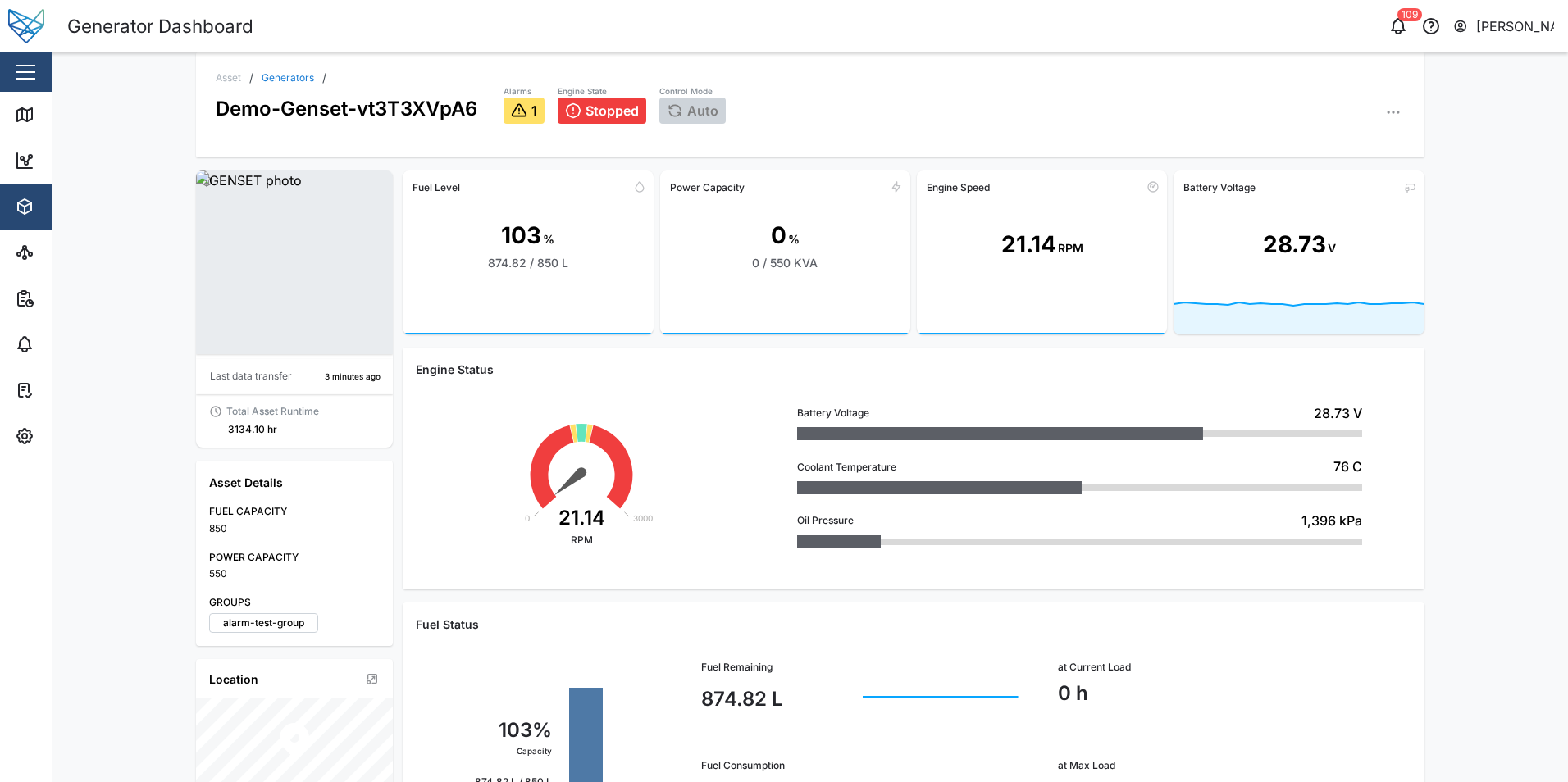
click at [1390, 118] on icon "button" at bounding box center [1393, 112] width 16 height 16
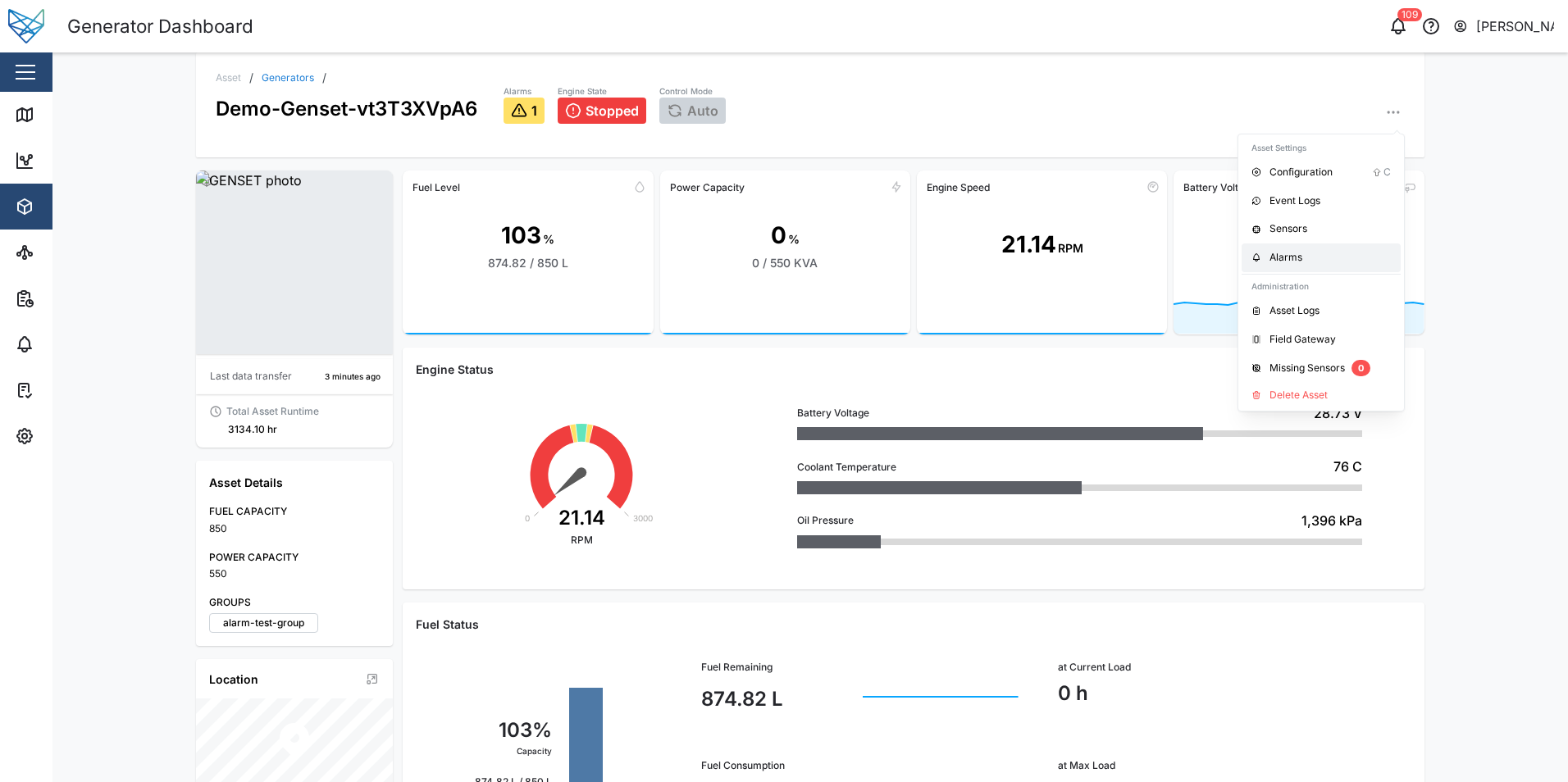
click at [1302, 251] on div "Alarms" at bounding box center [1329, 257] width 121 height 15
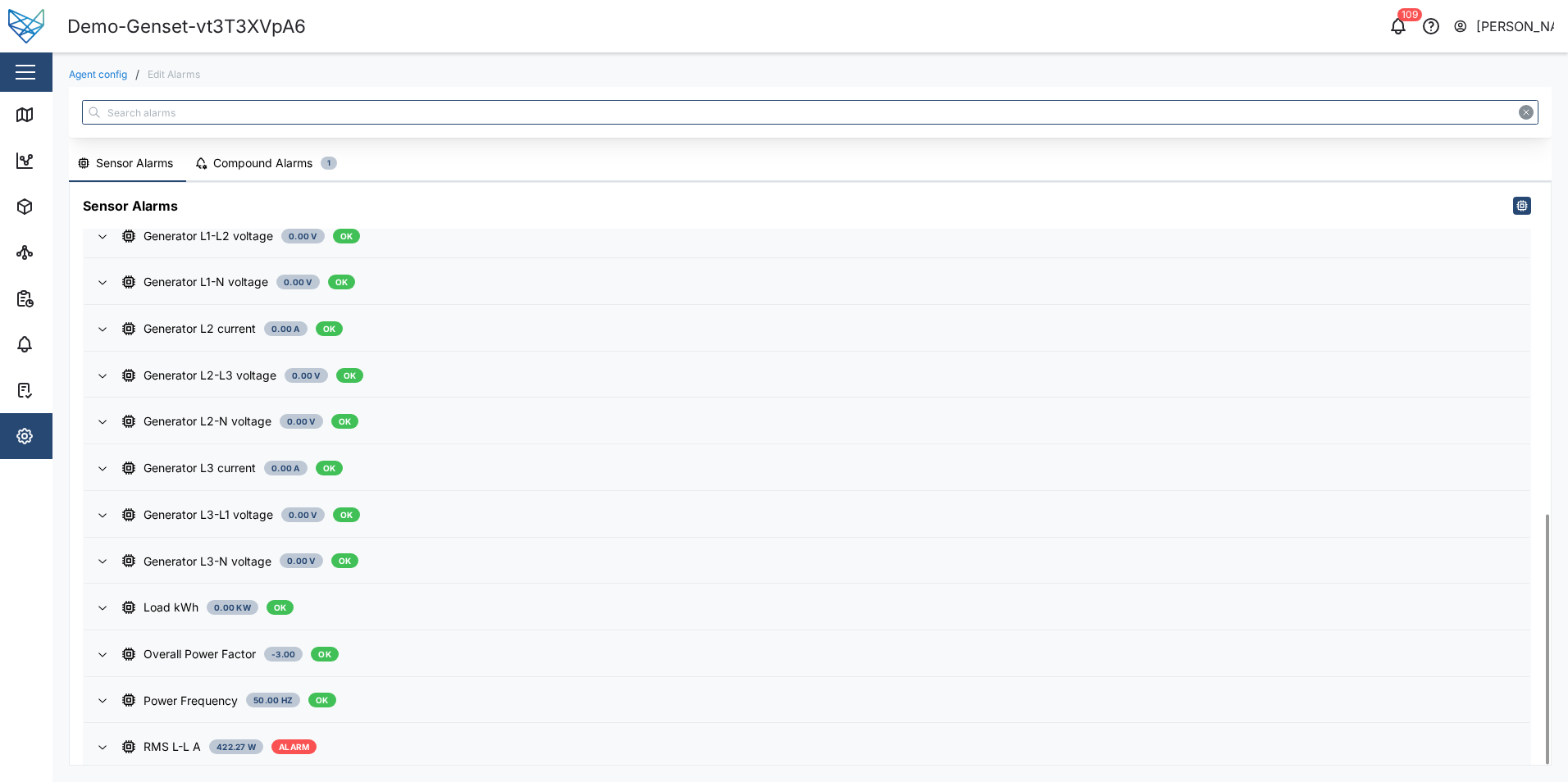
scroll to position [772, 0]
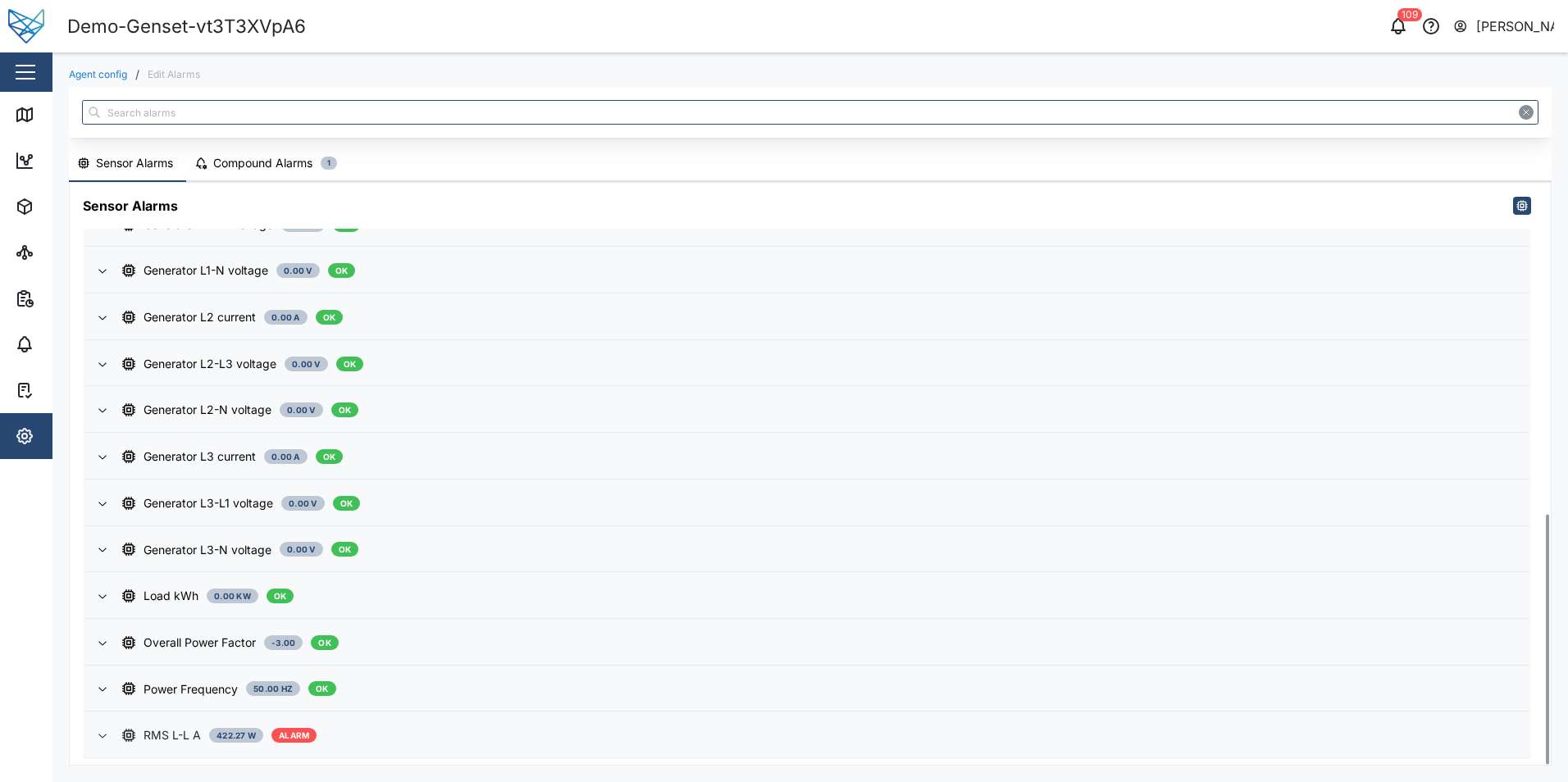
click at [430, 748] on span "RMS L-L A 422.27 W ALARM" at bounding box center [819, 735] width 1394 height 44
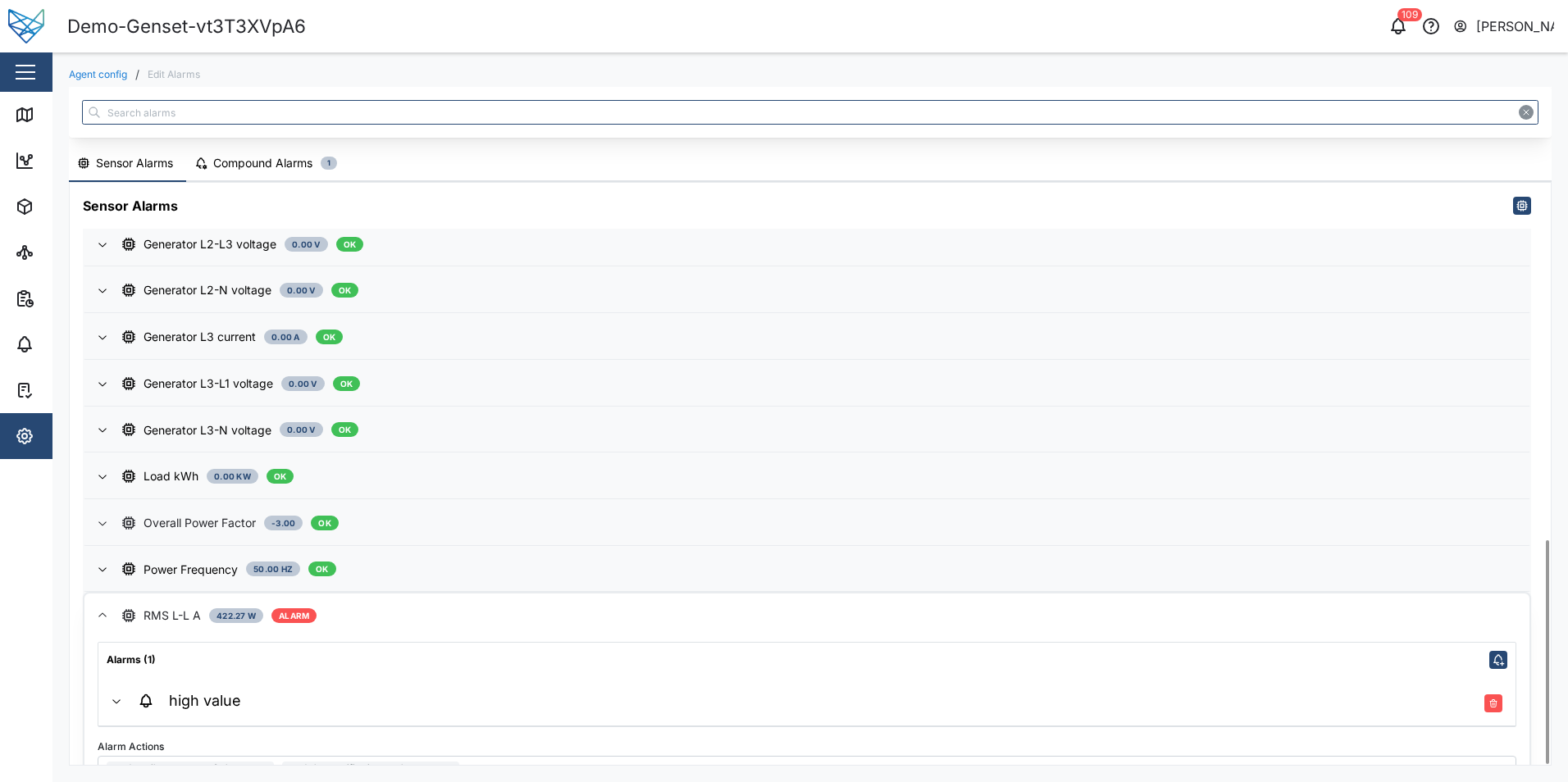
scroll to position [928, 0]
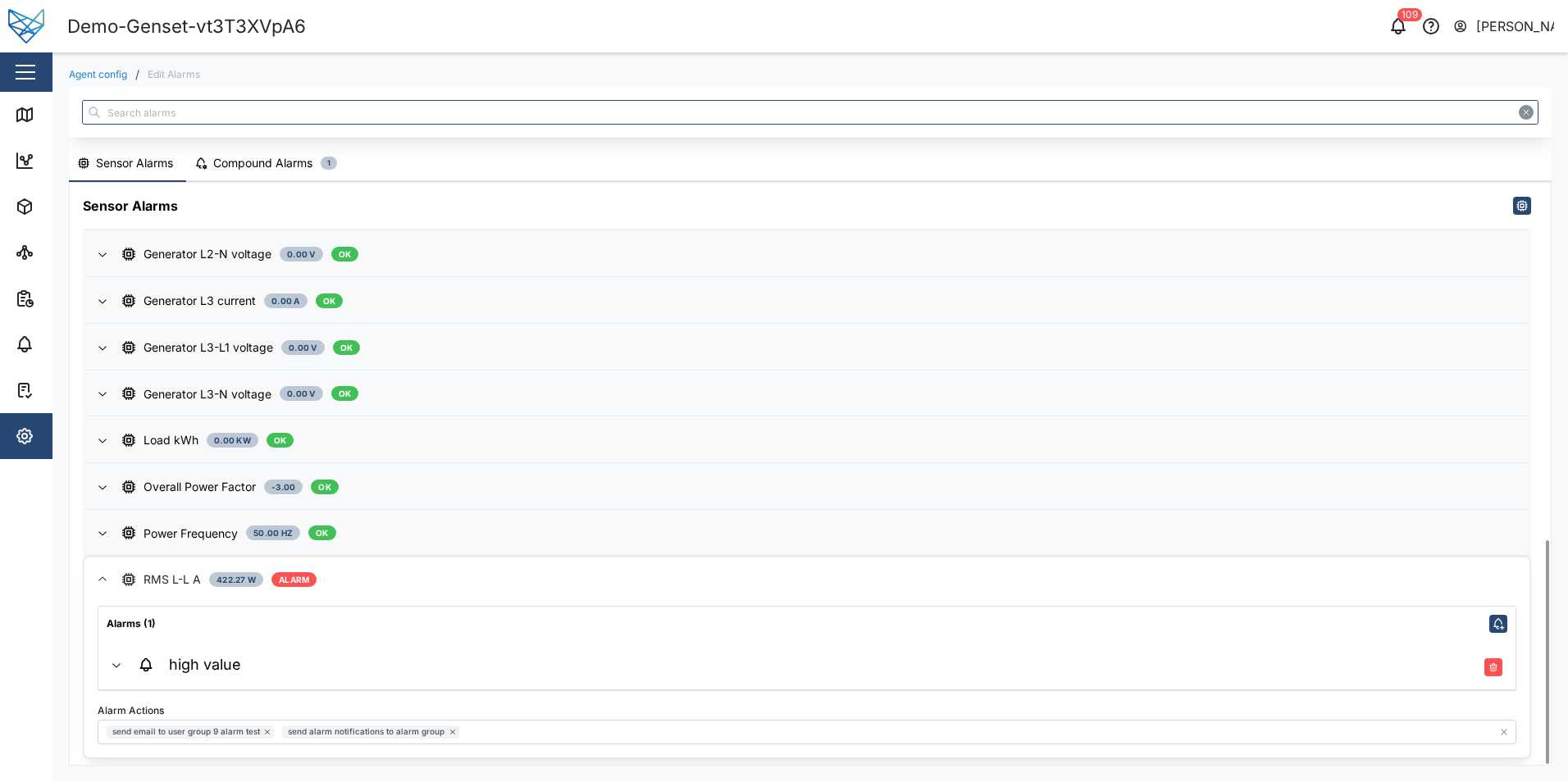
click at [111, 666] on icon "button" at bounding box center [116, 665] width 13 height 13
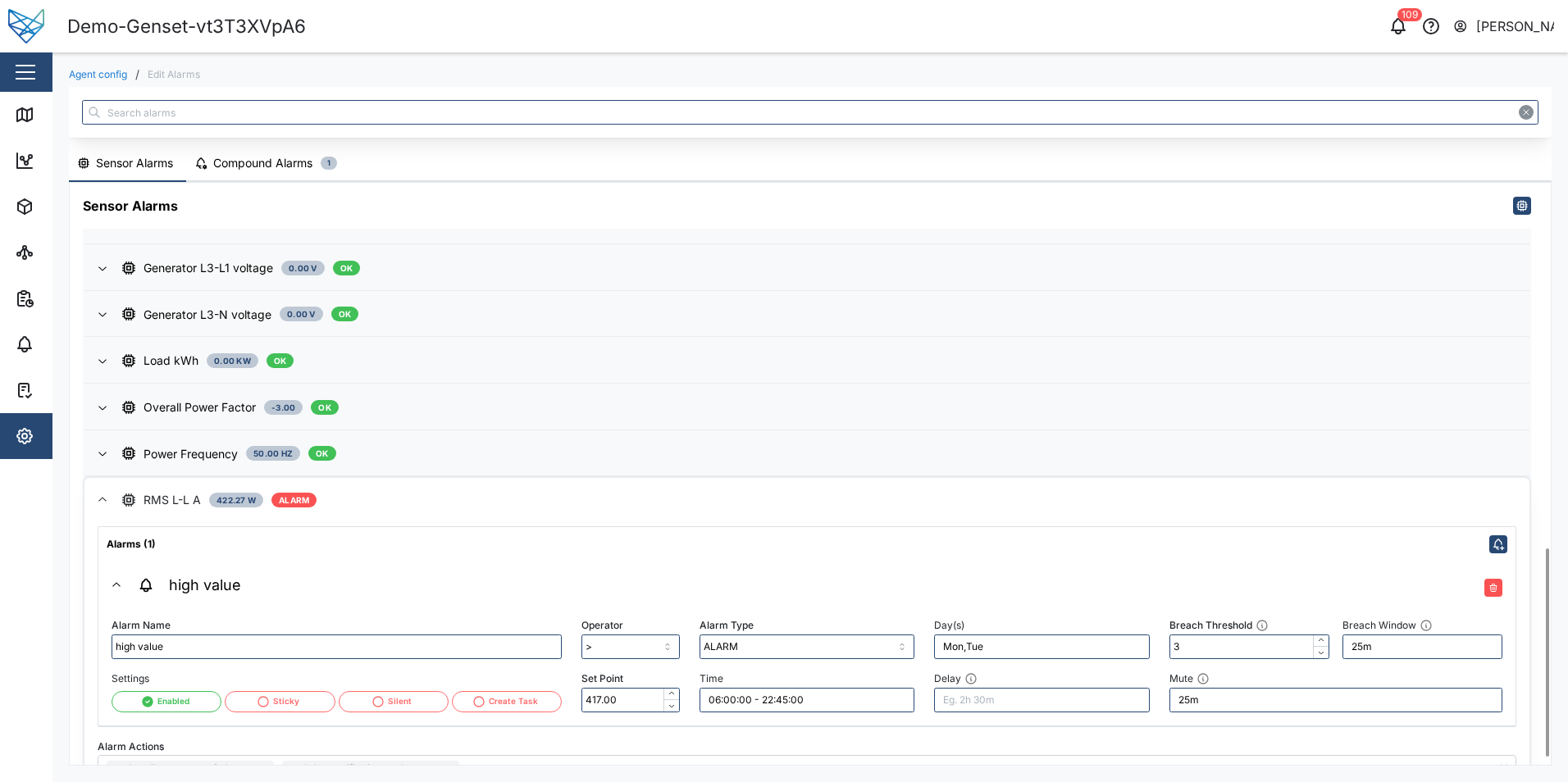
scroll to position [1043, 0]
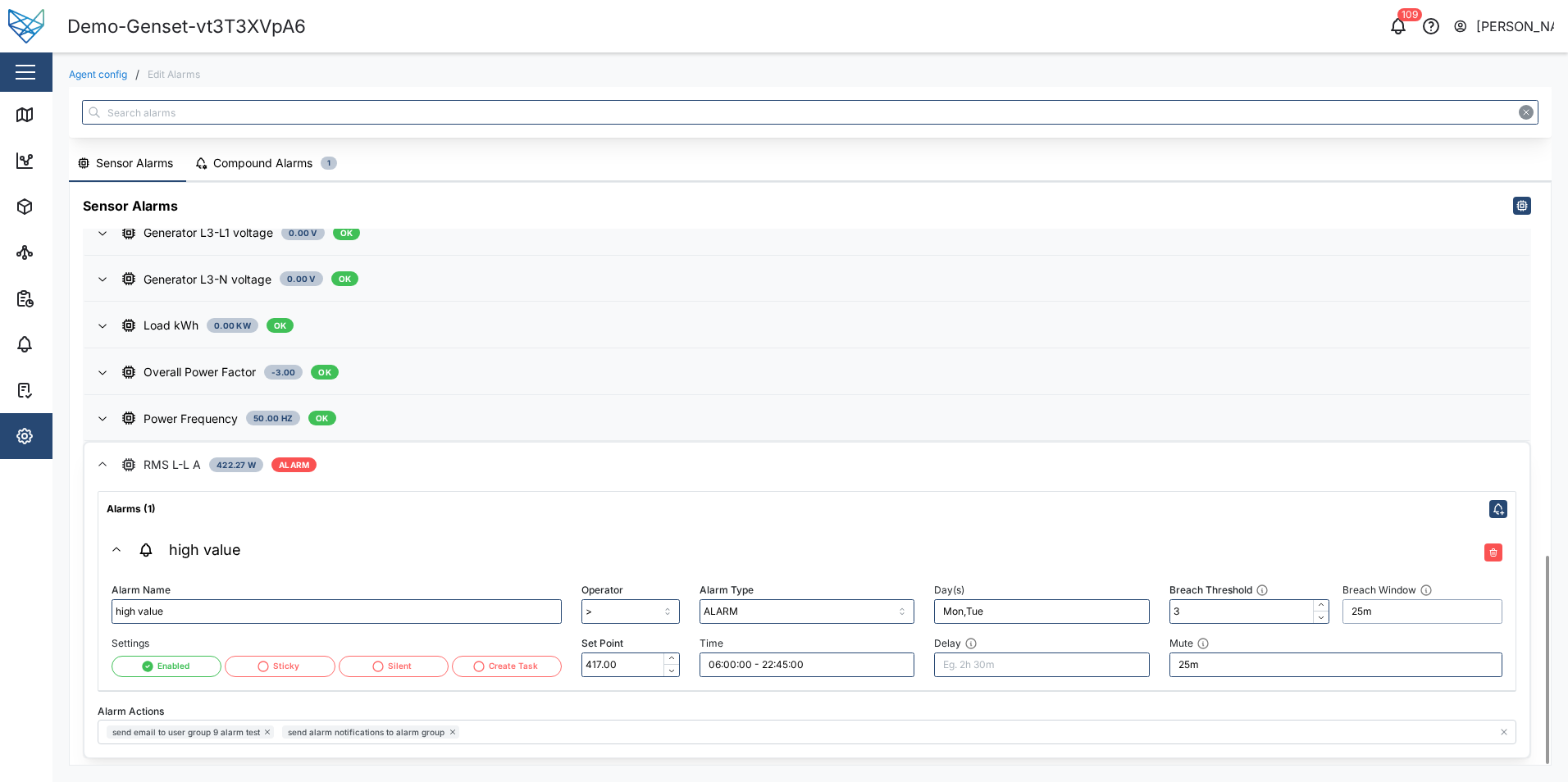
drag, startPoint x: 1407, startPoint y: 618, endPoint x: 1339, endPoint y: 618, distance: 68.0
click at [1339, 618] on div "Breach Window 25m" at bounding box center [1422, 601] width 173 height 58
drag, startPoint x: 1206, startPoint y: 661, endPoint x: 1163, endPoint y: 664, distance: 43.1
click at [1163, 664] on div "Breach Threshold 3 Breach Window 25m Mute 25m" at bounding box center [1335, 627] width 352 height 118
click at [1224, 673] on input "25m" at bounding box center [1335, 664] width 332 height 24
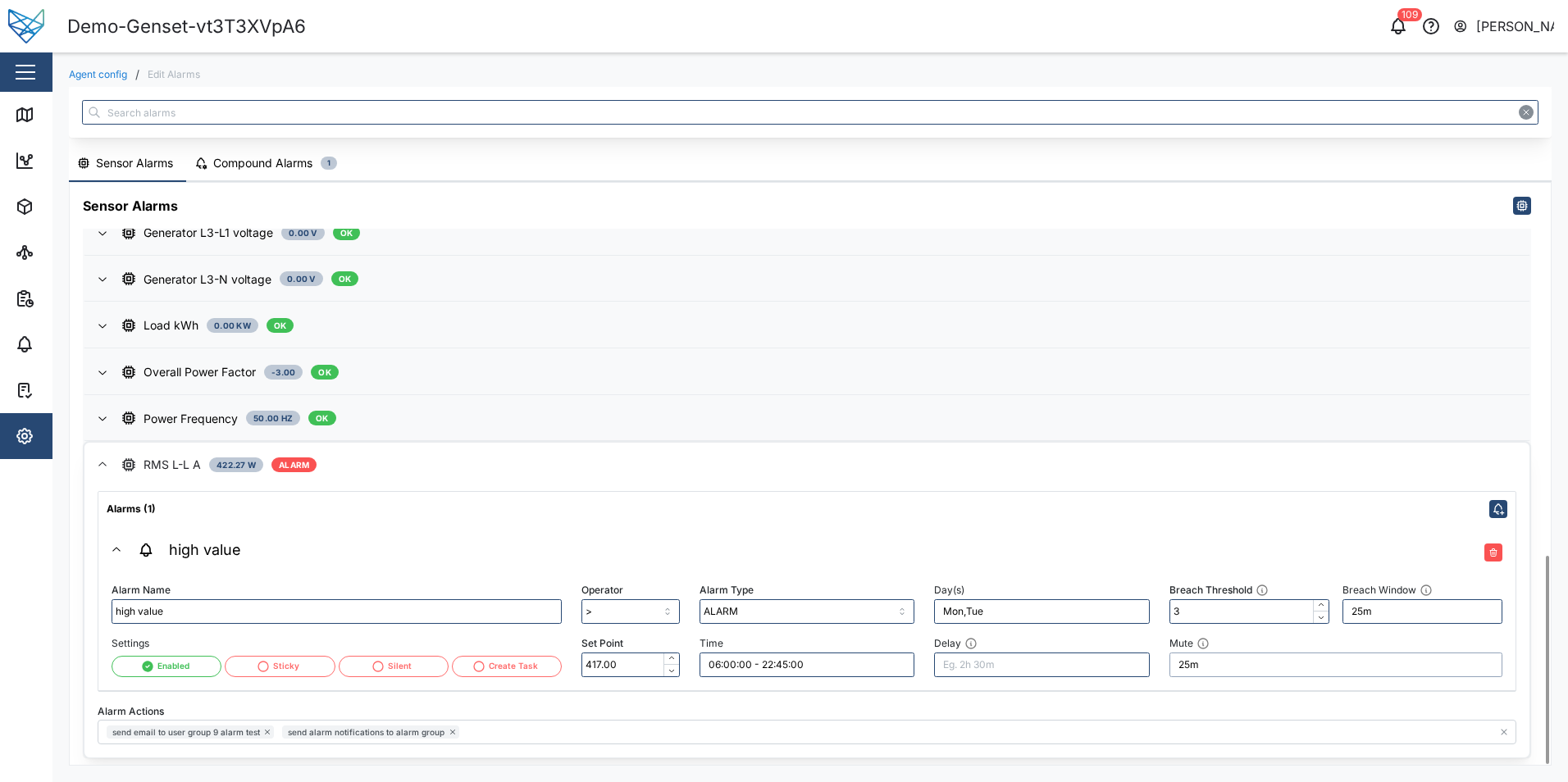
drag, startPoint x: 1205, startPoint y: 668, endPoint x: 1171, endPoint y: 668, distance: 34.0
click at [1171, 668] on input "25m" at bounding box center [1335, 664] width 332 height 24
click at [653, 476] on span "RMS L-L A 422.27 W ALARM" at bounding box center [819, 465] width 1394 height 44
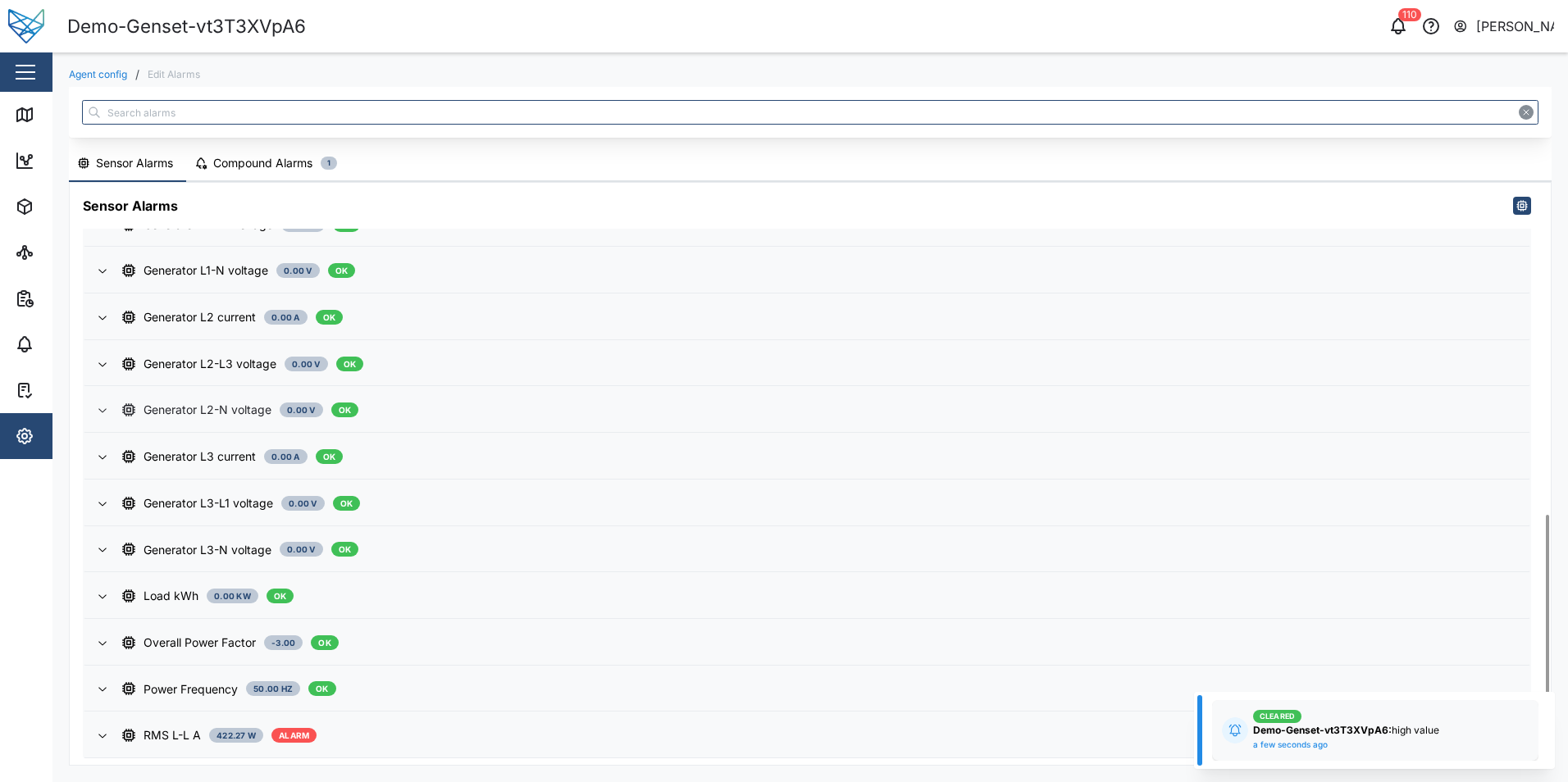
scroll to position [772, 0]
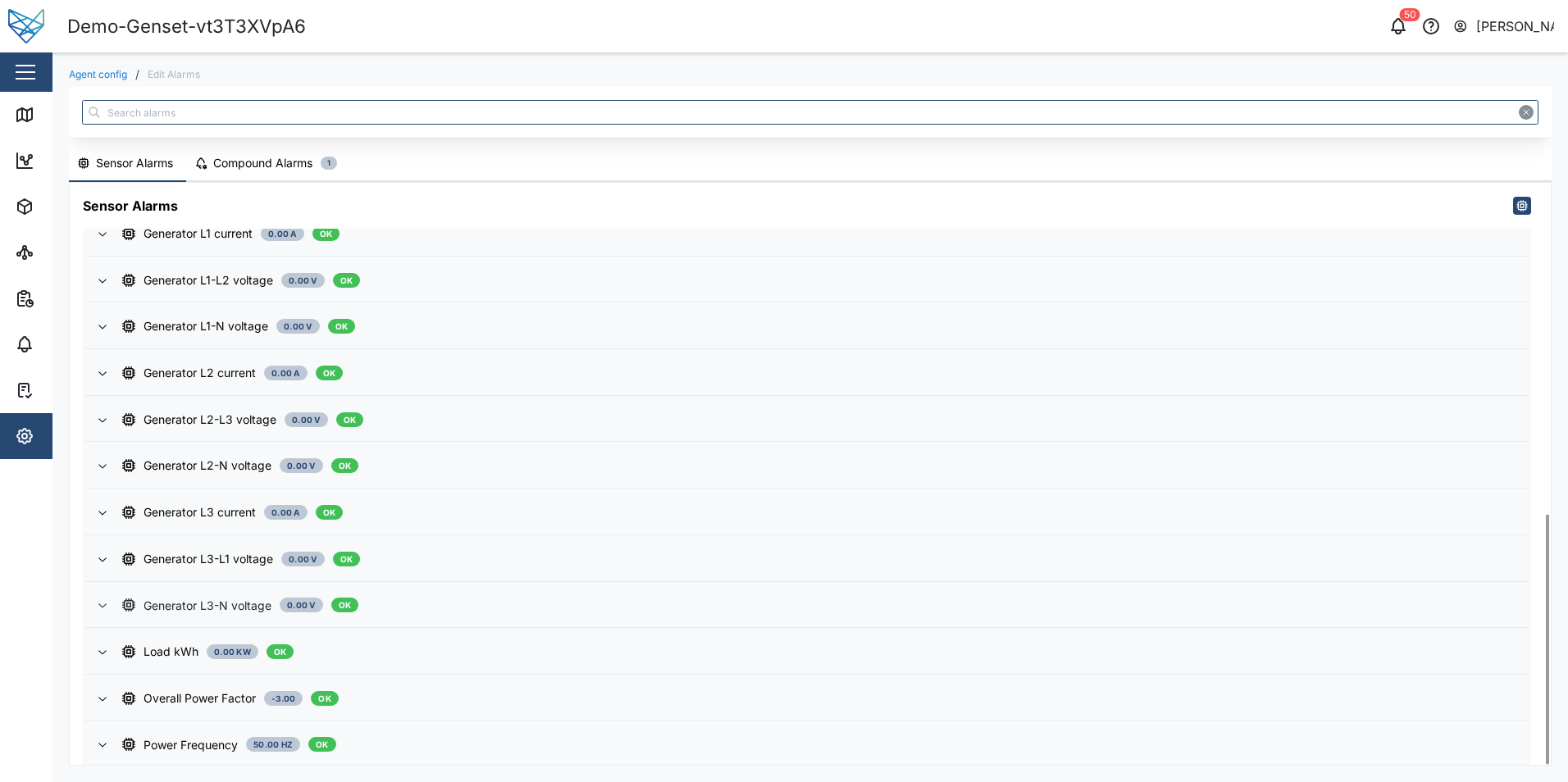
scroll to position [772, 0]
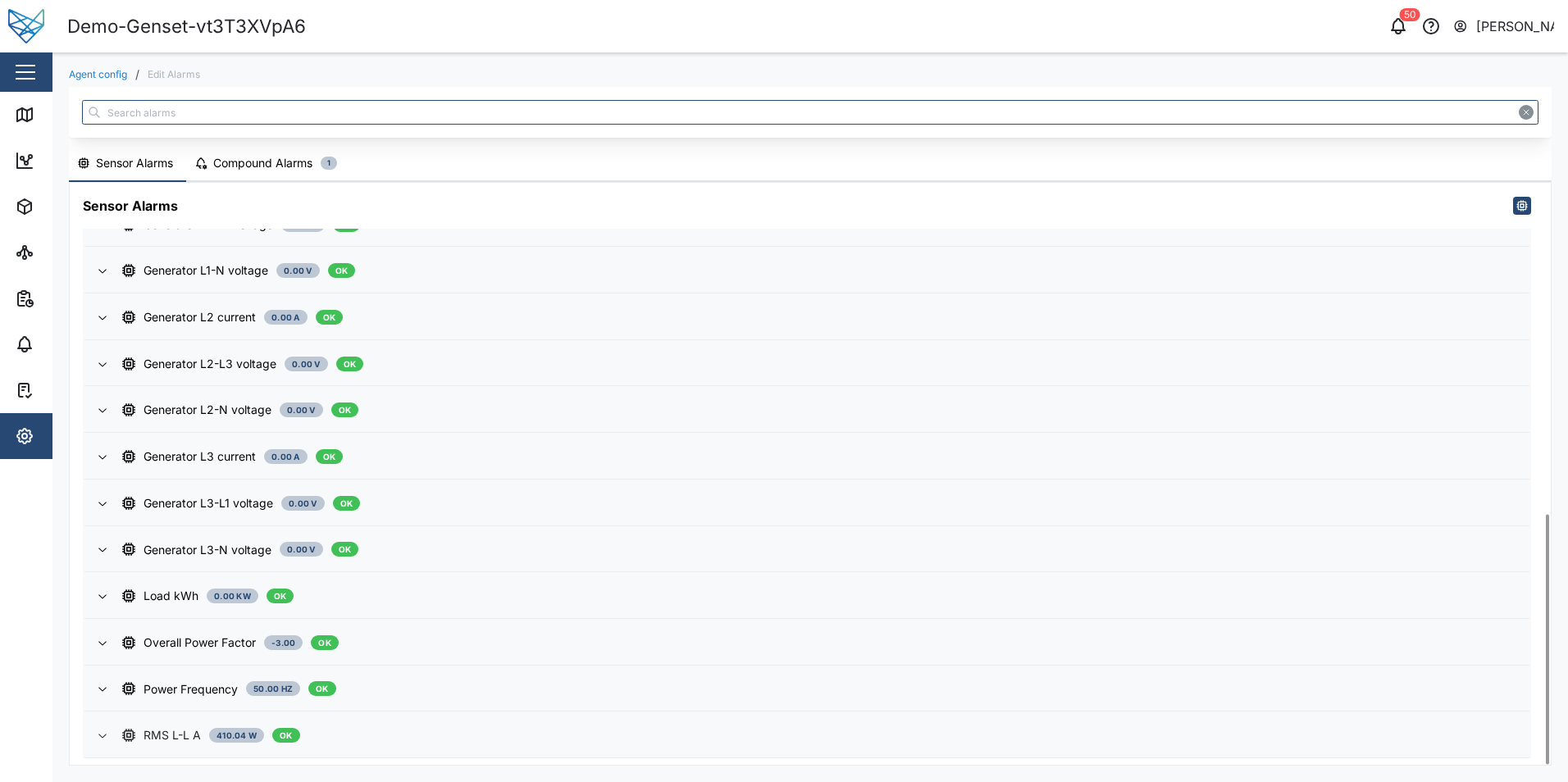
click at [572, 741] on div "RMS L-L A 410.04 W OK" at bounding box center [819, 735] width 1394 height 18
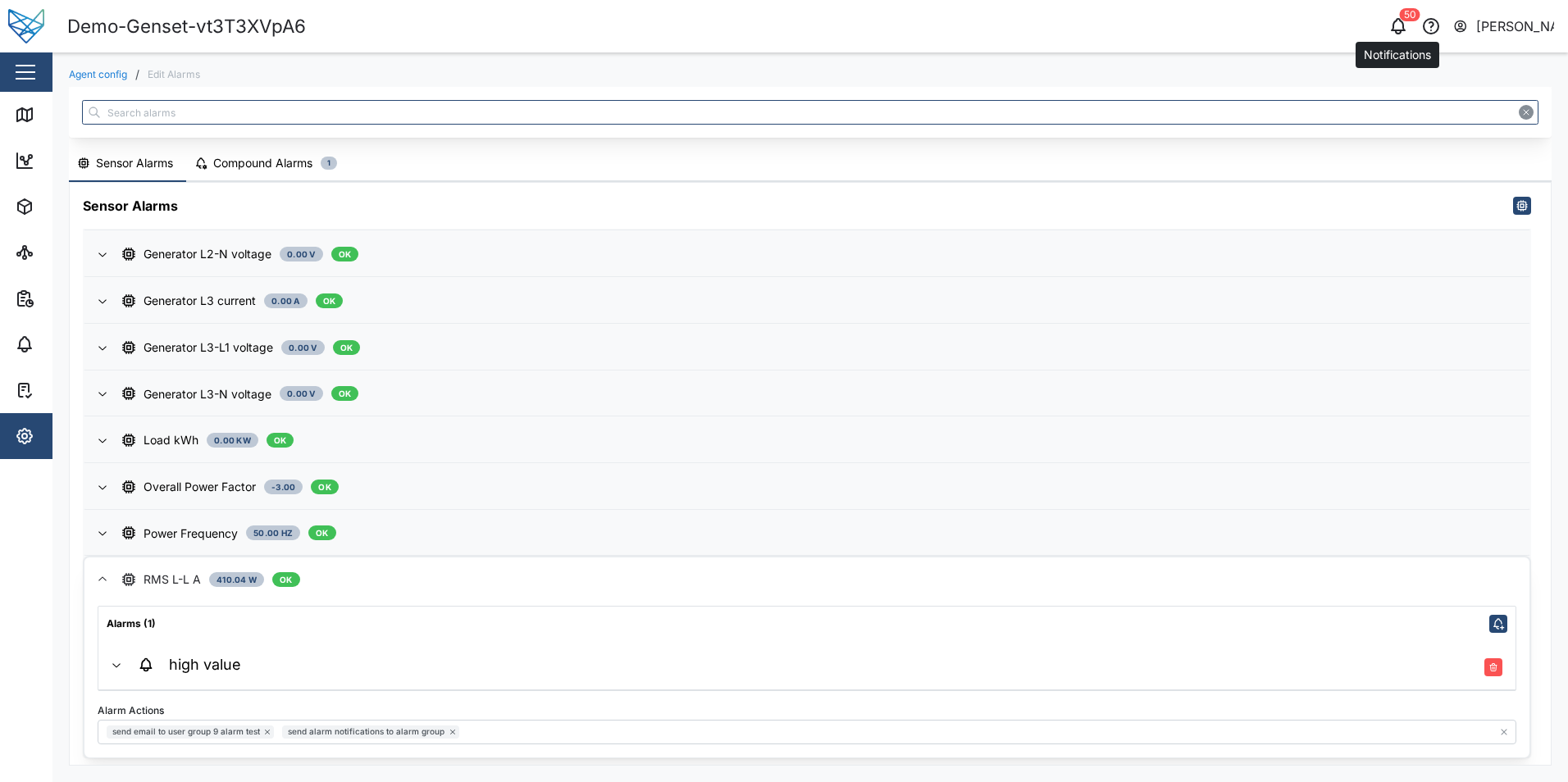
click at [1399, 31] on icon "button" at bounding box center [1397, 24] width 13 height 12
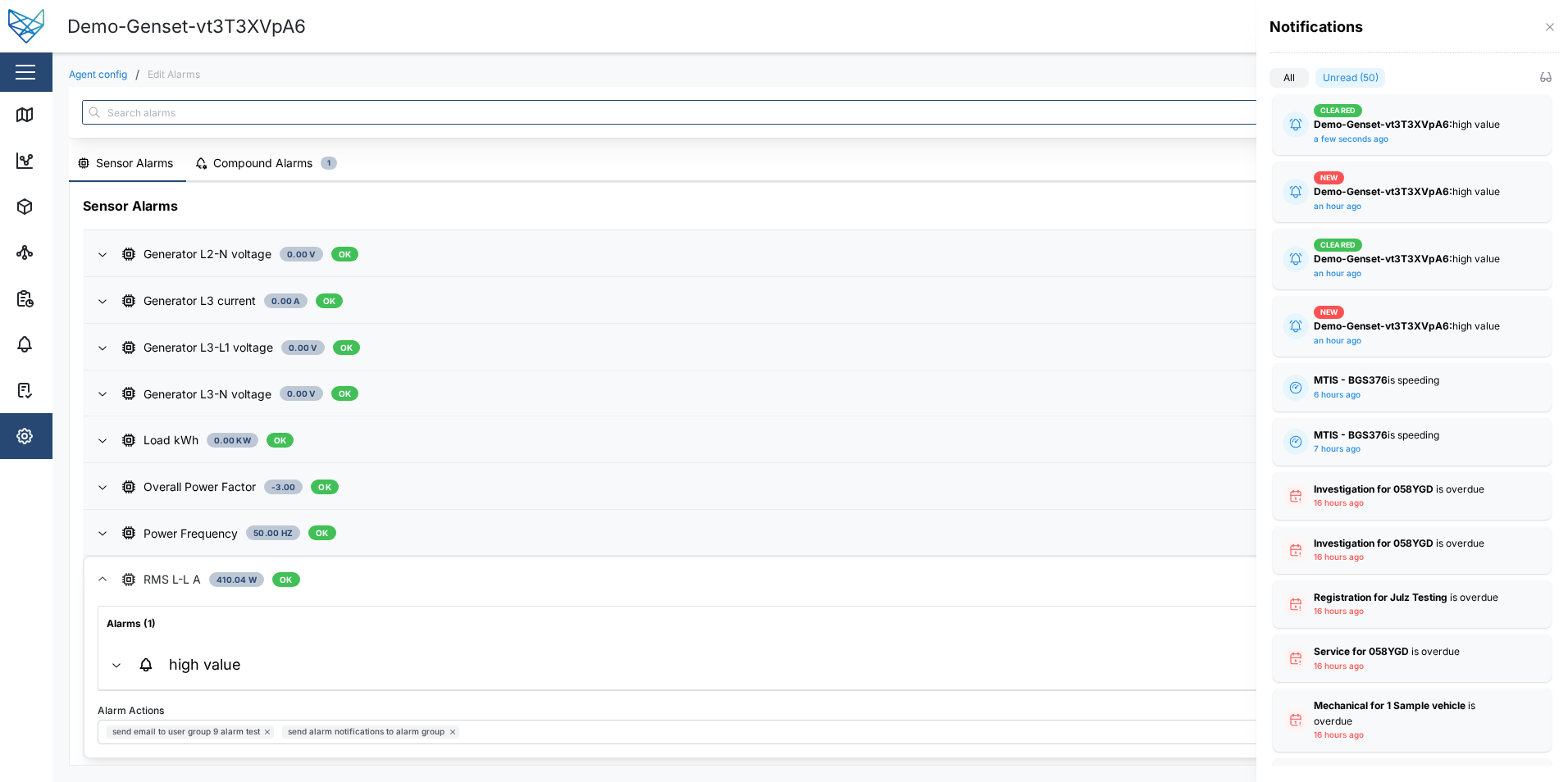
click at [1182, 19] on div at bounding box center [784, 391] width 1568 height 782
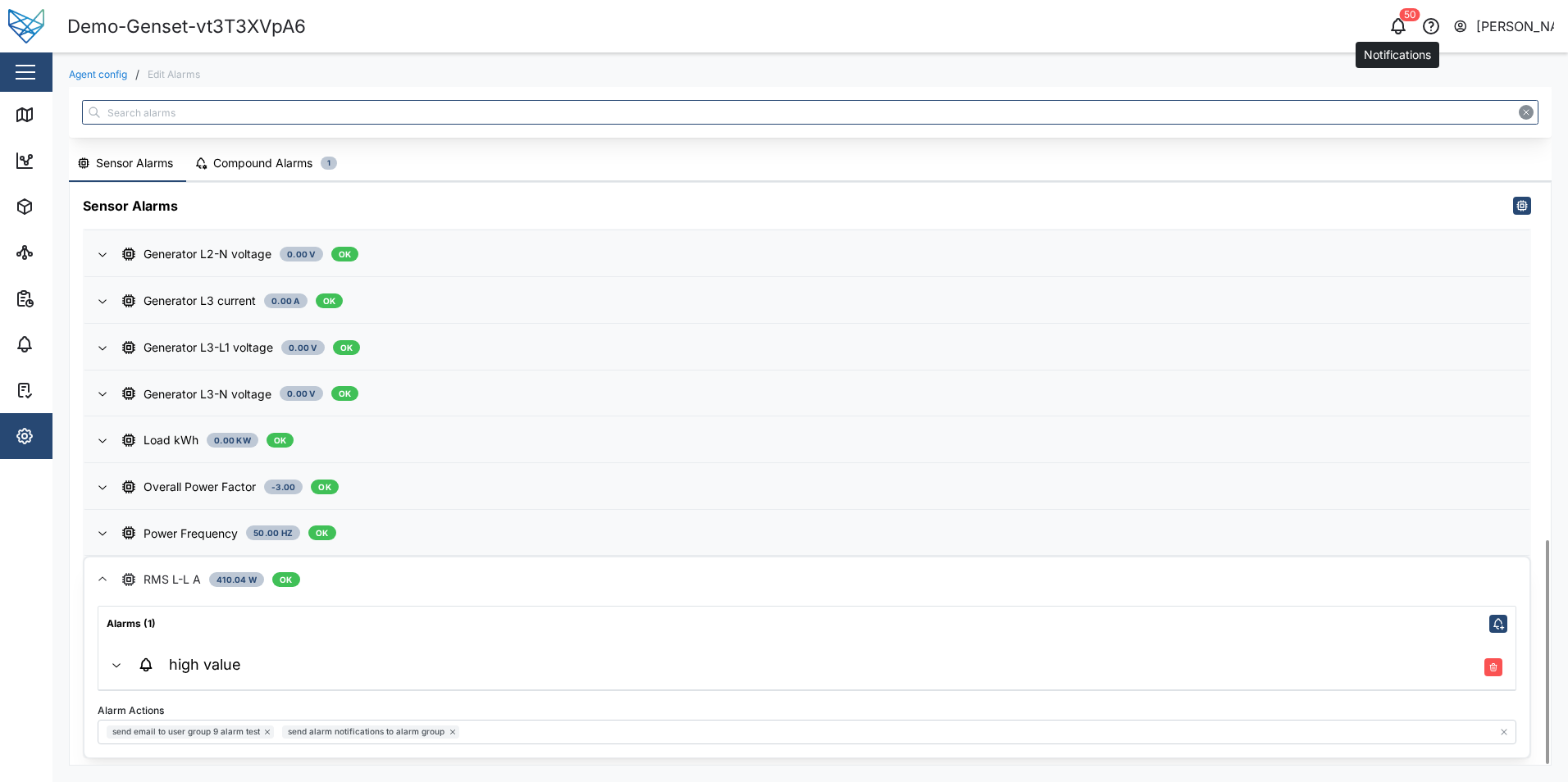
click at [1402, 12] on div "50" at bounding box center [1410, 14] width 21 height 13
click at [1397, 25] on icon "button" at bounding box center [1398, 26] width 20 height 20
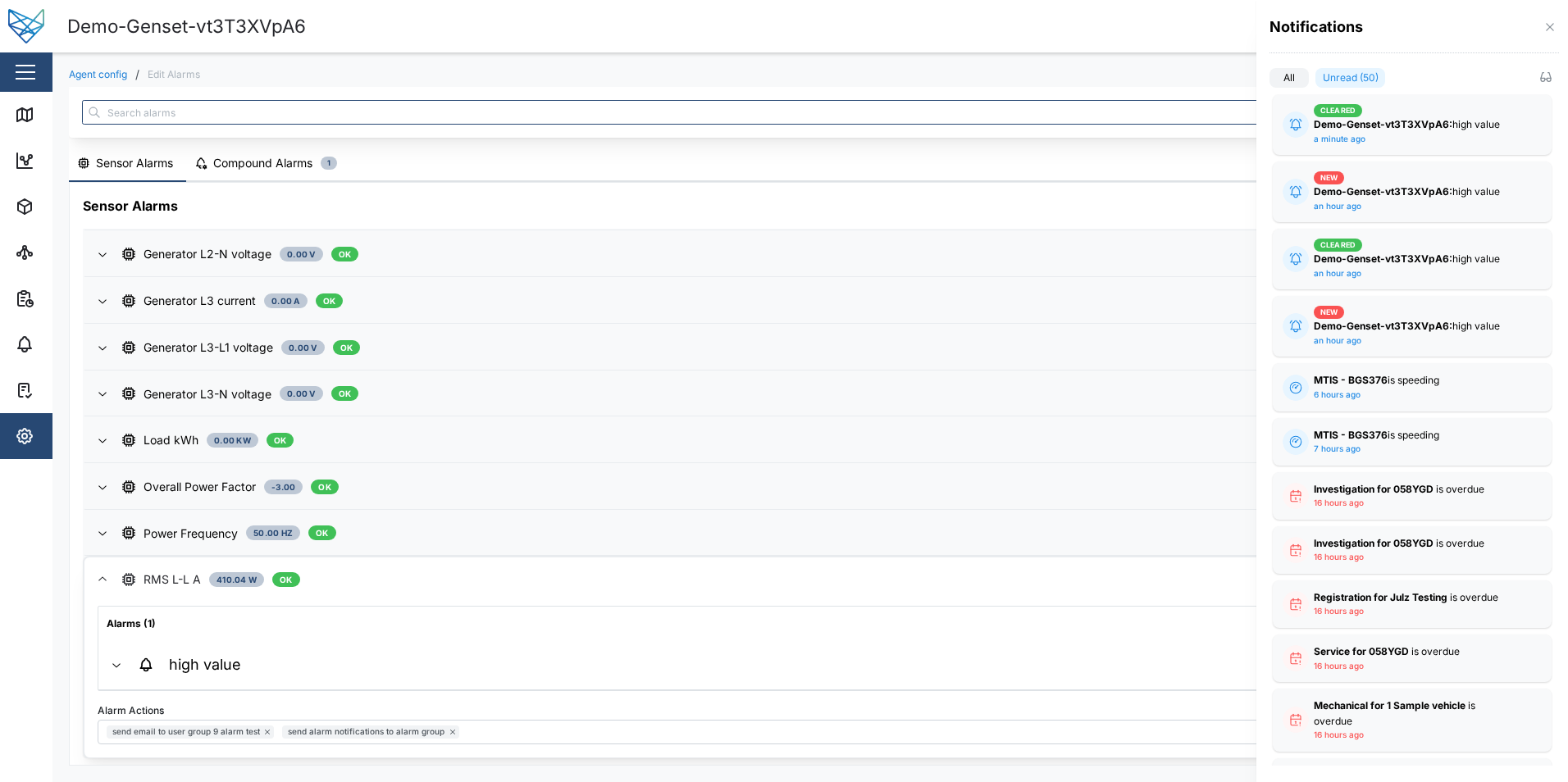
click at [1104, 24] on div at bounding box center [784, 391] width 1568 height 782
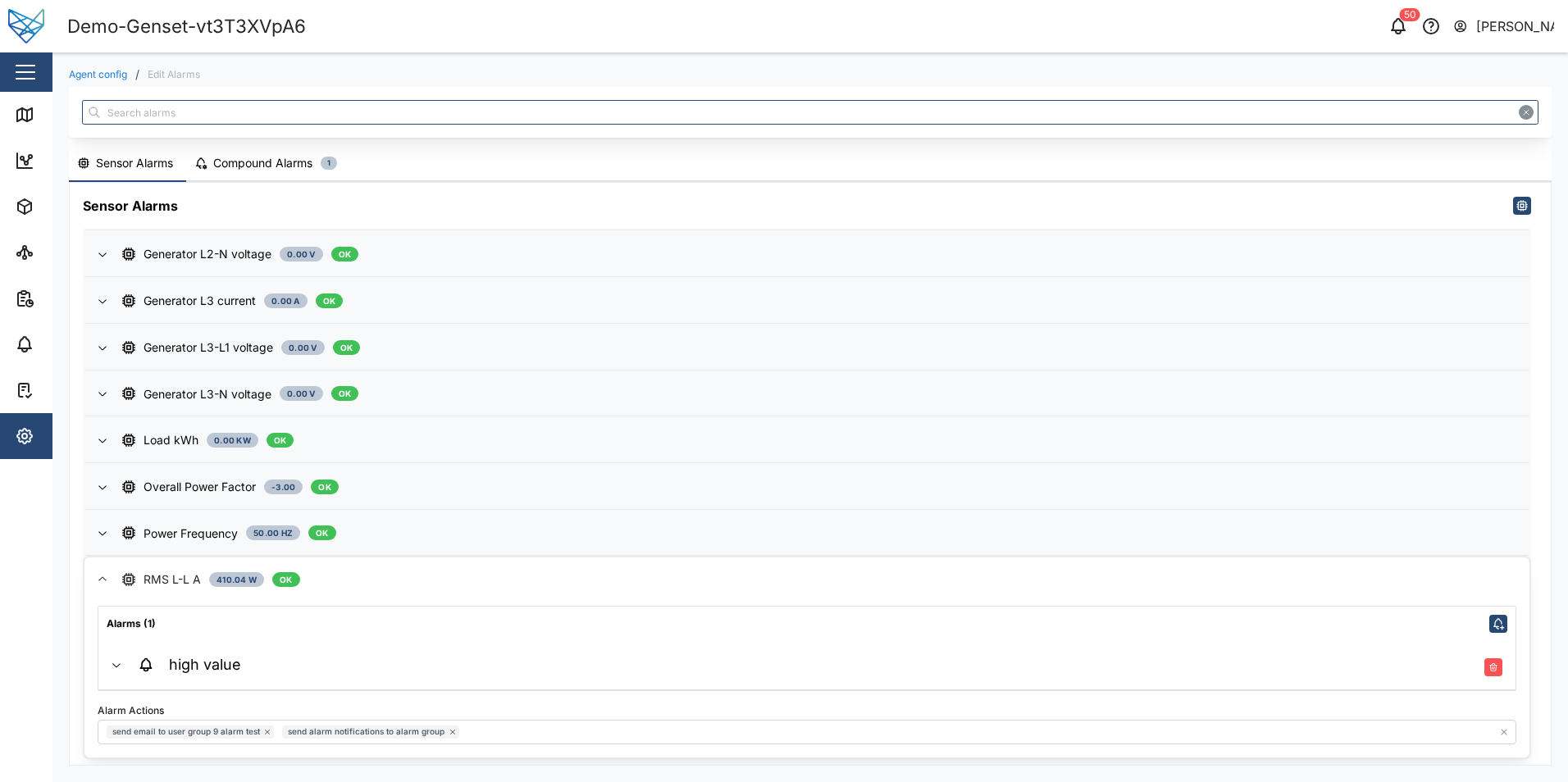
click at [262, 170] on div "Compound Alarms" at bounding box center [262, 164] width 99 height 18
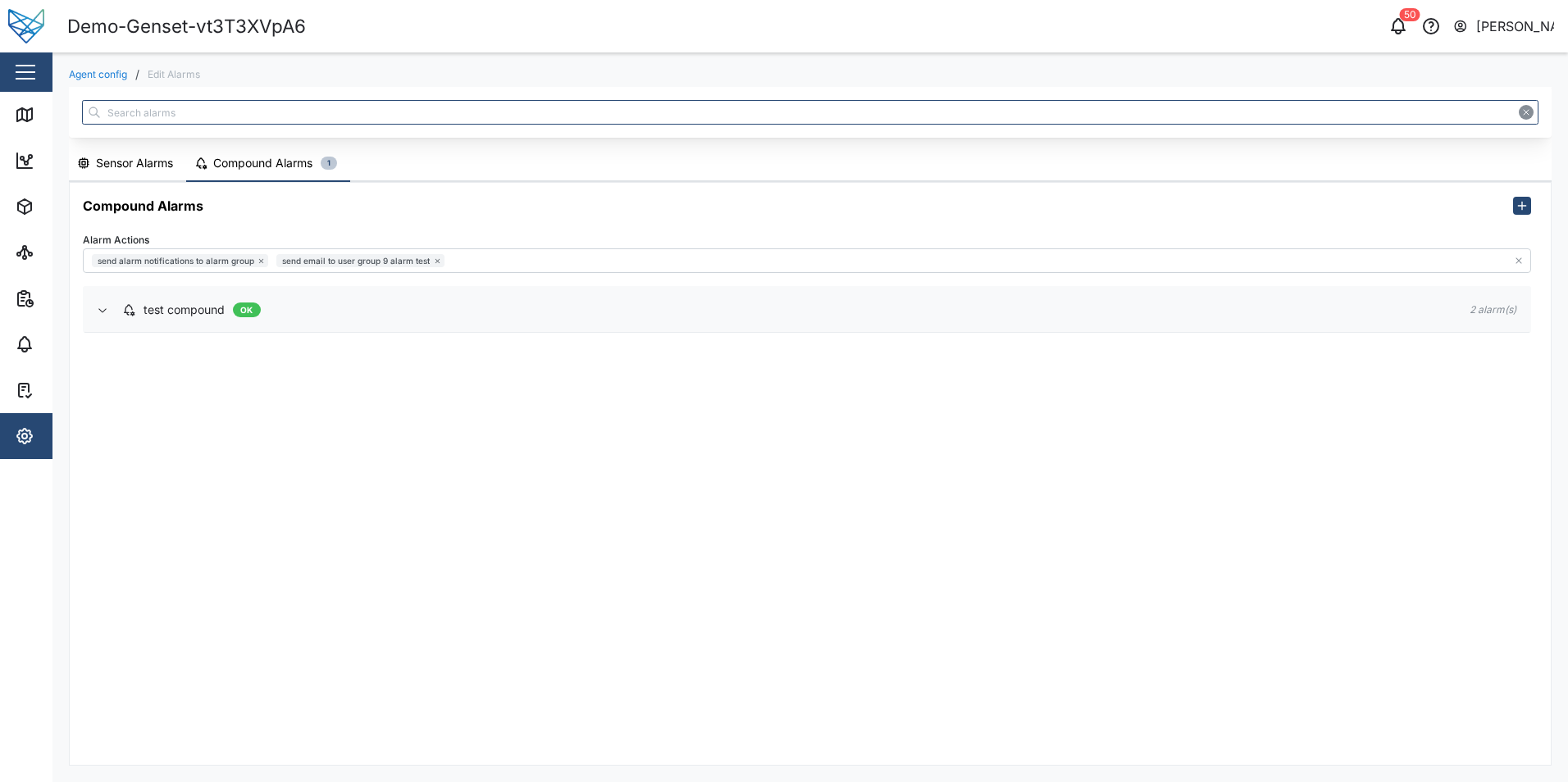
click at [285, 324] on span "test compound OK" at bounding box center [783, 309] width 1321 height 44
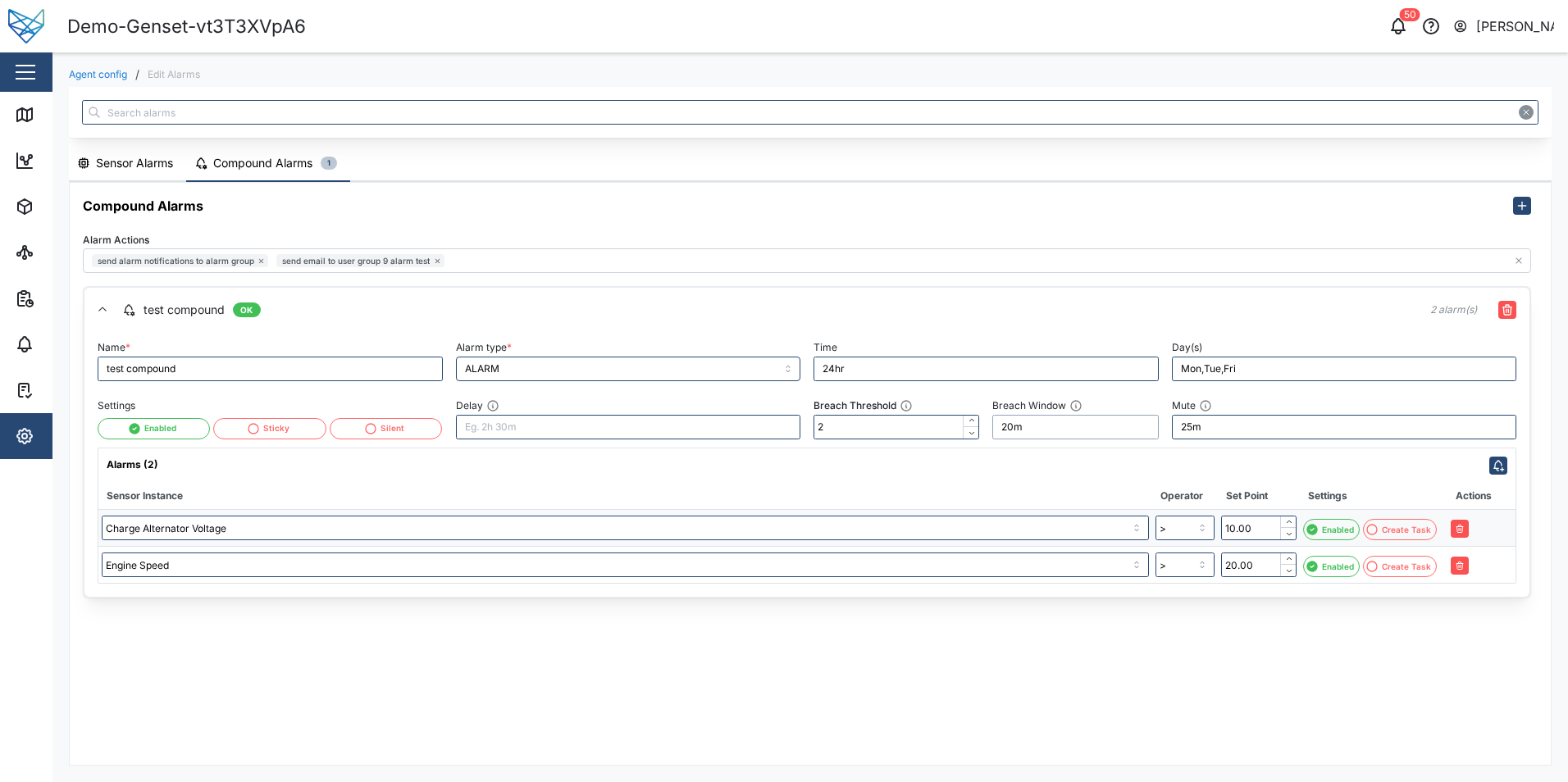
click at [1041, 435] on input "20m" at bounding box center [1075, 427] width 165 height 24
click at [934, 427] on input "2" at bounding box center [896, 427] width 165 height 24
click at [874, 431] on input "2" at bounding box center [896, 427] width 165 height 24
click at [1018, 426] on input "20m" at bounding box center [1075, 427] width 165 height 24
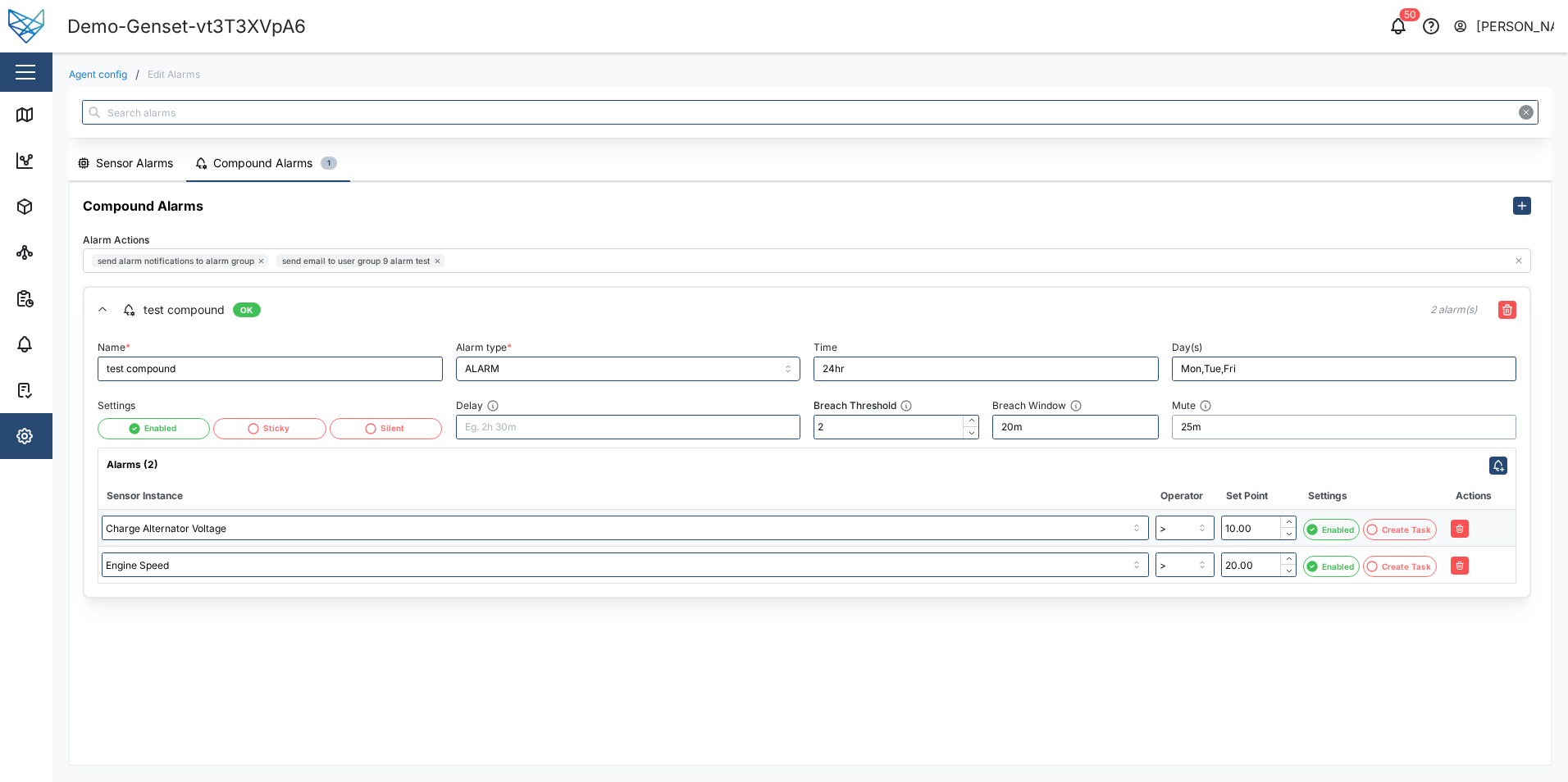
click at [1200, 426] on input "25m" at bounding box center [1344, 427] width 345 height 24
click at [1395, 19] on icon "button" at bounding box center [1398, 26] width 20 height 20
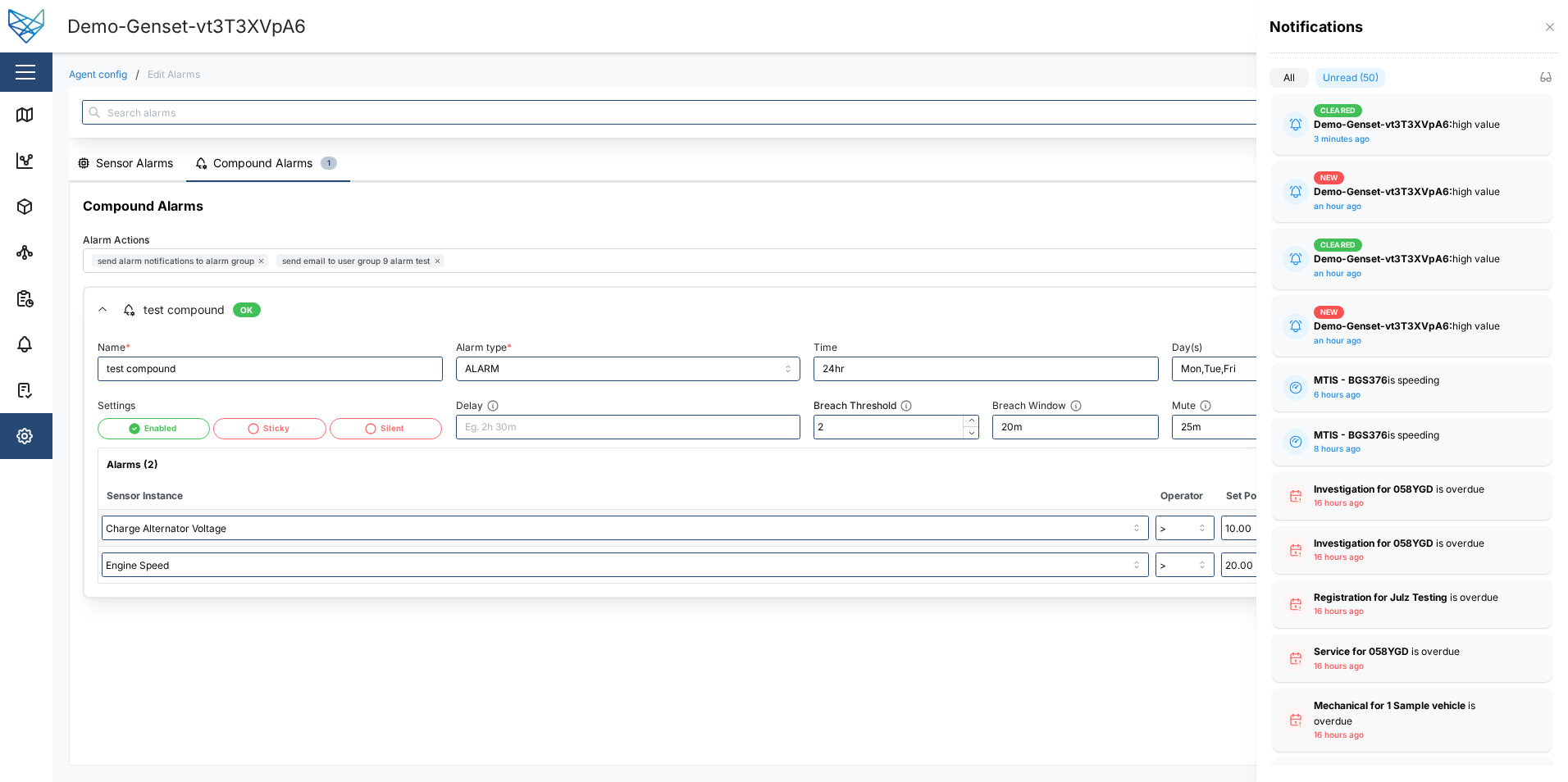
click at [1174, 94] on div at bounding box center [784, 391] width 1568 height 782
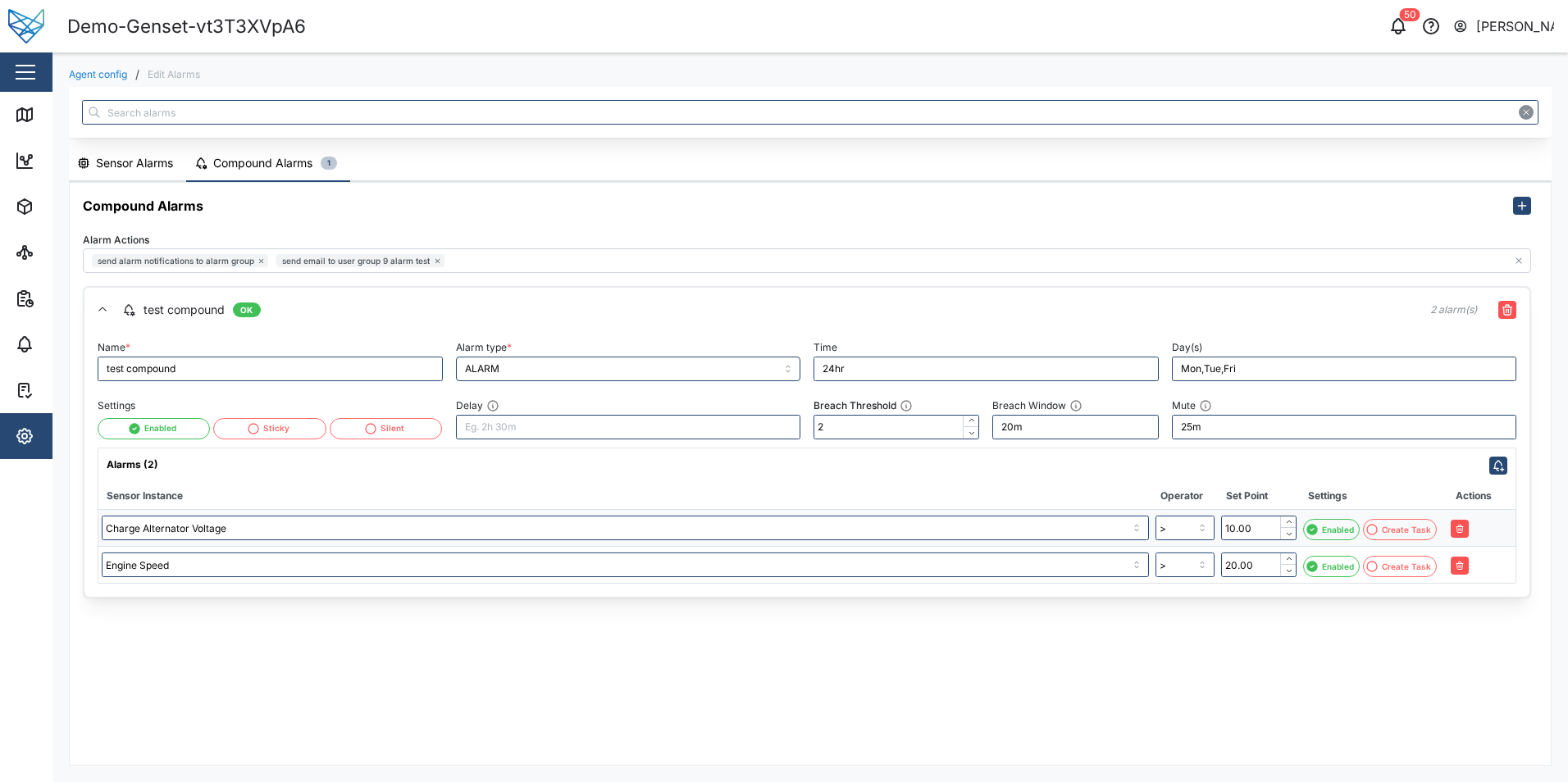
click at [120, 172] on div "Sensor Alarms" at bounding box center [135, 164] width 77 height 18
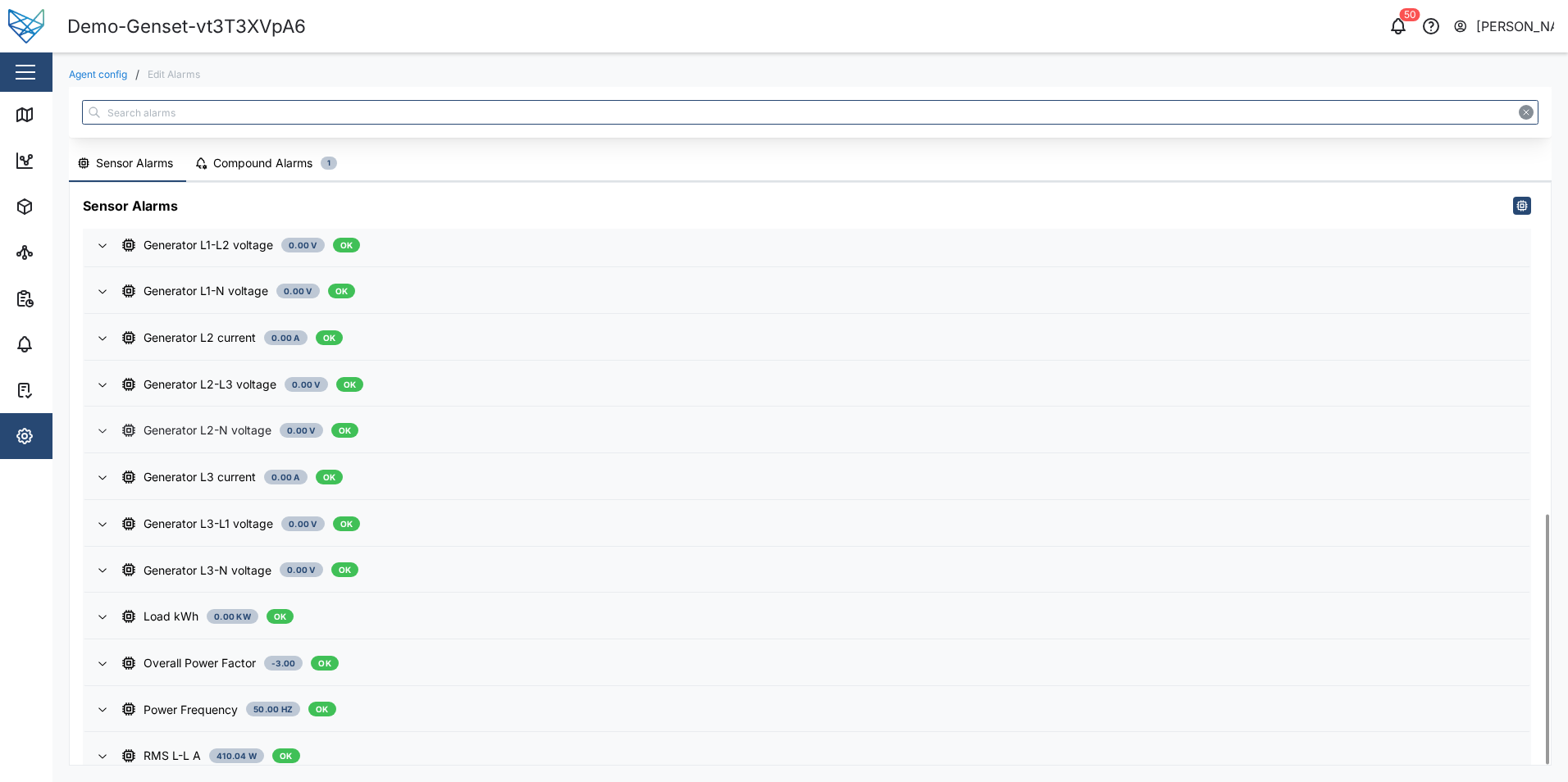
scroll to position [772, 0]
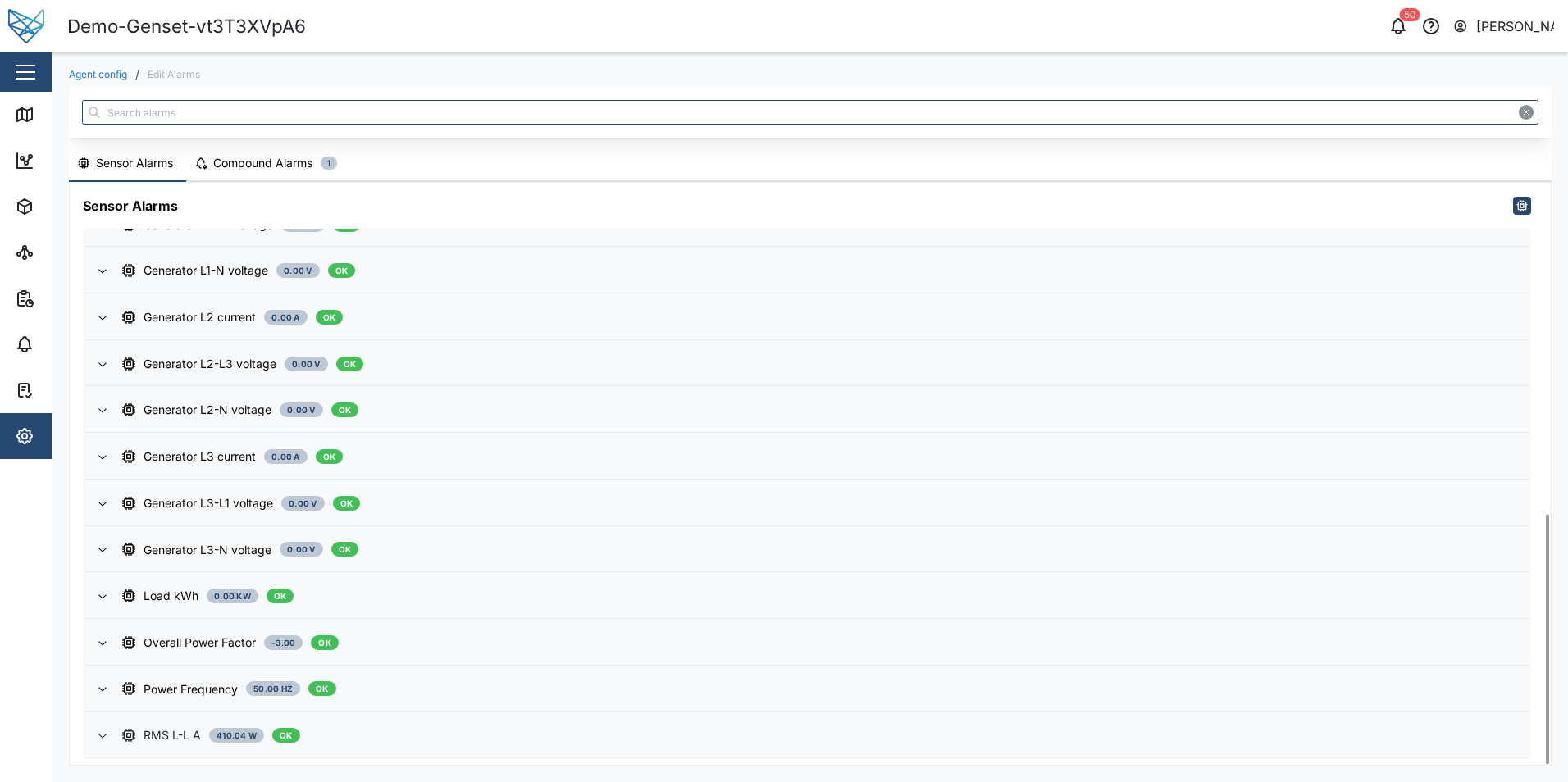
click at [554, 726] on div "RMS L-L A 410.04 W OK" at bounding box center [819, 735] width 1394 height 18
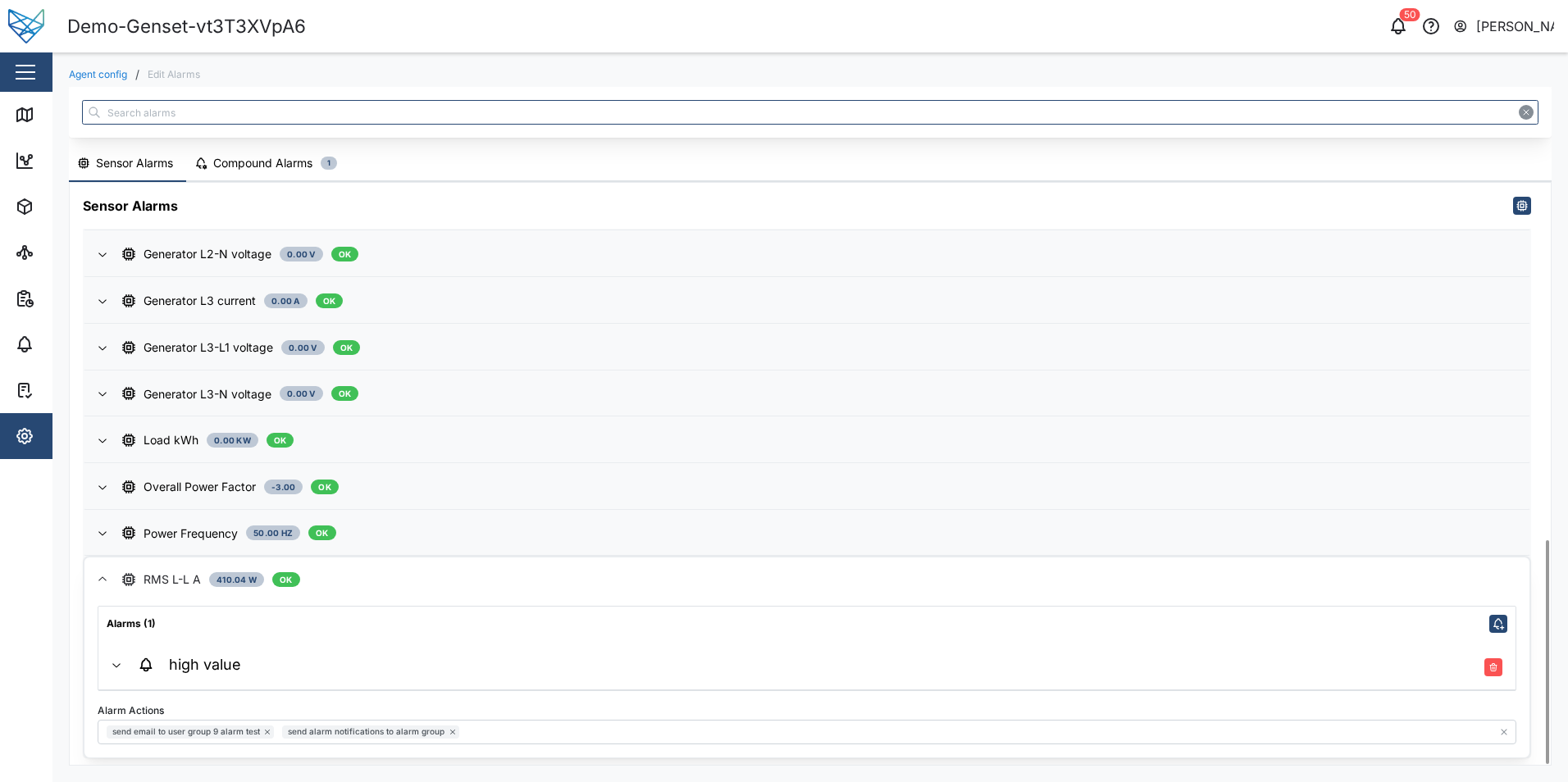
click at [351, 666] on div "high value" at bounding box center [819, 665] width 1366 height 22
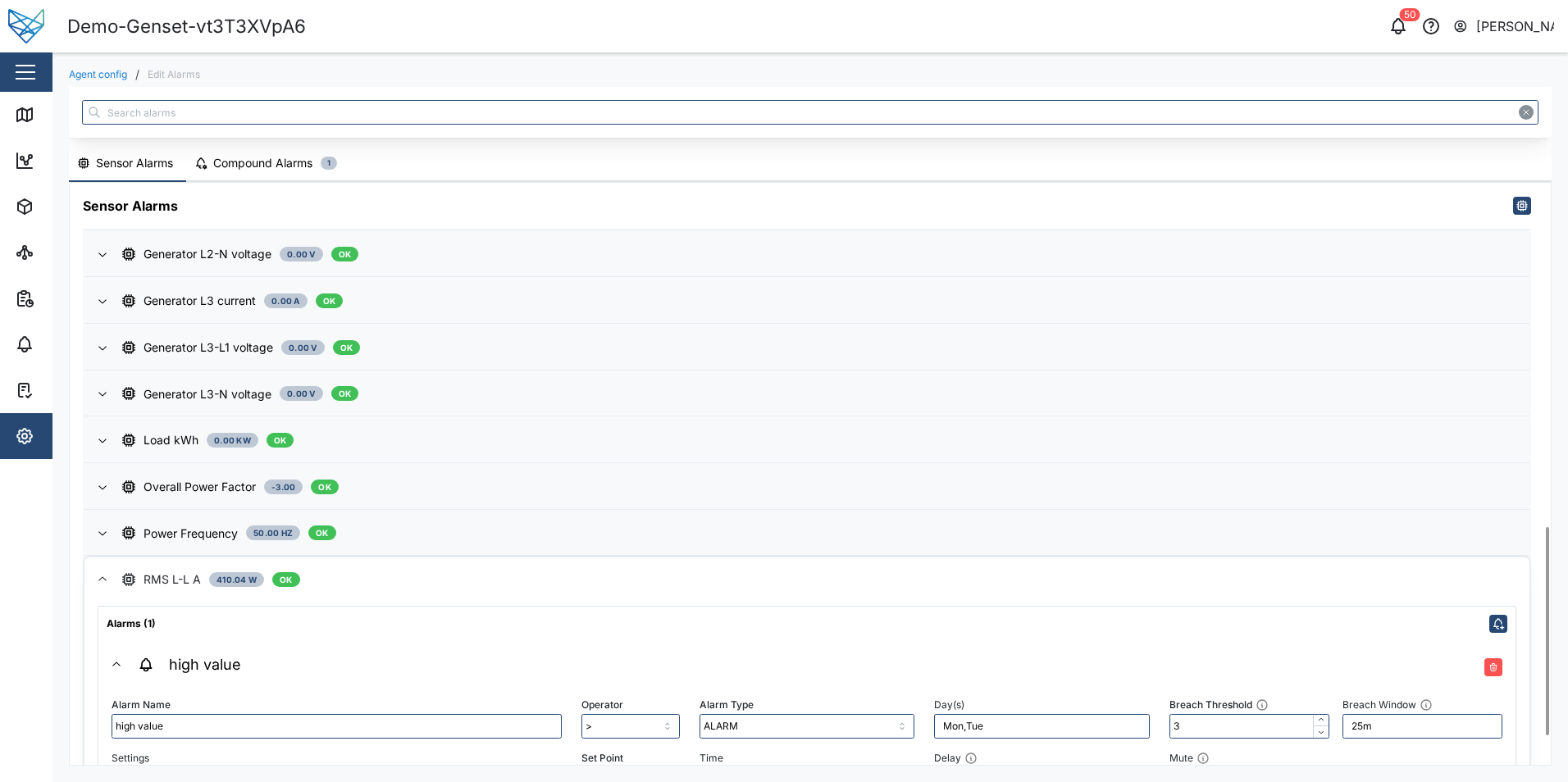
scroll to position [1043, 0]
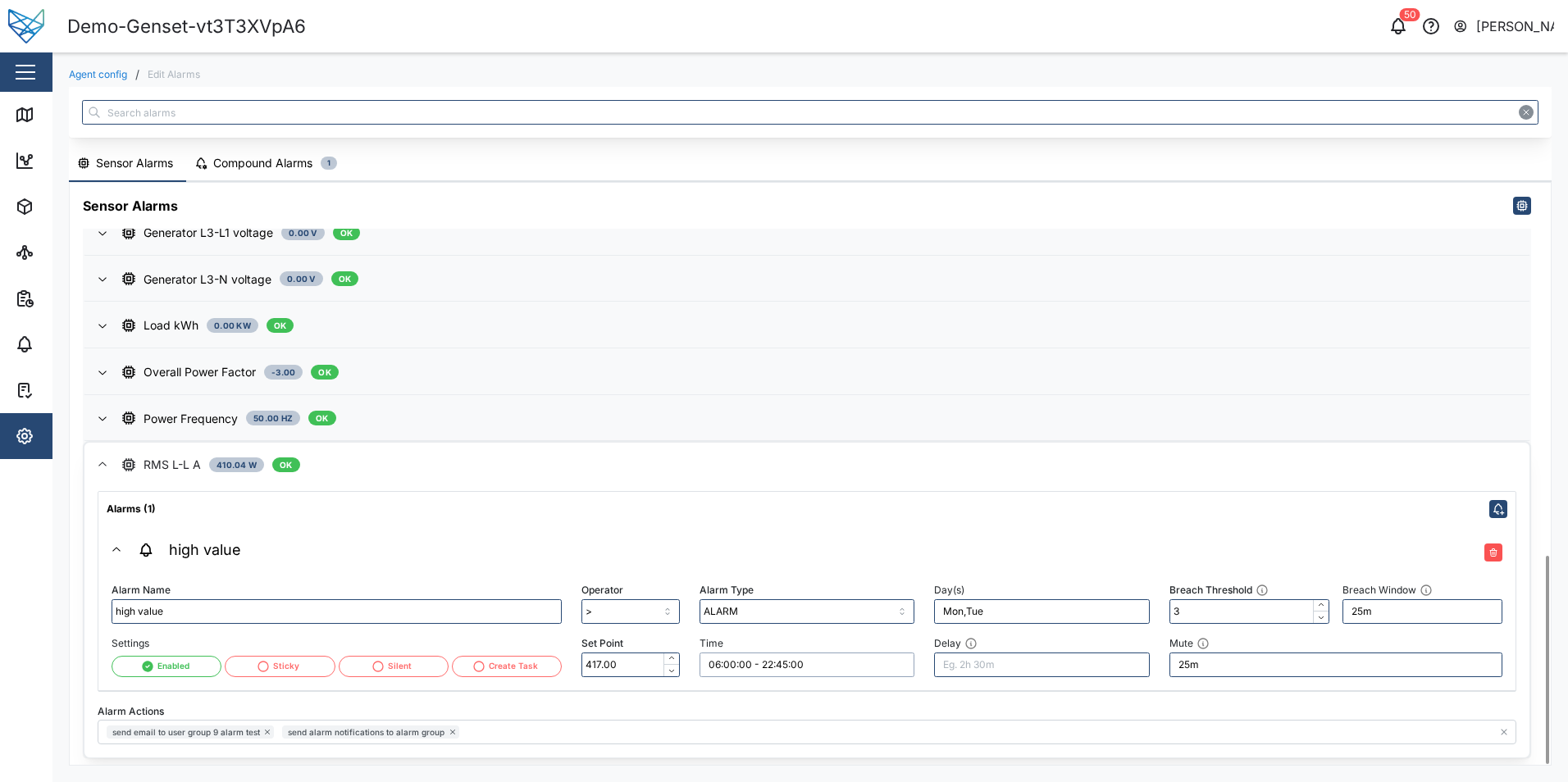
click at [829, 670] on input "06:00:00 - 22:45:00" at bounding box center [807, 664] width 216 height 24
click at [1019, 607] on input "Mon,Tue" at bounding box center [1041, 611] width 216 height 24
click at [828, 663] on input "06:00:00 - 22:45:00" at bounding box center [807, 664] width 216 height 24
click at [1002, 614] on input "Mon,Tue" at bounding box center [1041, 611] width 216 height 24
click at [801, 673] on input "06:00:00 - 22:45:00" at bounding box center [807, 664] width 216 height 24
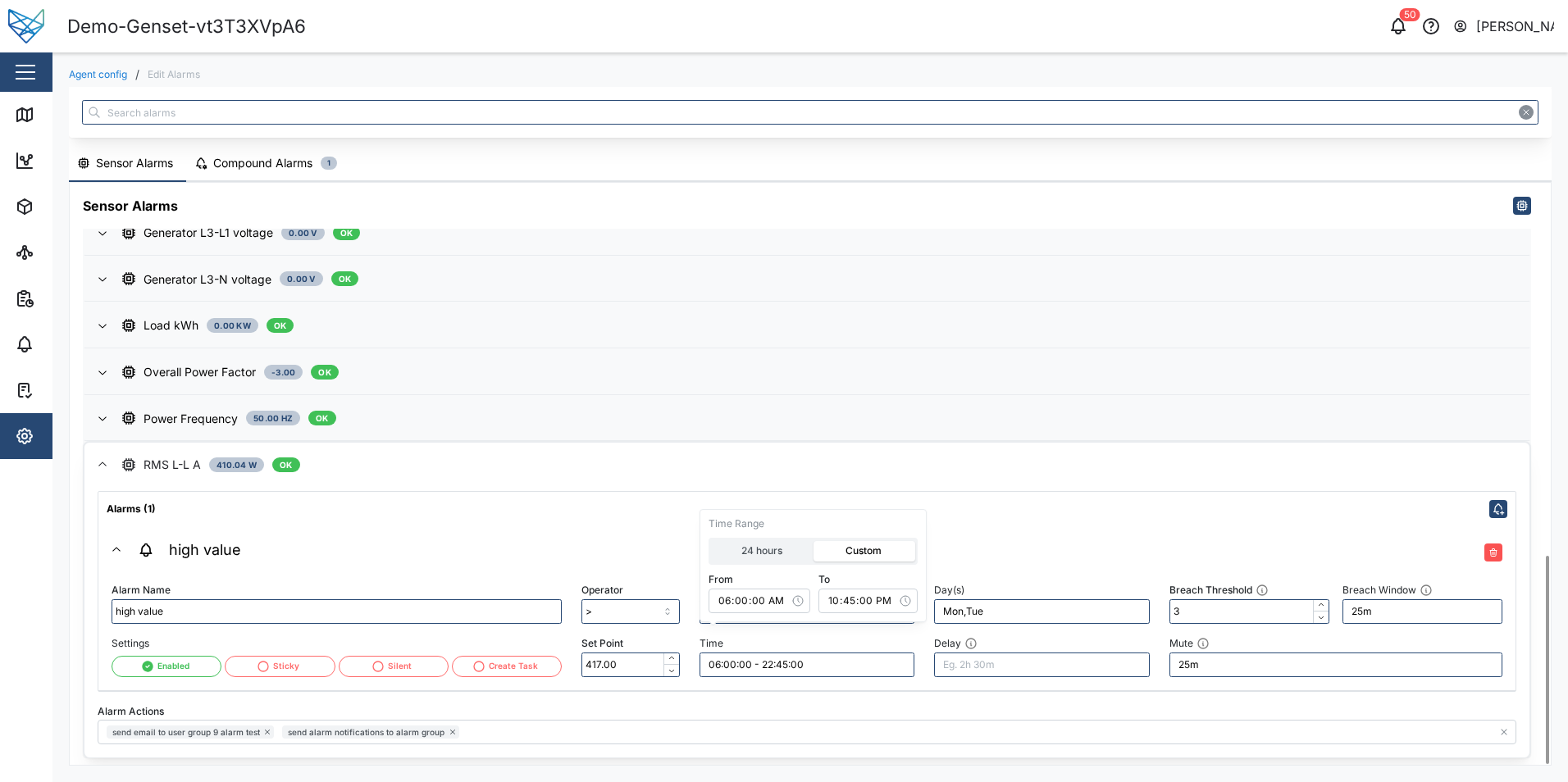
click at [556, 486] on span "RMS L-L A 410.04 W OK" at bounding box center [819, 465] width 1394 height 44
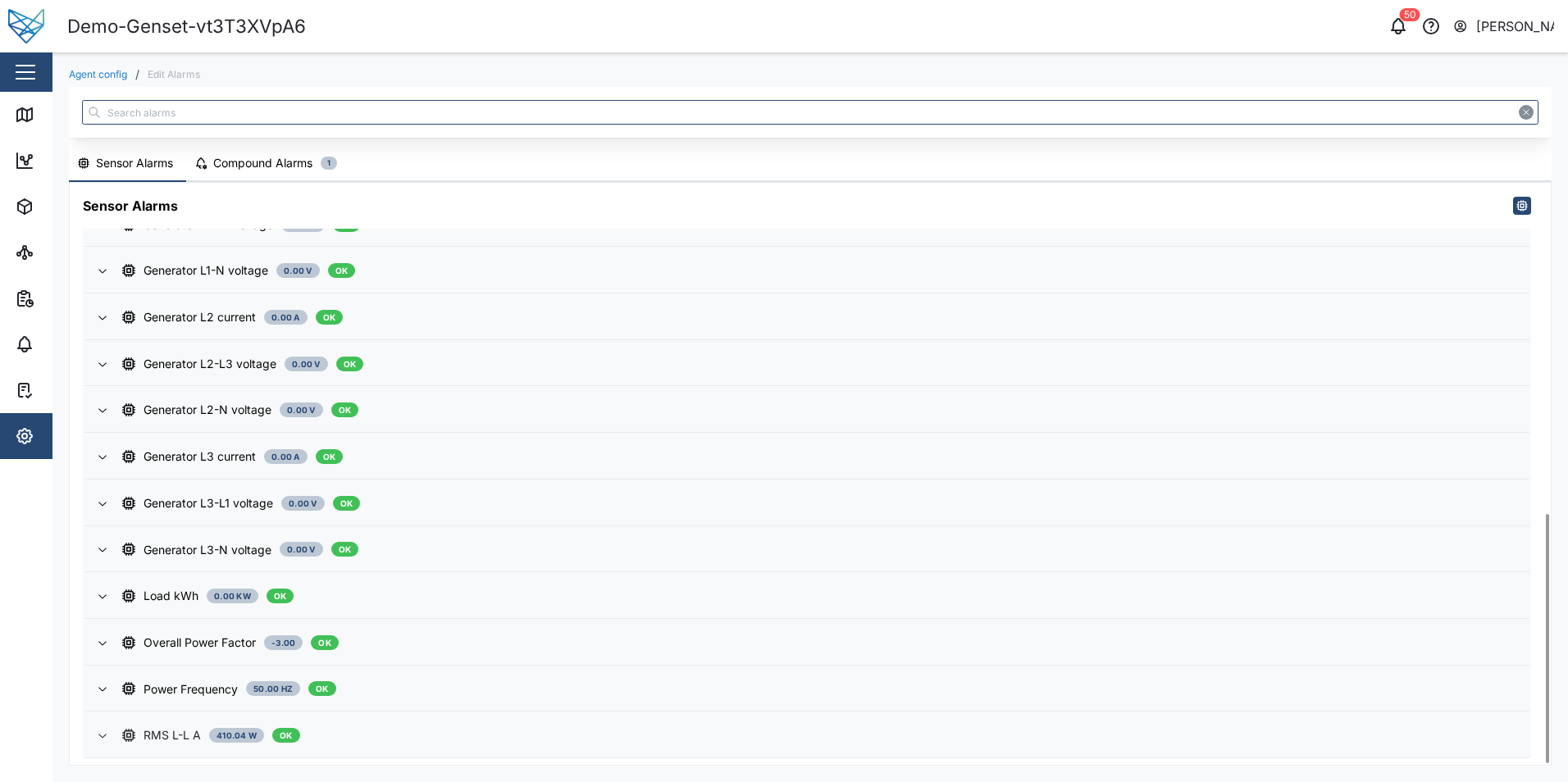
scroll to position [772, 0]
